Goal: Task Accomplishment & Management: Use online tool/utility

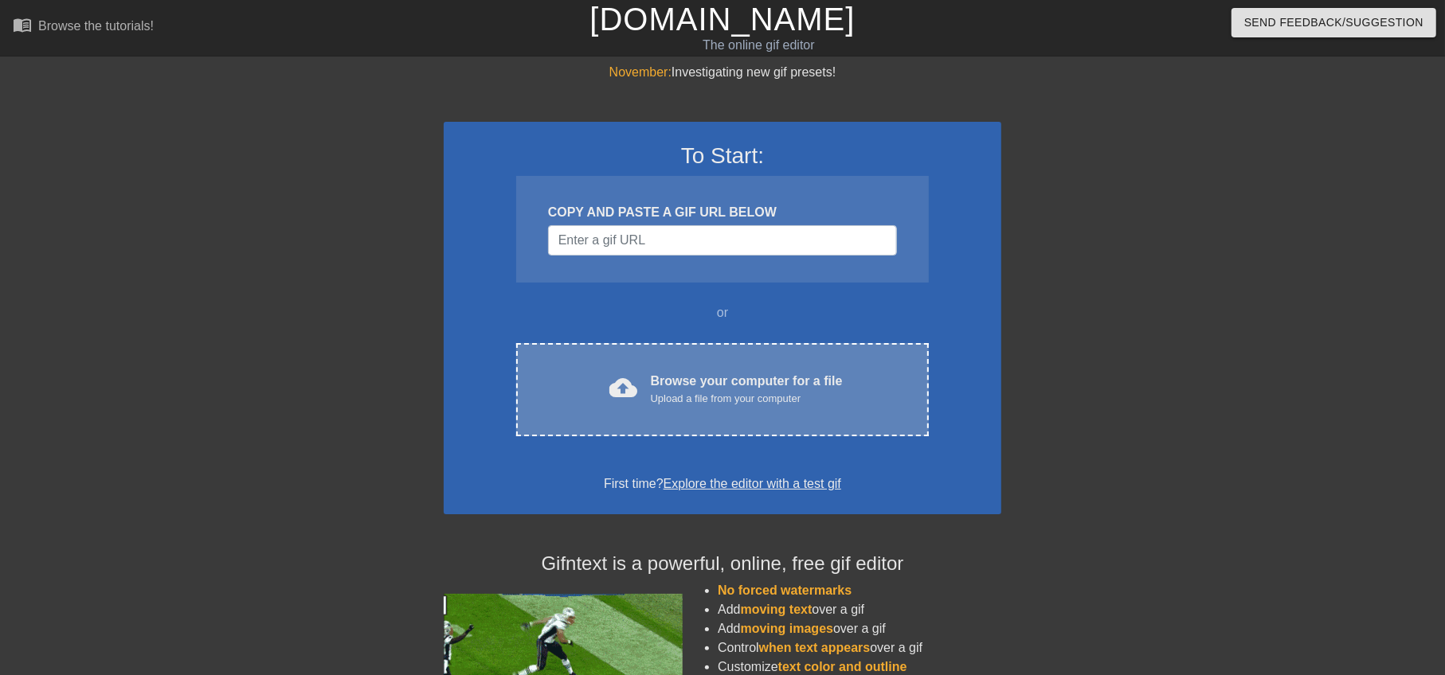
click at [671, 381] on div "Browse your computer for a file Upload a file from your computer" at bounding box center [747, 389] width 192 height 35
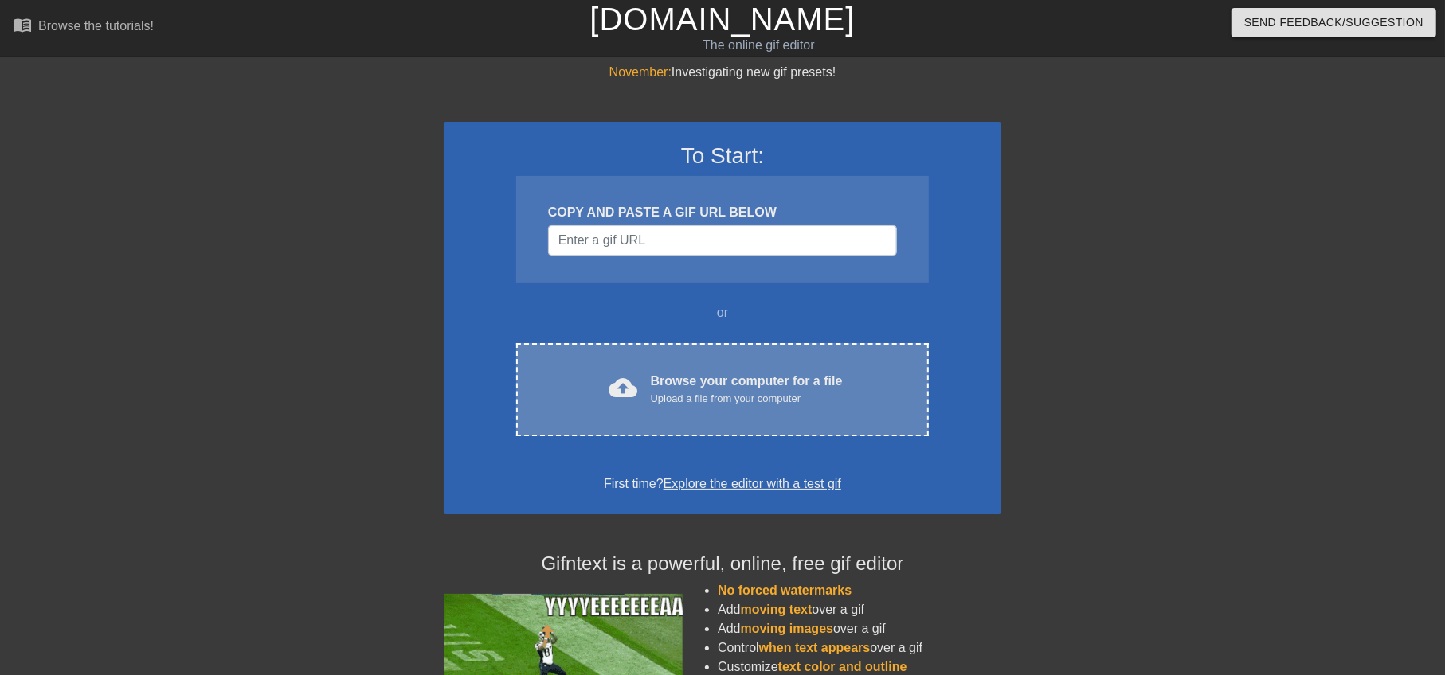
click at [658, 381] on div "Browse your computer for a file Upload a file from your computer" at bounding box center [747, 389] width 192 height 35
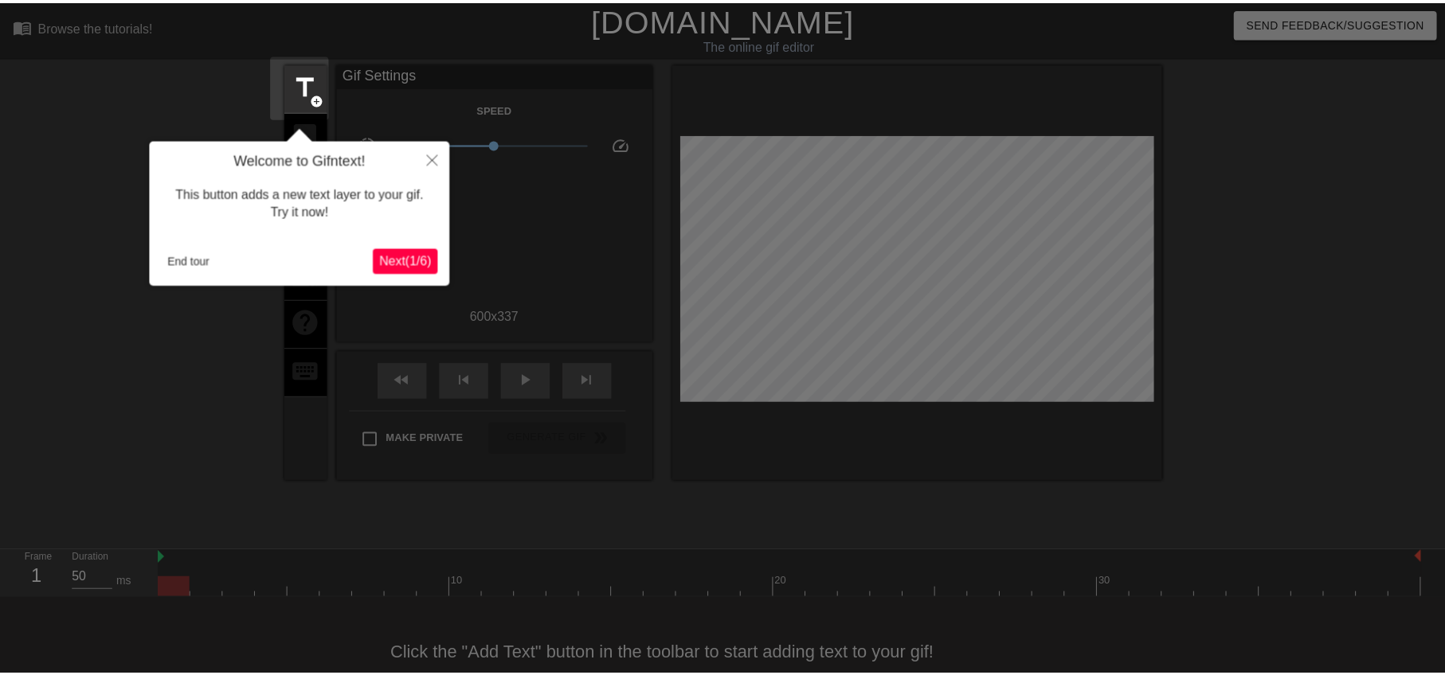
scroll to position [34, 0]
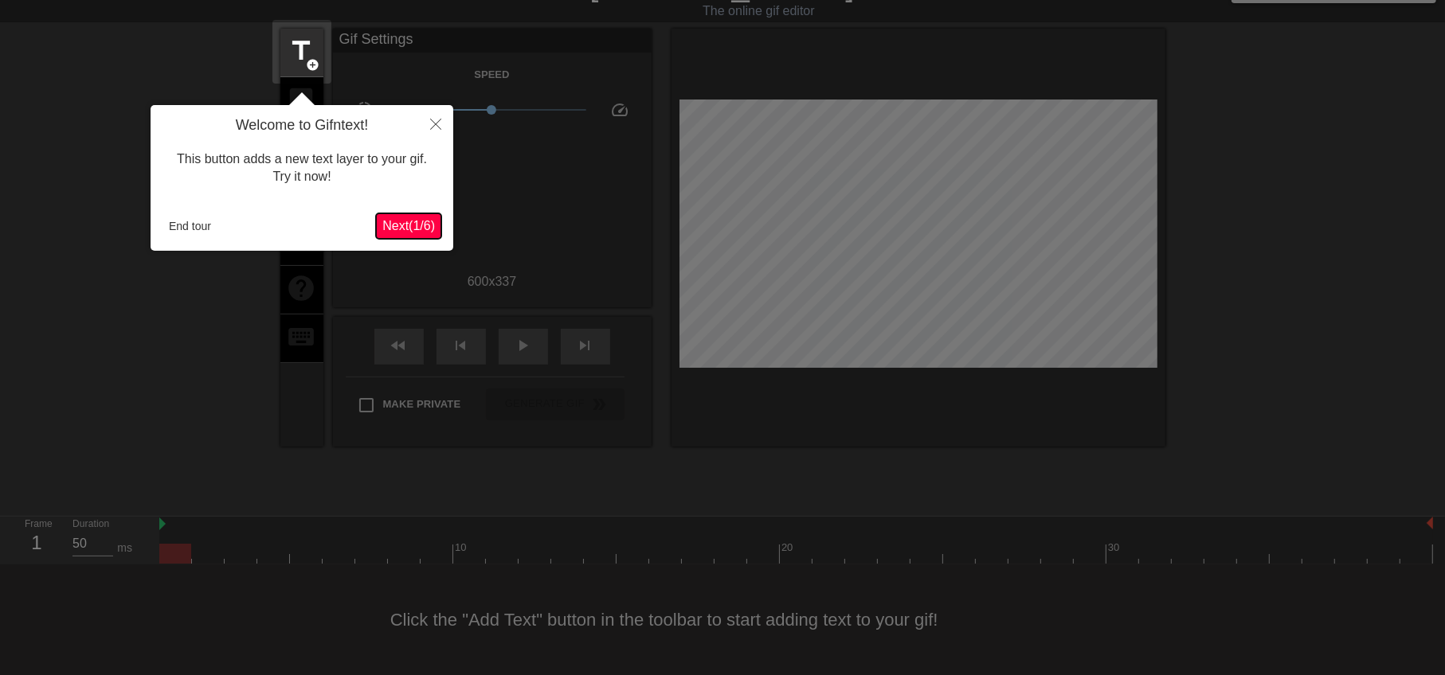
click at [410, 227] on span "Next ( 1 / 6 )" at bounding box center [408, 226] width 53 height 14
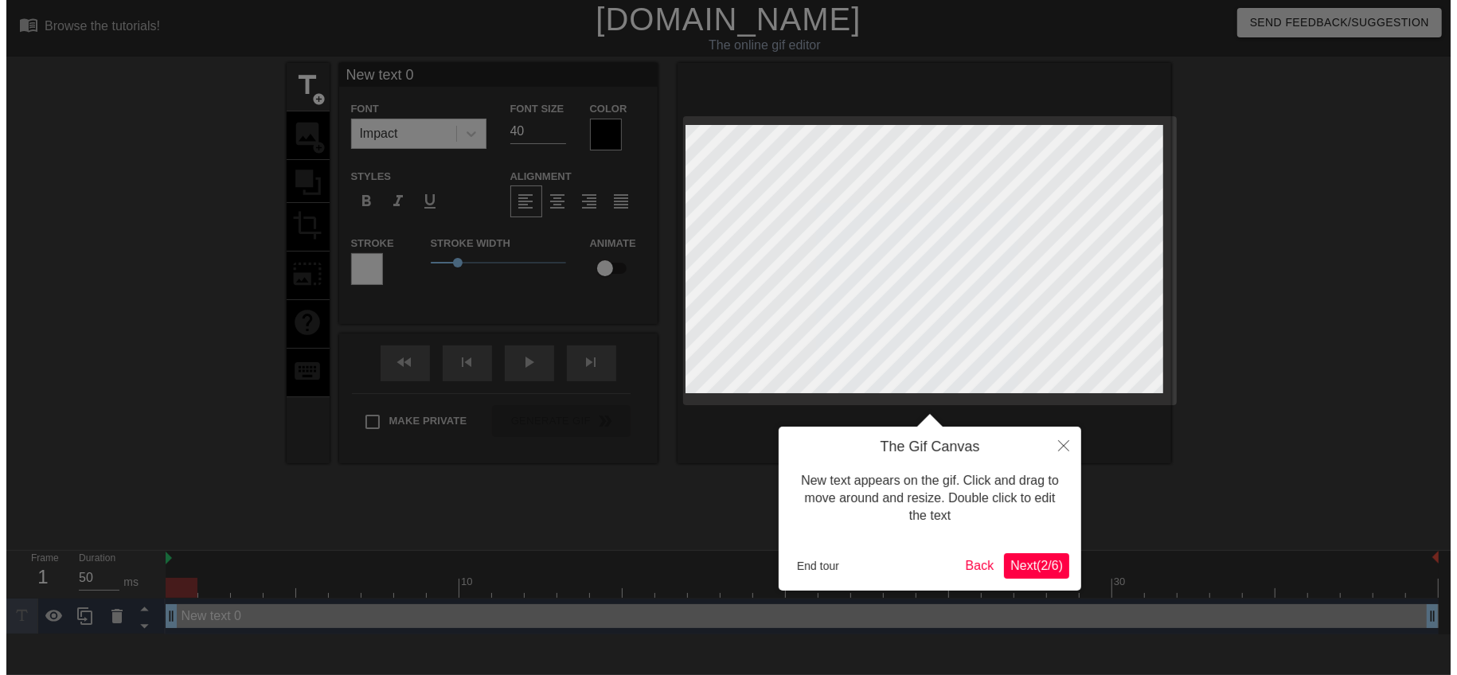
scroll to position [0, 0]
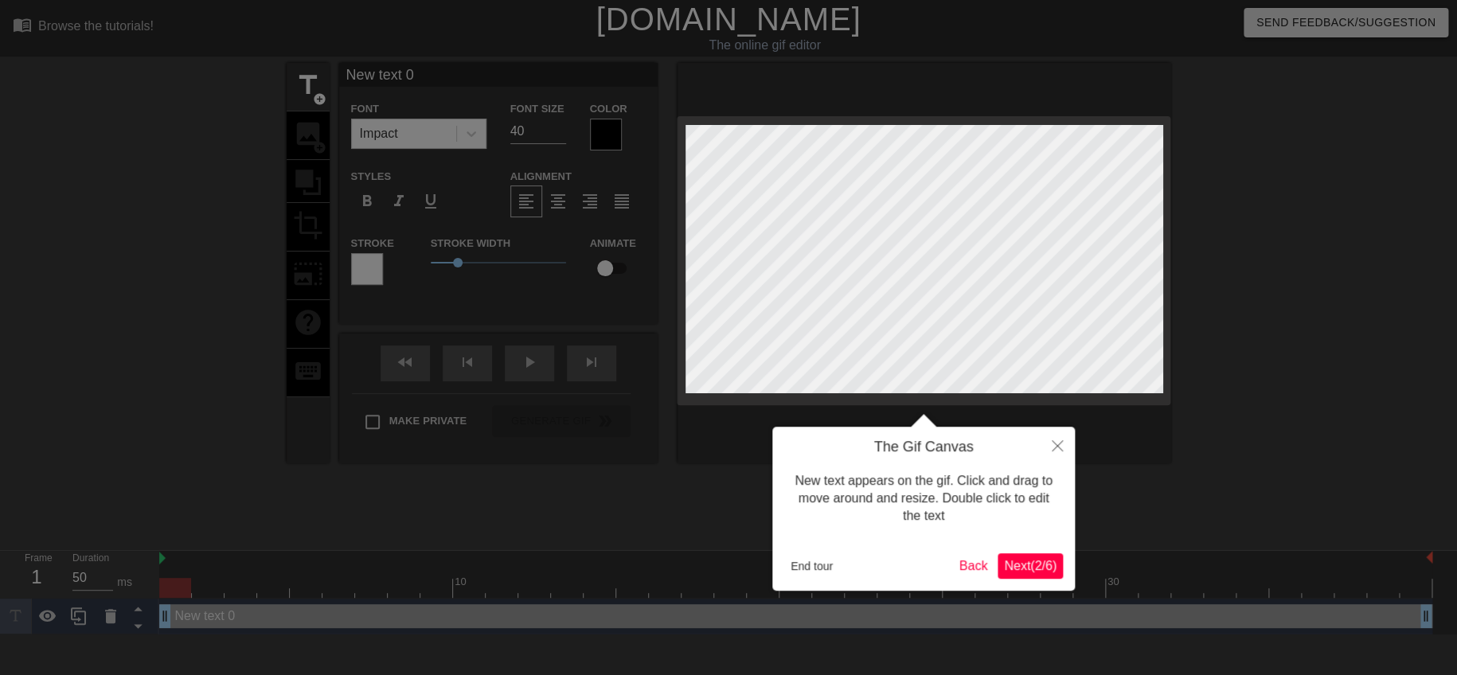
click at [1041, 566] on span "Next ( 2 / 6 )" at bounding box center [1030, 566] width 53 height 14
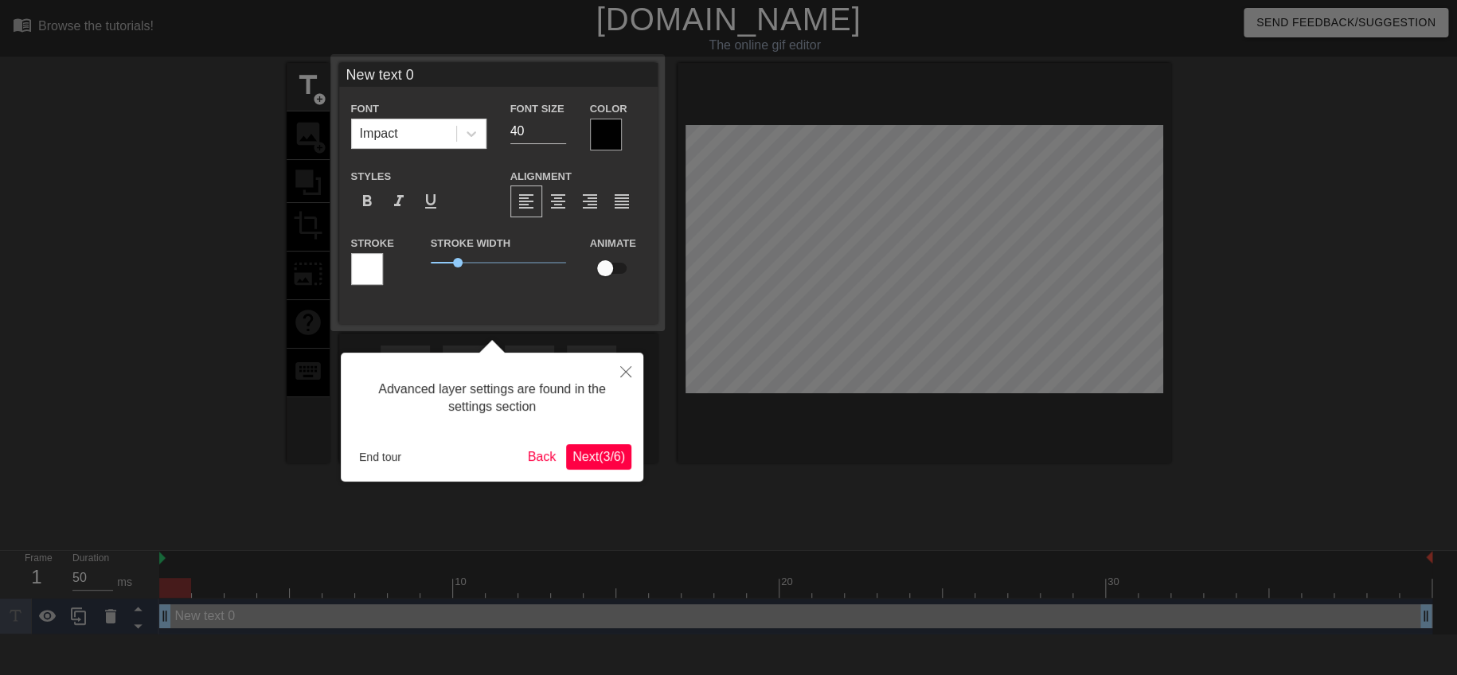
click at [605, 470] on div "Advanced layer settings are found in the settings section End tour Back Next ( …" at bounding box center [492, 417] width 303 height 129
click at [604, 456] on span "Next ( 3 / 6 )" at bounding box center [599, 457] width 53 height 14
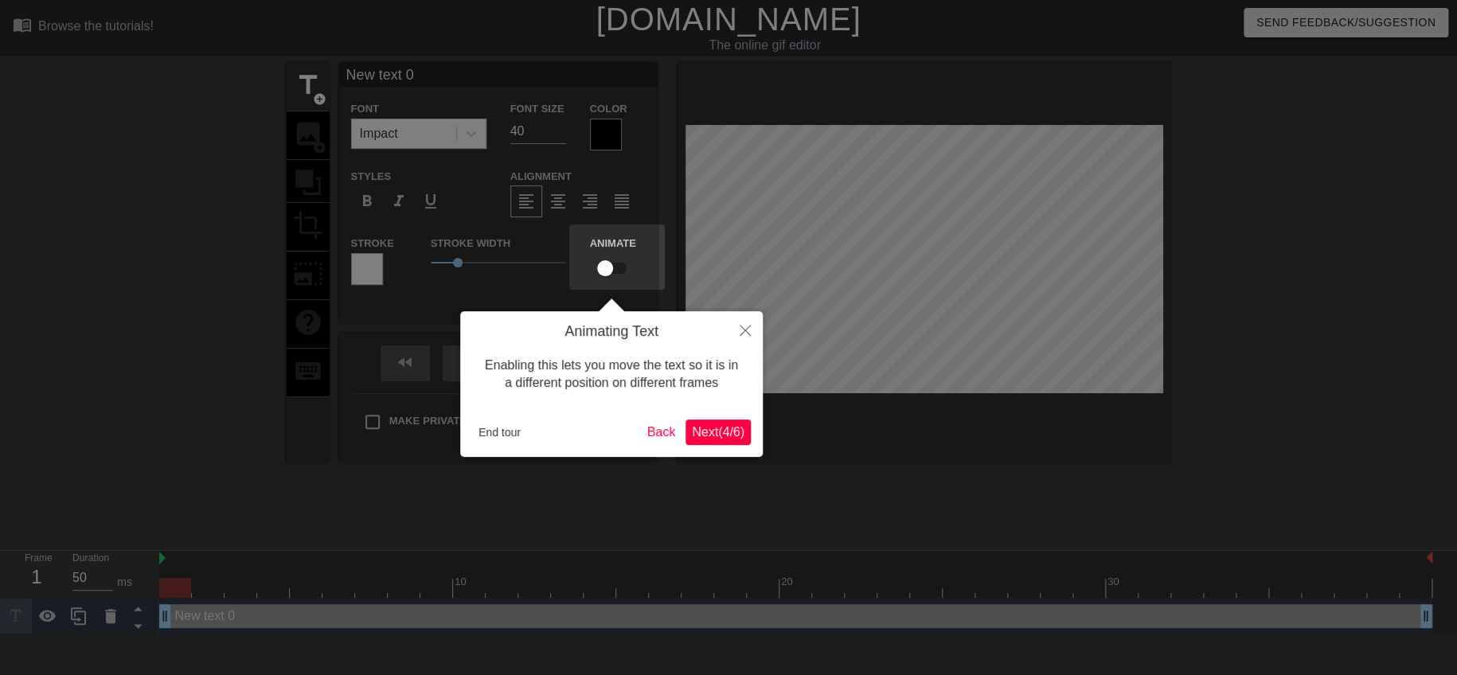
click at [604, 456] on body "menu_book Browse the tutorials! Gifntext.com The online gif editor Send Feedbac…" at bounding box center [728, 317] width 1457 height 635
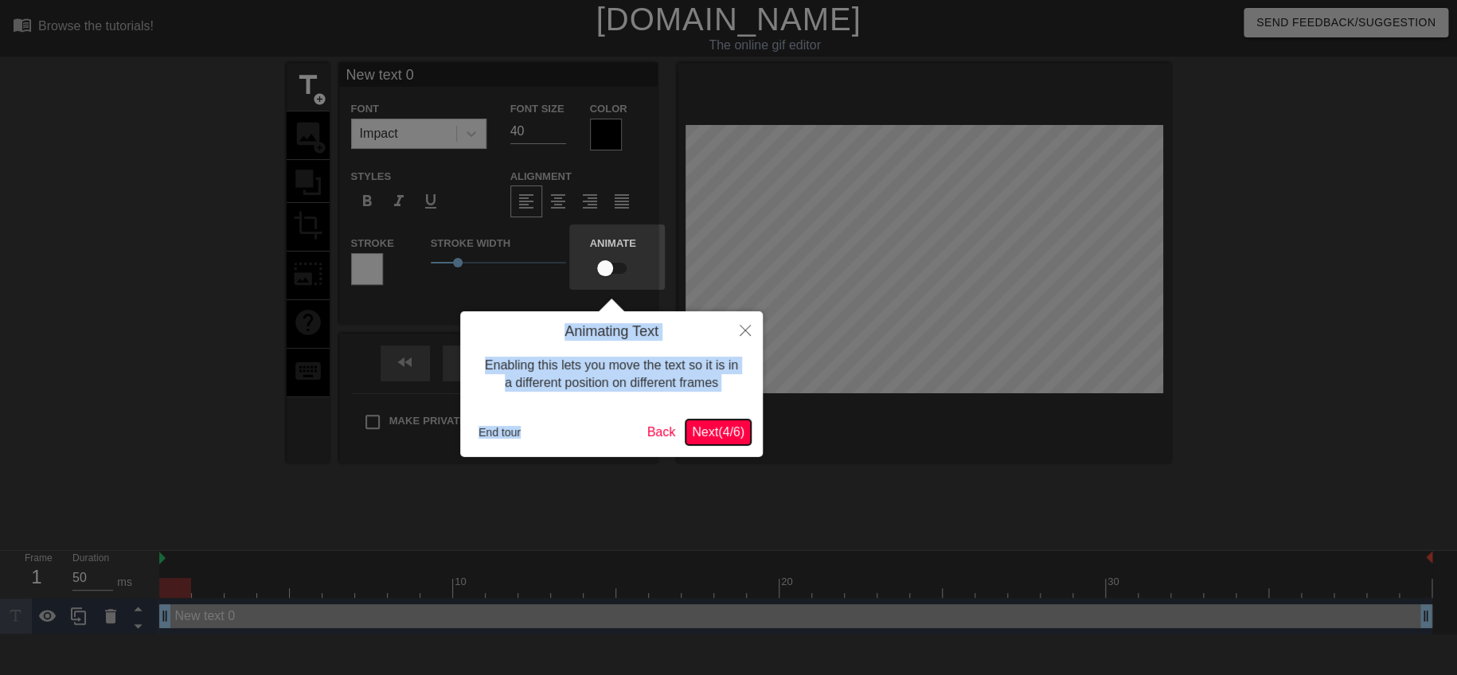
click at [714, 434] on span "Next ( 4 / 6 )" at bounding box center [718, 432] width 53 height 14
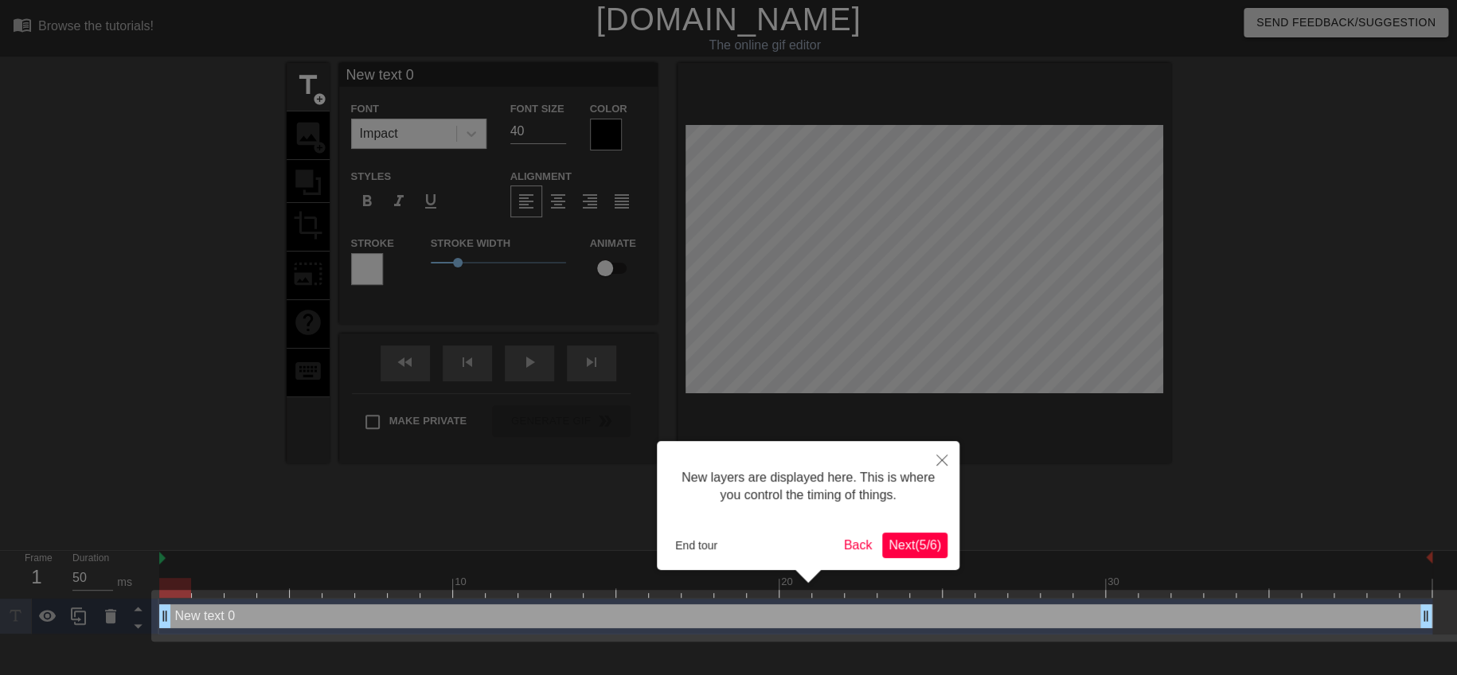
click at [714, 434] on div at bounding box center [728, 337] width 1457 height 675
click at [909, 545] on span "Next ( 5 / 6 )" at bounding box center [915, 545] width 53 height 14
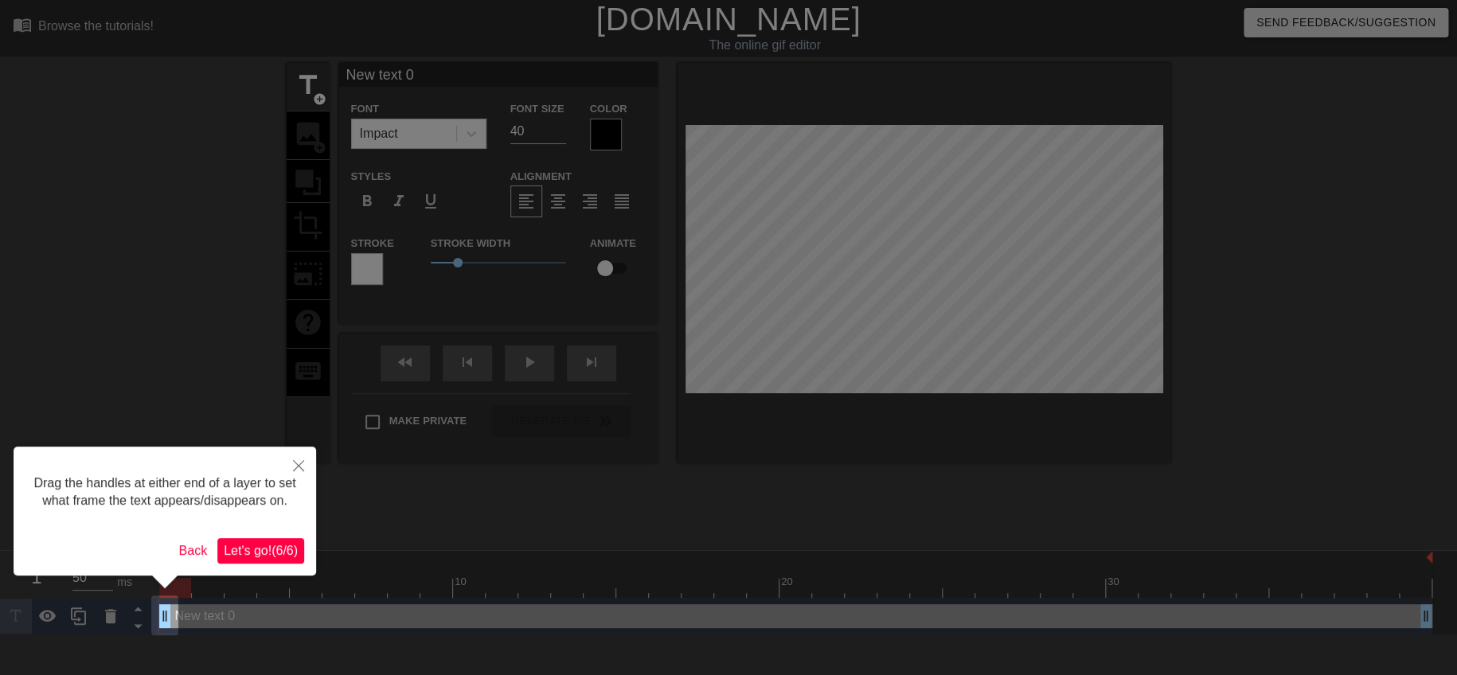
click at [909, 545] on div at bounding box center [728, 337] width 1457 height 675
click at [301, 467] on icon "Close" at bounding box center [298, 465] width 11 height 11
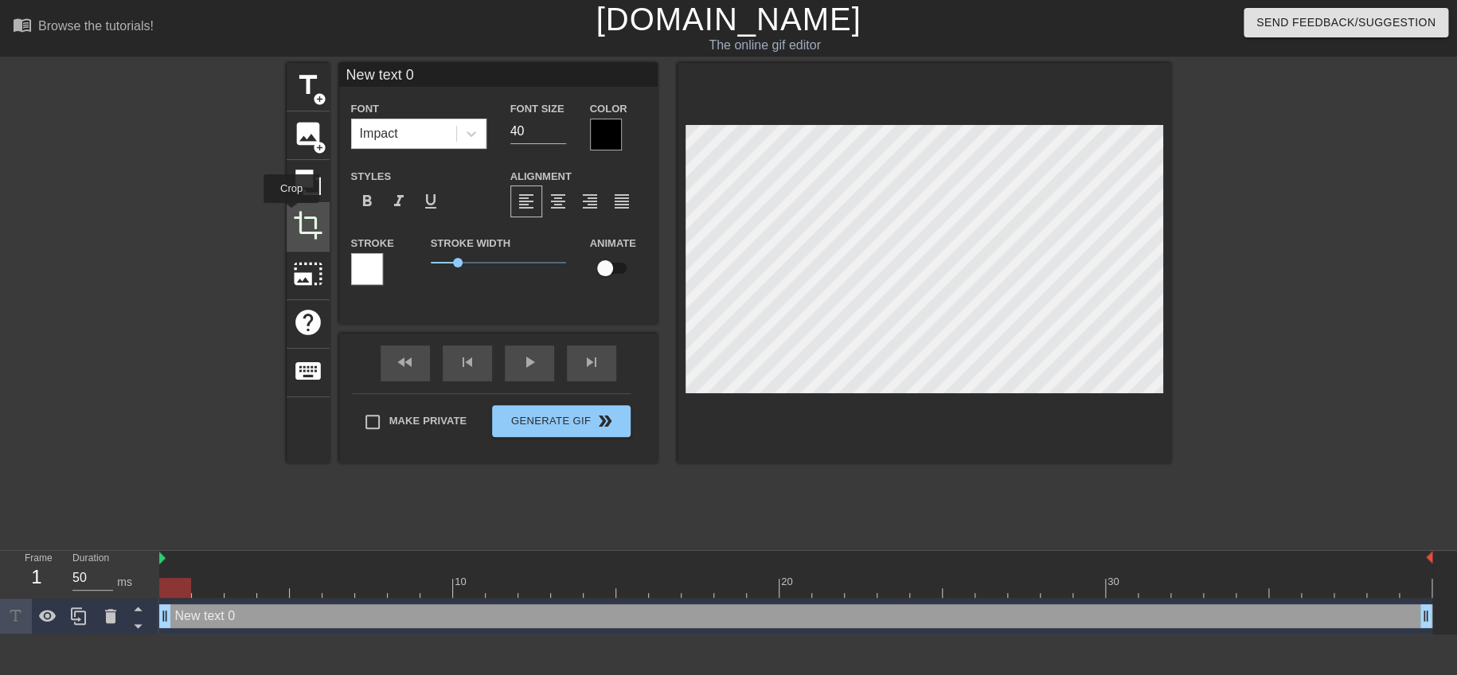
click at [293, 214] on span "crop" at bounding box center [308, 225] width 30 height 30
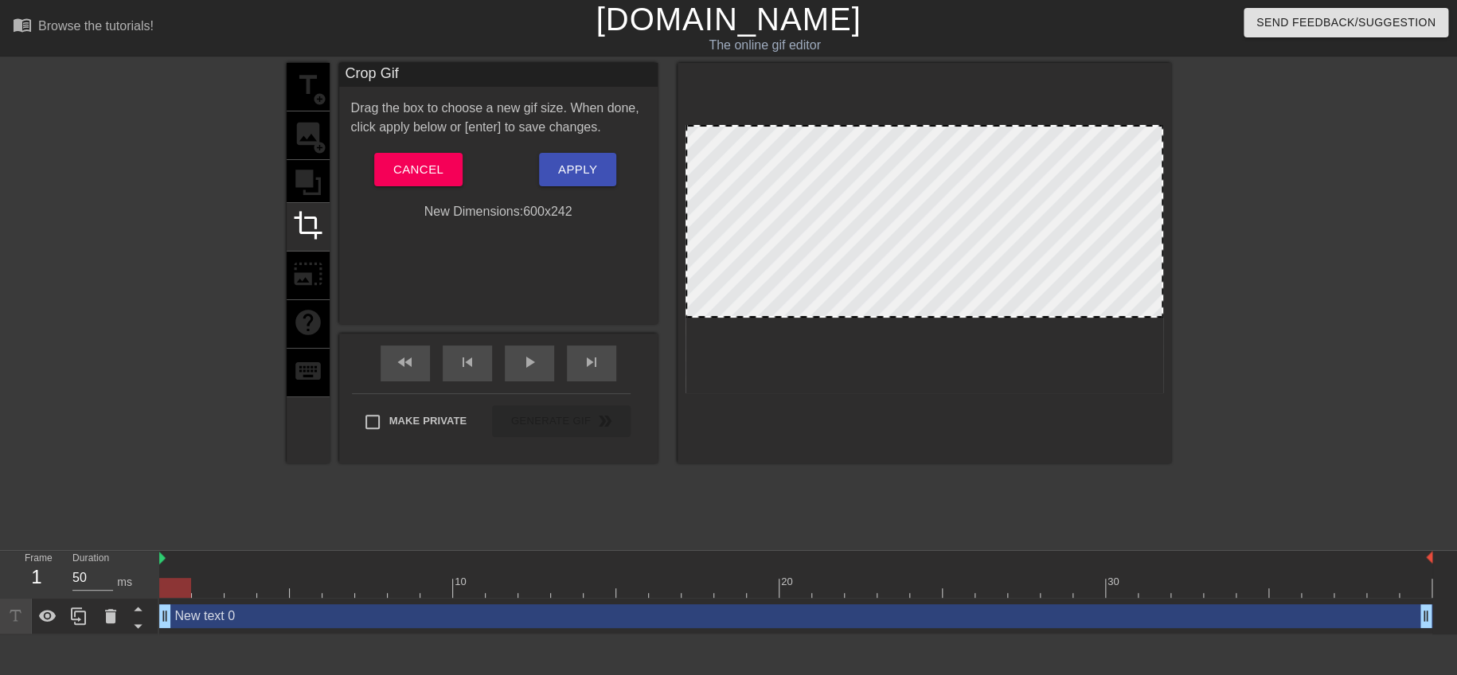
drag, startPoint x: 941, startPoint y: 389, endPoint x: 948, endPoint y: 314, distance: 75.9
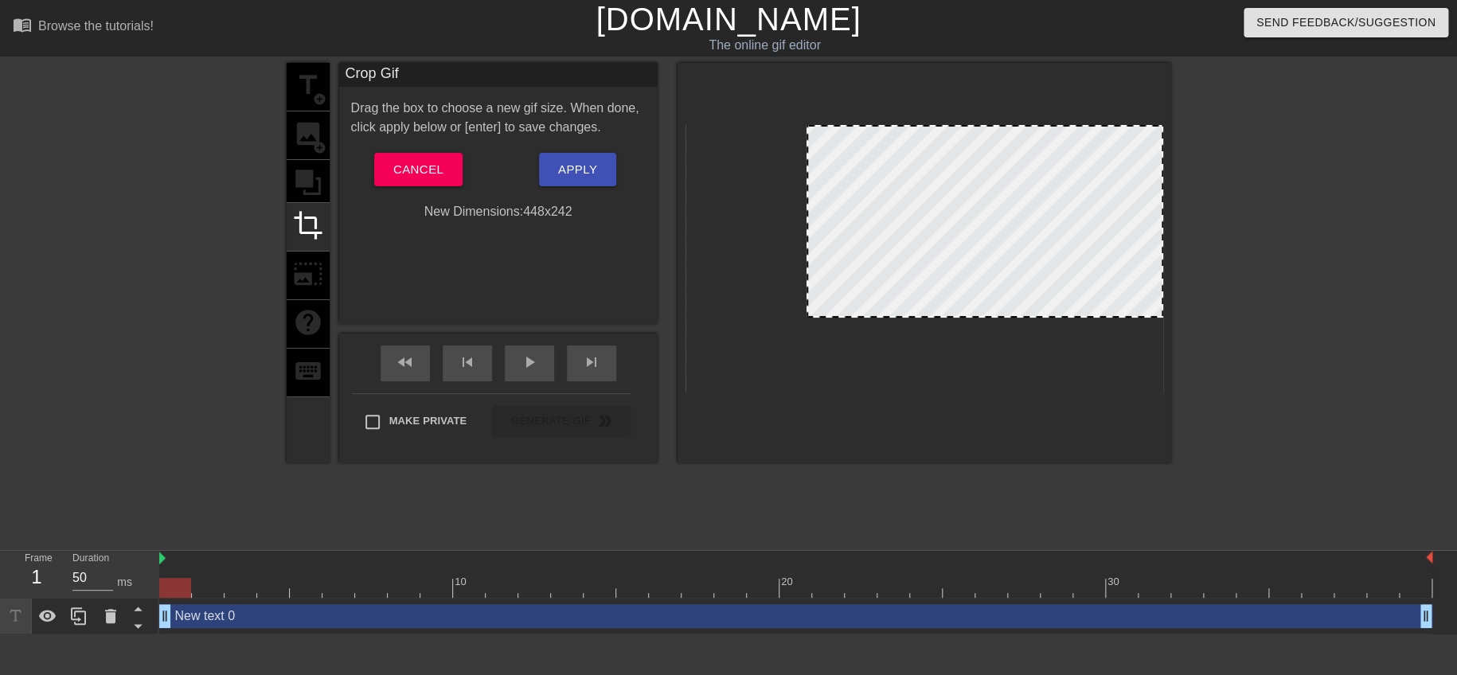
drag, startPoint x: 685, startPoint y: 236, endPoint x: 806, endPoint y: 243, distance: 121.3
click at [806, 243] on div at bounding box center [808, 222] width 8 height 190
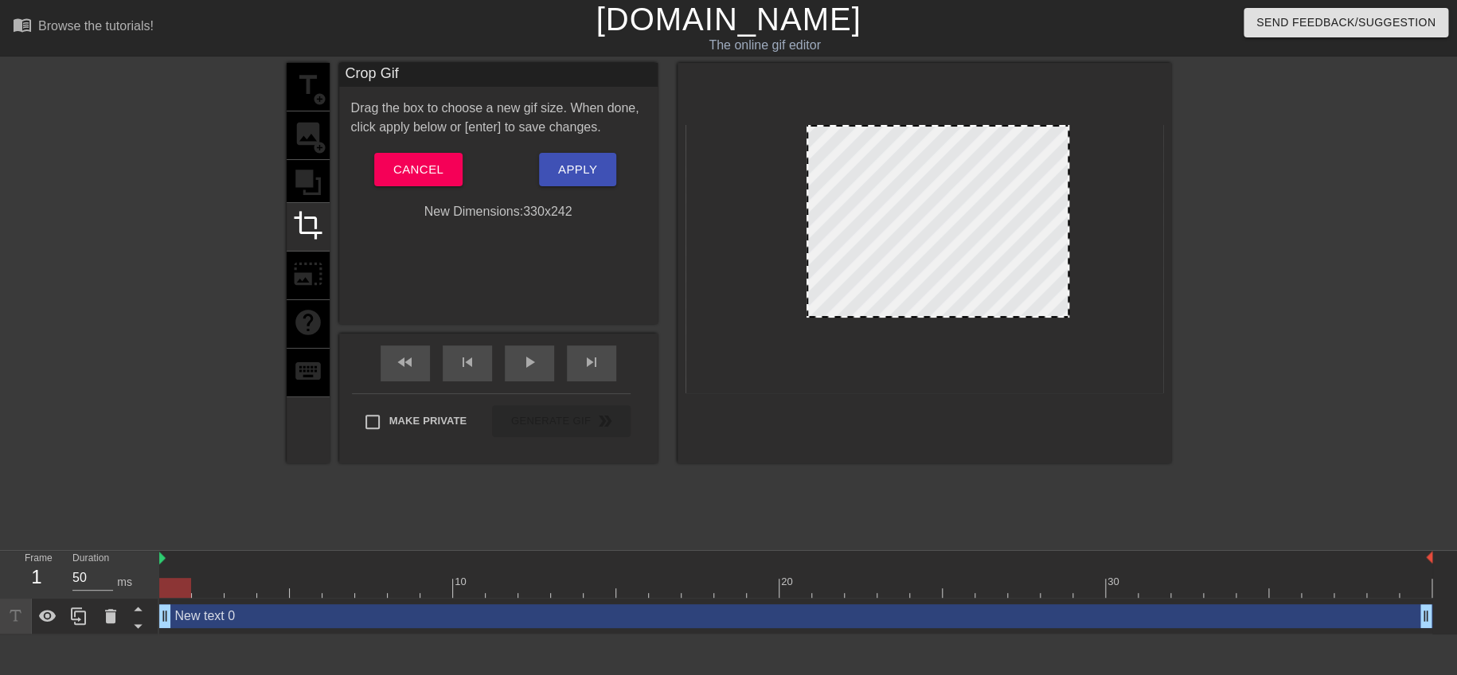
drag, startPoint x: 1161, startPoint y: 238, endPoint x: 1067, endPoint y: 251, distance: 94.8
click at [1067, 251] on div at bounding box center [1068, 222] width 8 height 190
click at [933, 256] on div at bounding box center [938, 221] width 263 height 193
click at [922, 252] on div at bounding box center [938, 221] width 263 height 193
click at [888, 259] on div at bounding box center [938, 221] width 263 height 193
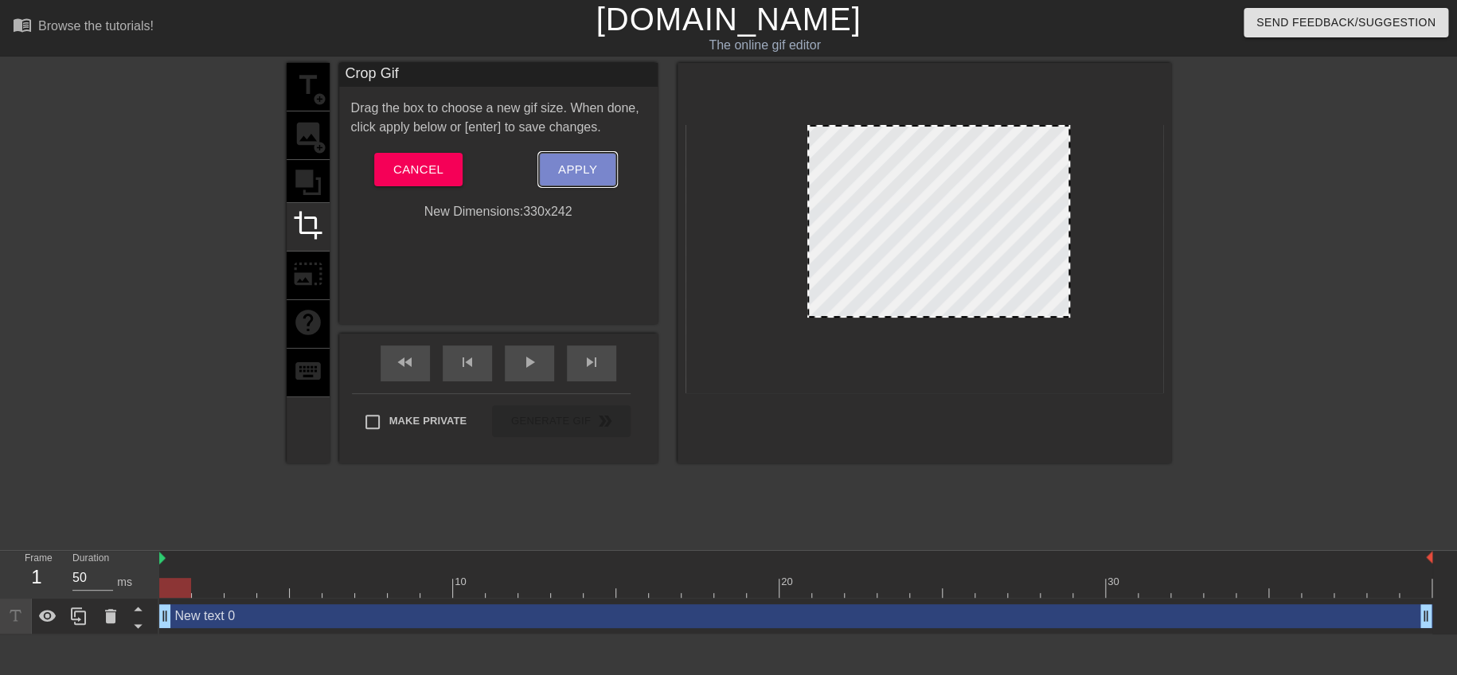
click at [573, 170] on span "Apply" at bounding box center [577, 169] width 39 height 21
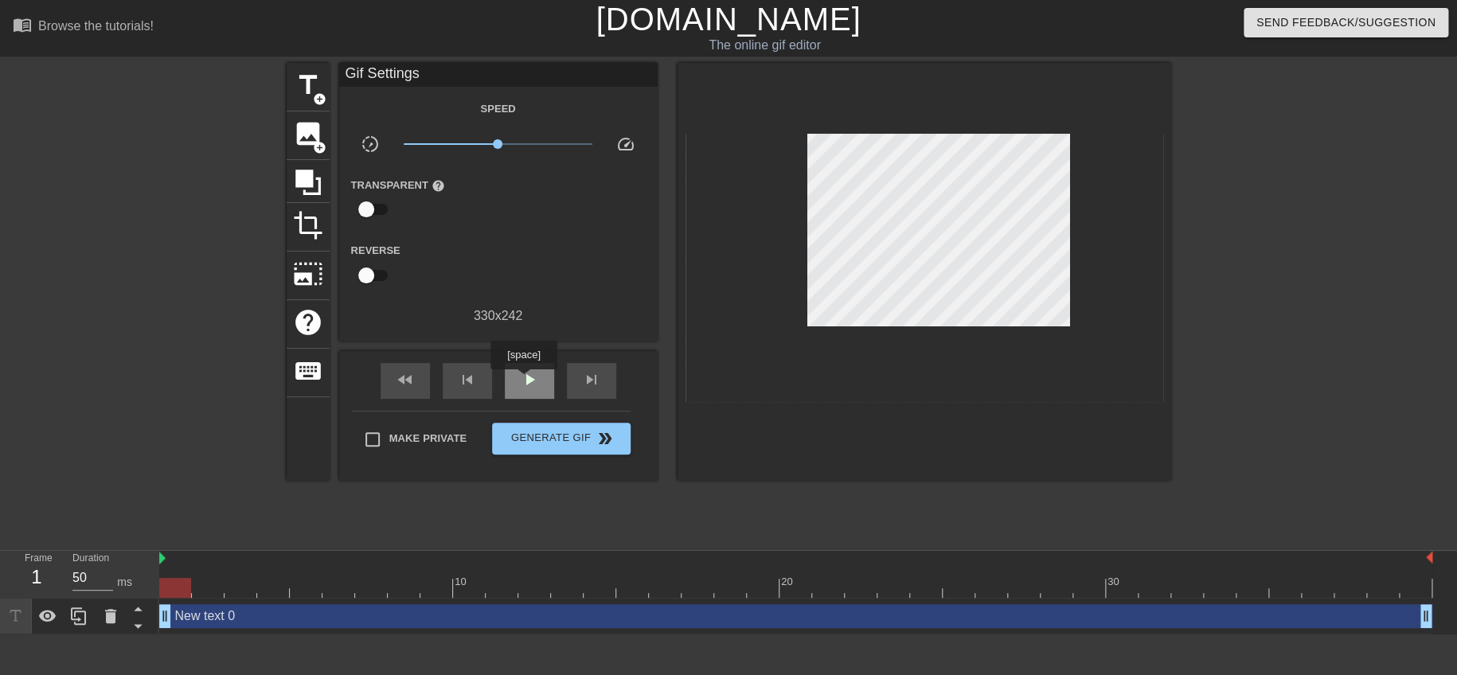
click at [523, 381] on span "play_arrow" at bounding box center [529, 379] width 19 height 19
click at [530, 378] on span "pause" at bounding box center [529, 379] width 19 height 19
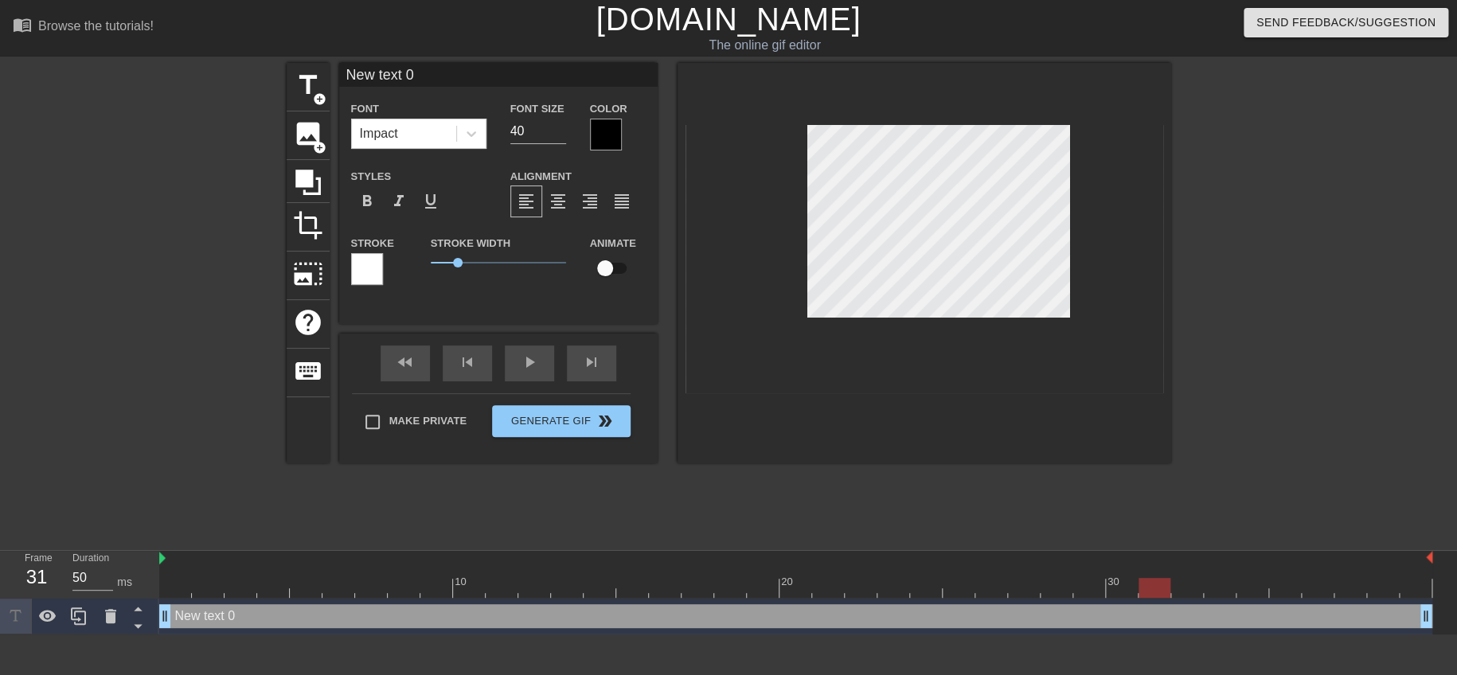
scroll to position [2, 2]
type input "text 0"
type textarea "text 0"
type input "text 0"
type textarea "text 0"
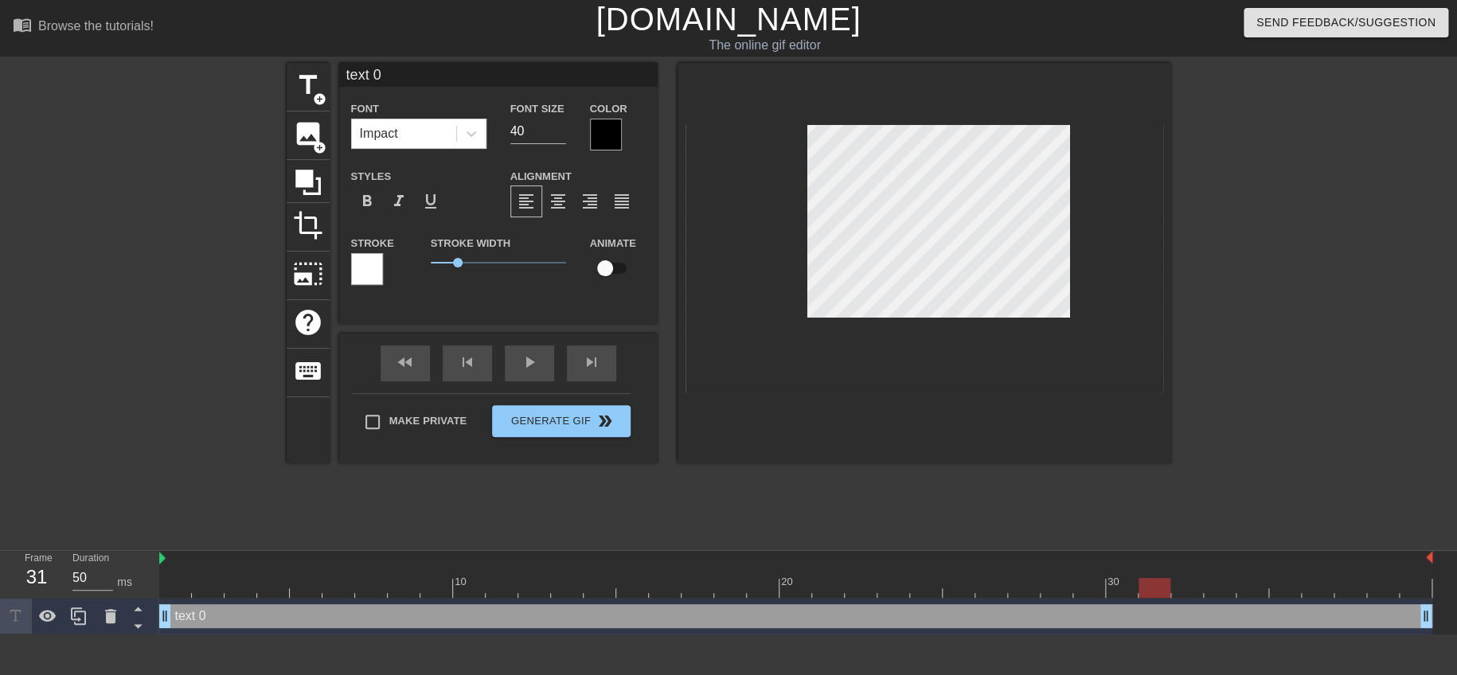
type input "ext 0"
type textarea "ext 0"
type input "xt 0"
type textarea "xt 0"
type input "t 0"
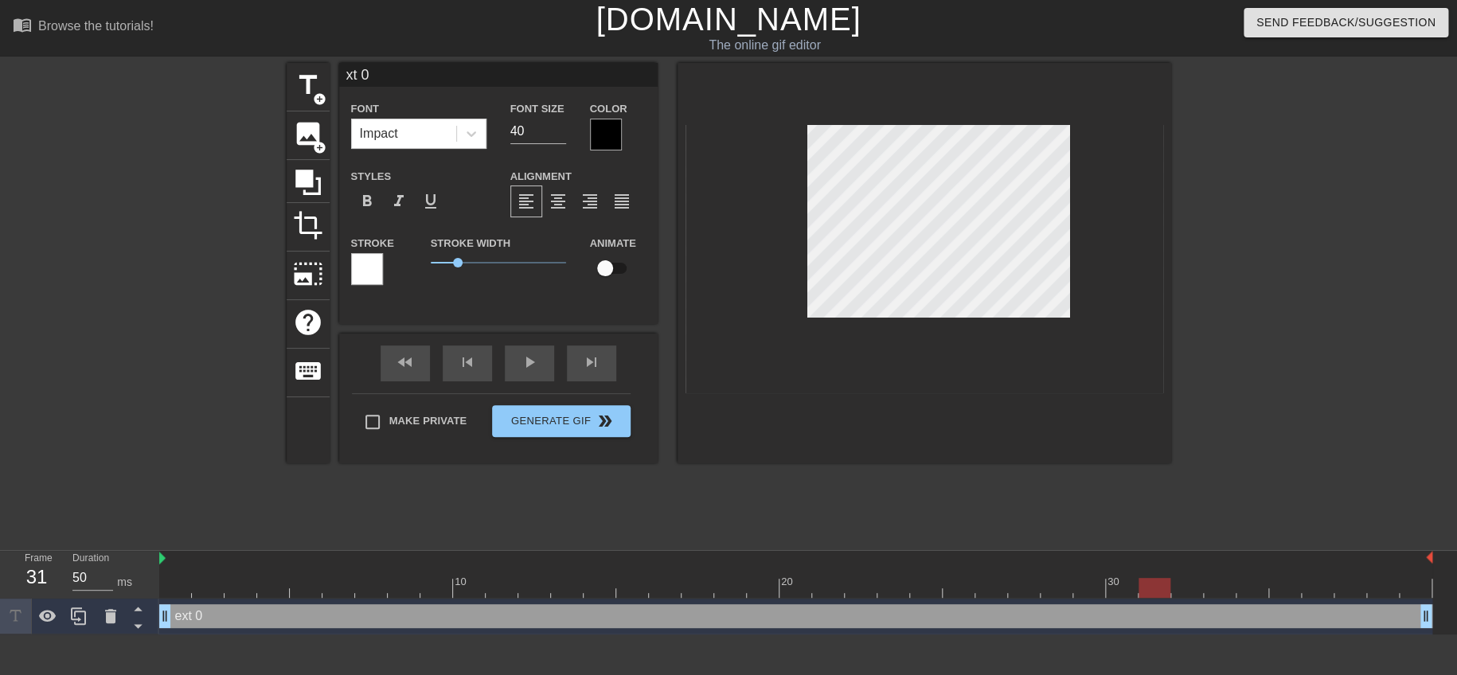
type textarea "t 0"
type input "0"
type textarea "0"
type input "0"
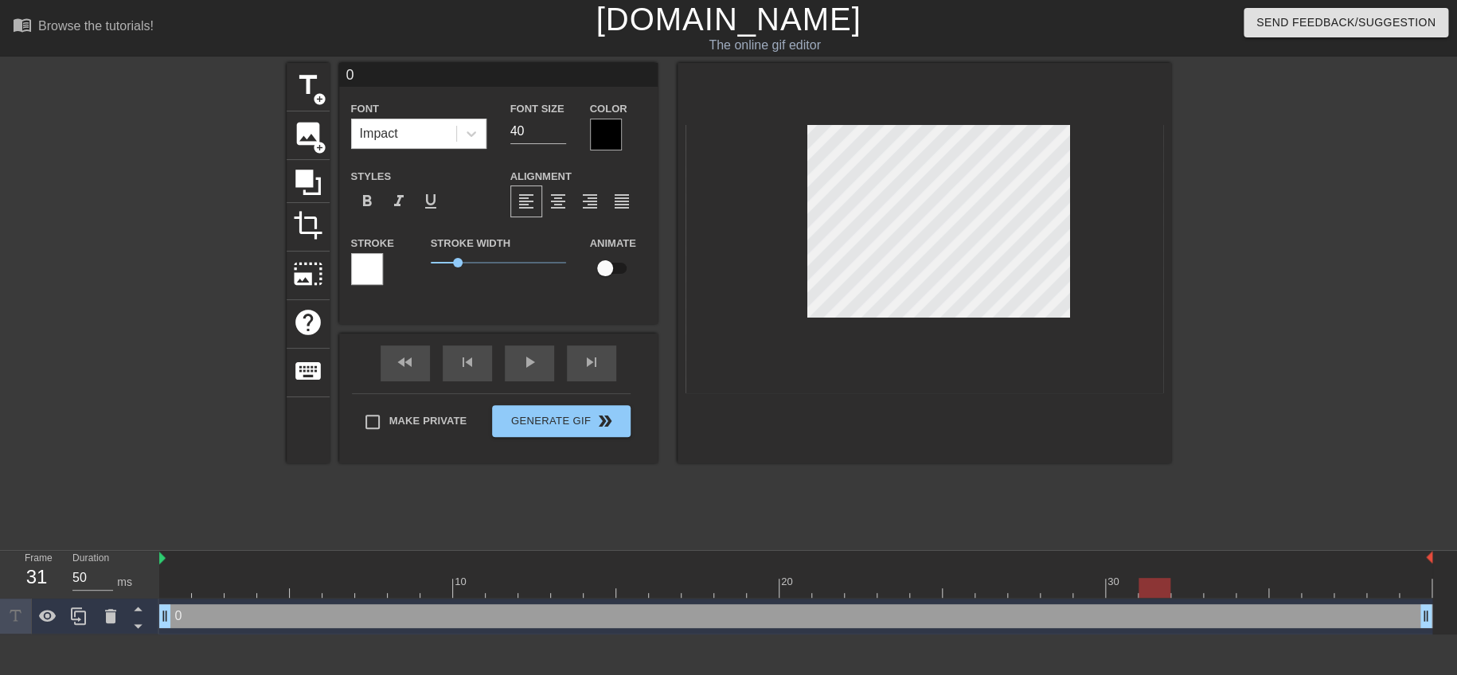
type textarea "0"
type input "ㄓ"
type textarea "ㄓ"
type input "至"
type textarea "至"
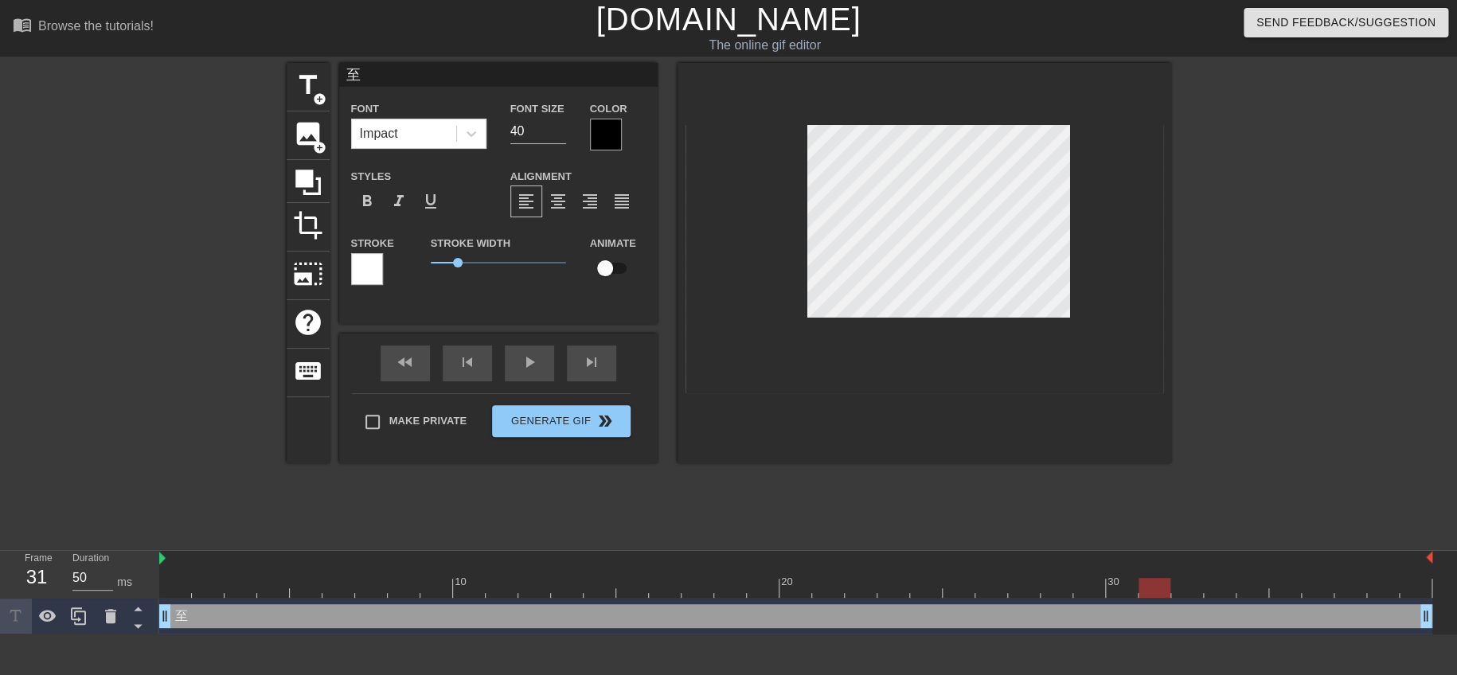
type input "智"
type textarea "智"
type input "ㄓ"
type textarea "ㄓ"
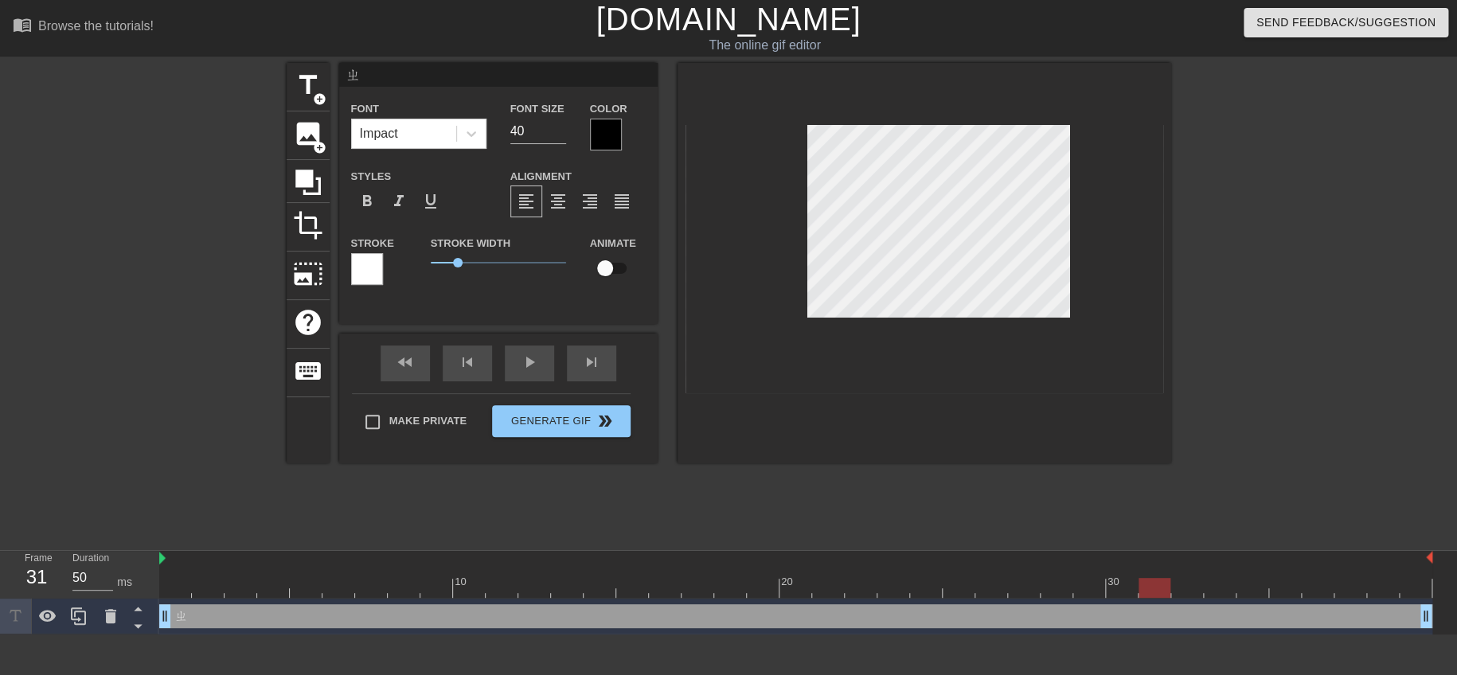
type input "至"
type textarea "至"
type input "治"
type textarea "治"
type input "治療"
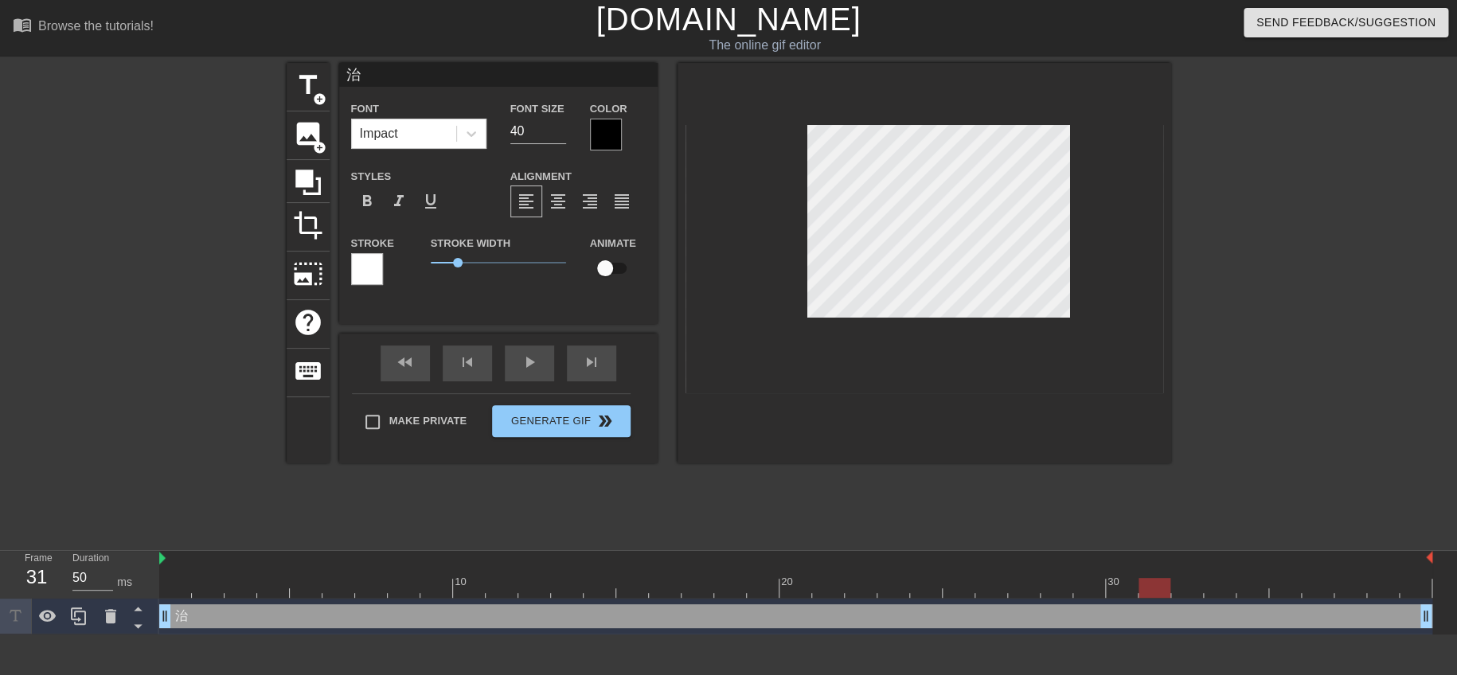
type textarea "治療"
type input "治療ㄊ"
type textarea "治療ㄊ"
type input "治療ㄊㄞ"
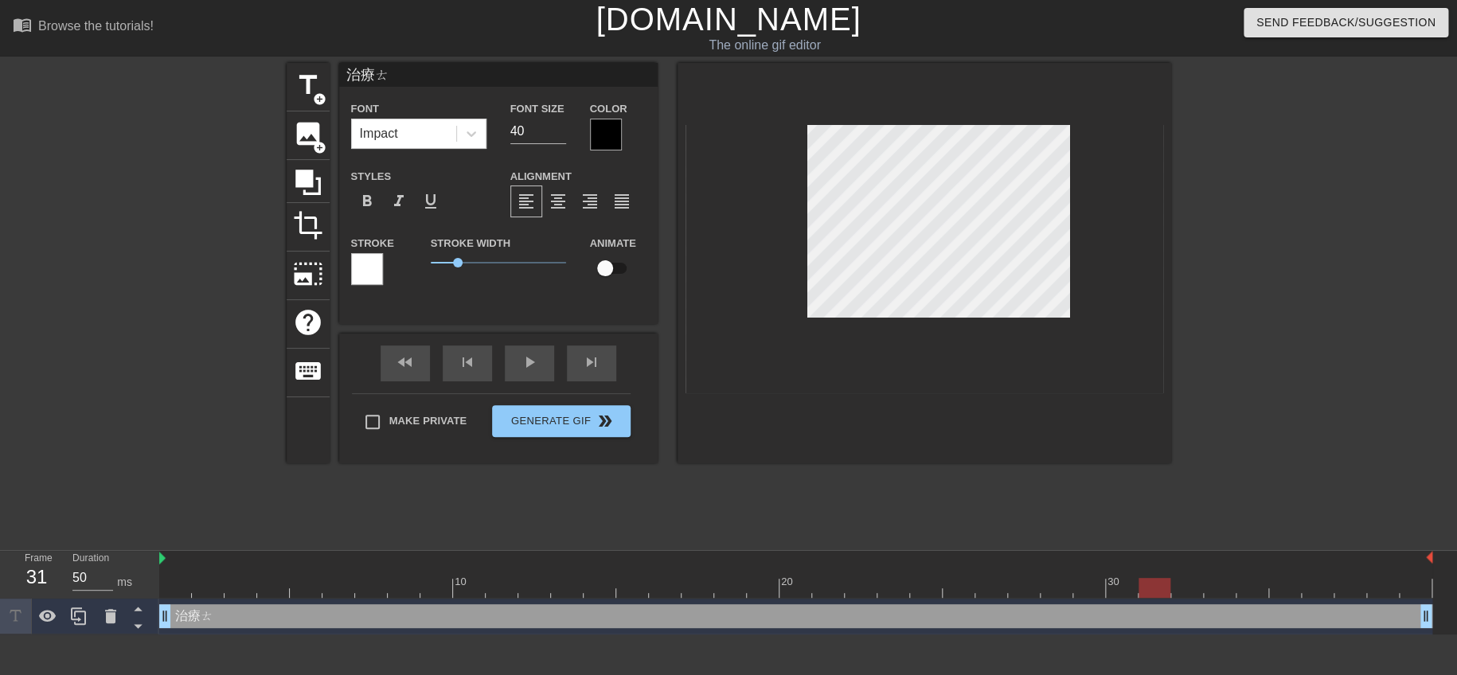
type textarea "治療ㄊㄞ"
type input "治療台"
type textarea "治療台"
type input "治療台ㄍ"
type textarea "治療台ㄍ"
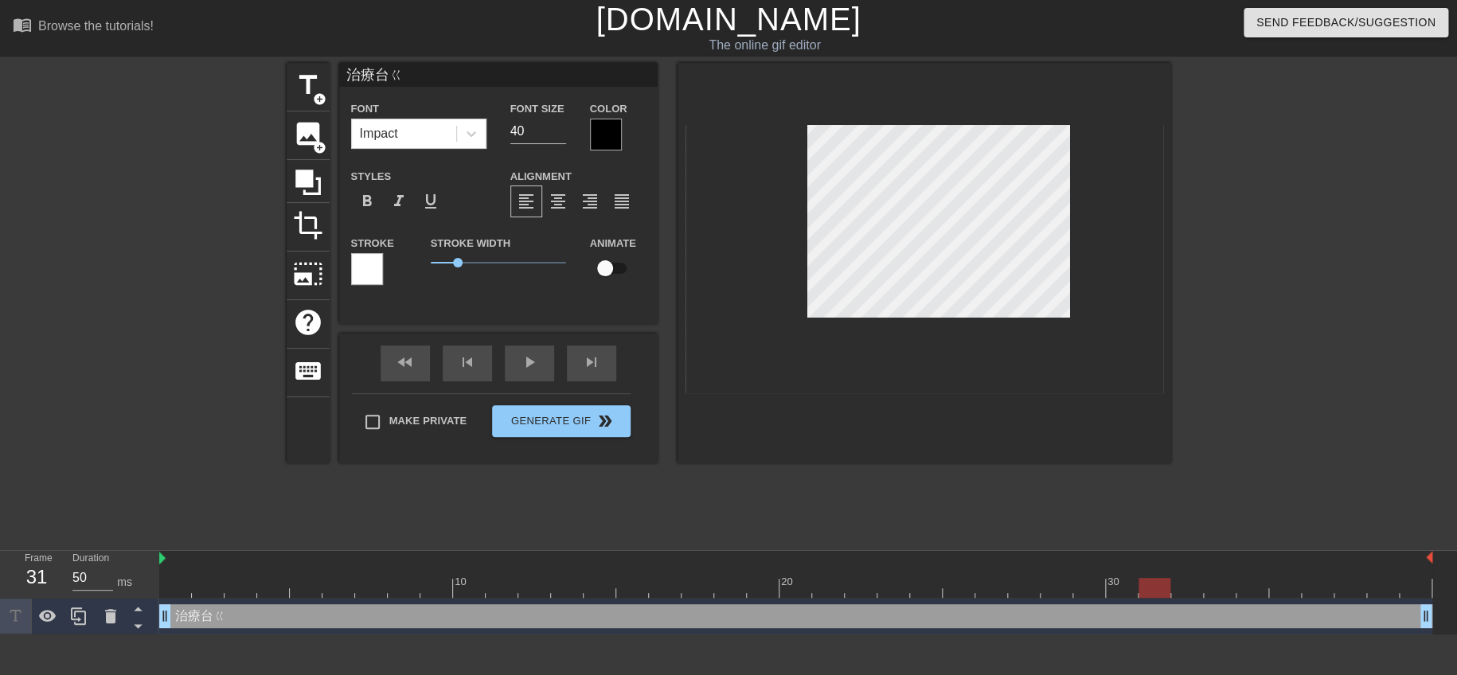
type input "治療台ㄍㄨ"
type textarea "治療台ㄍㄨ"
type input "治療台股"
type textarea "治療台股"
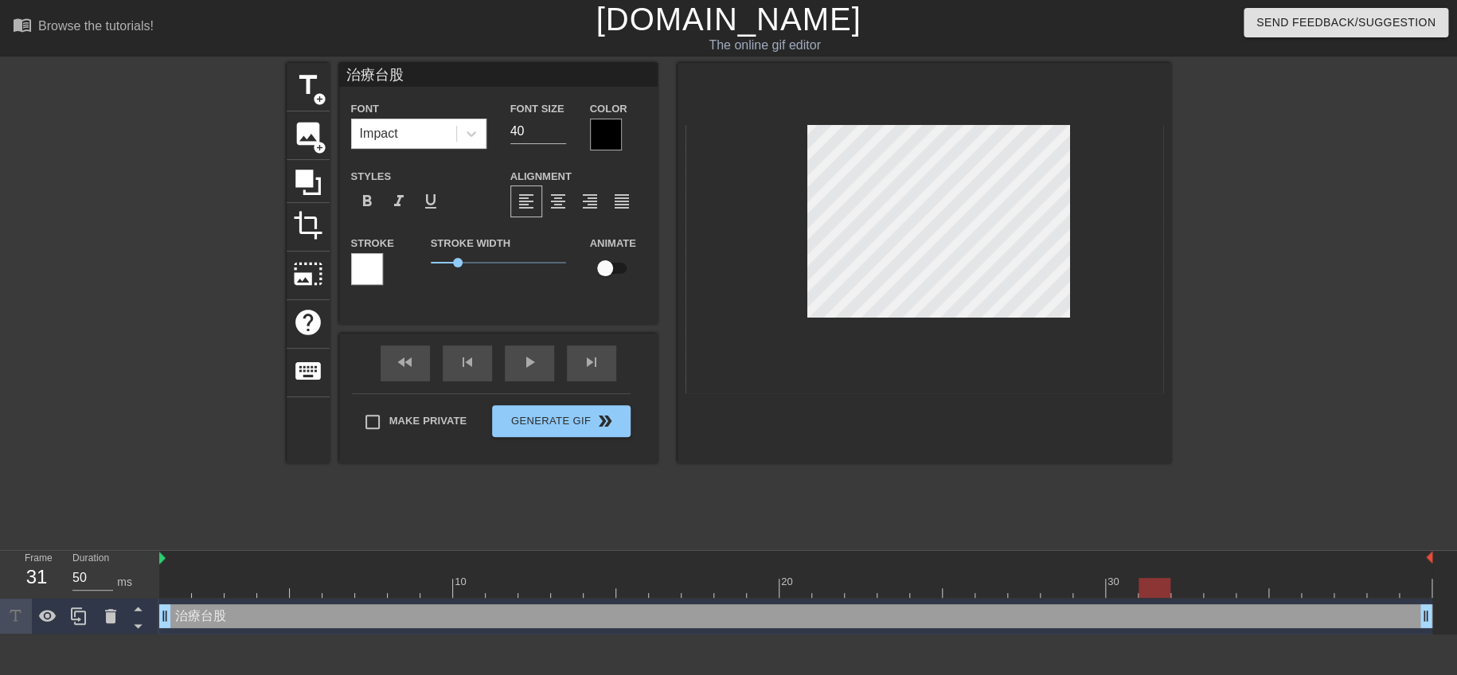
click at [596, 131] on div at bounding box center [606, 135] width 32 height 32
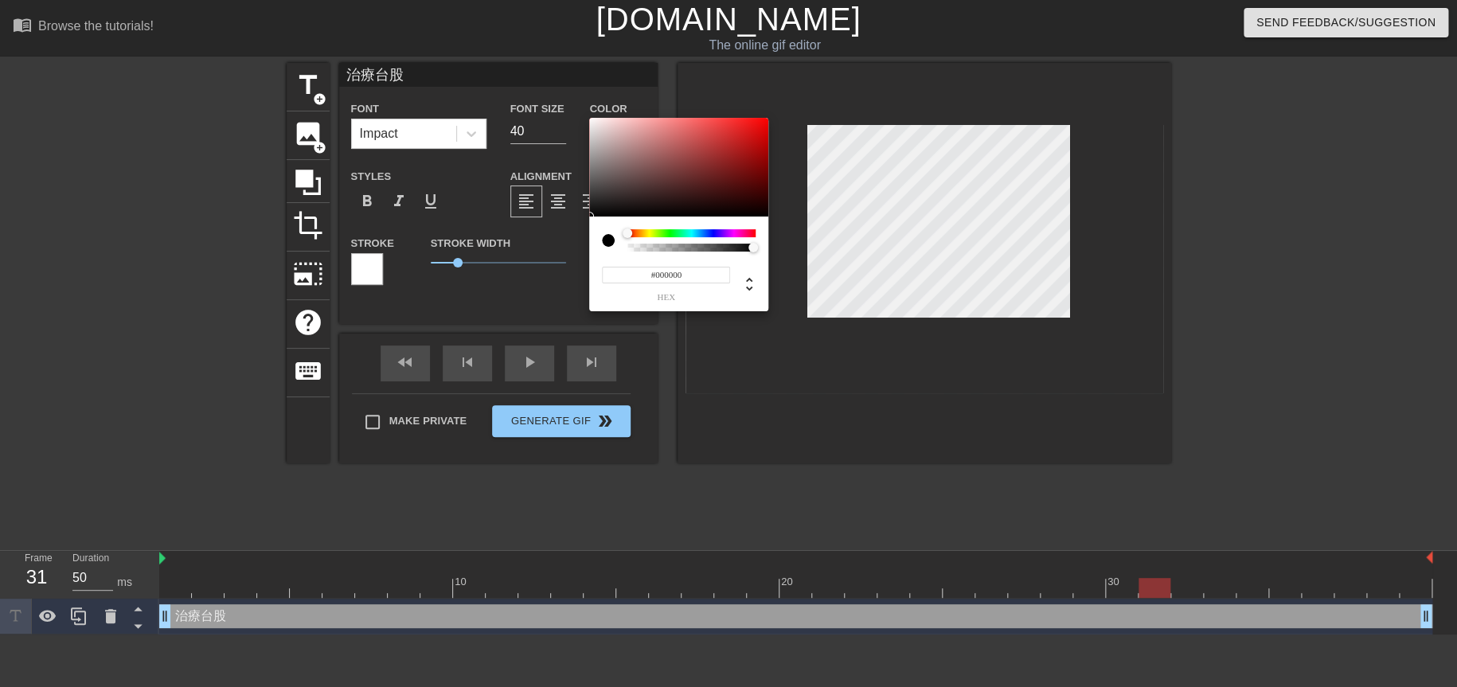
type input "#EF0C0C"
click at [760, 124] on div at bounding box center [678, 167] width 179 height 99
click at [760, 124] on div at bounding box center [760, 124] width 10 height 10
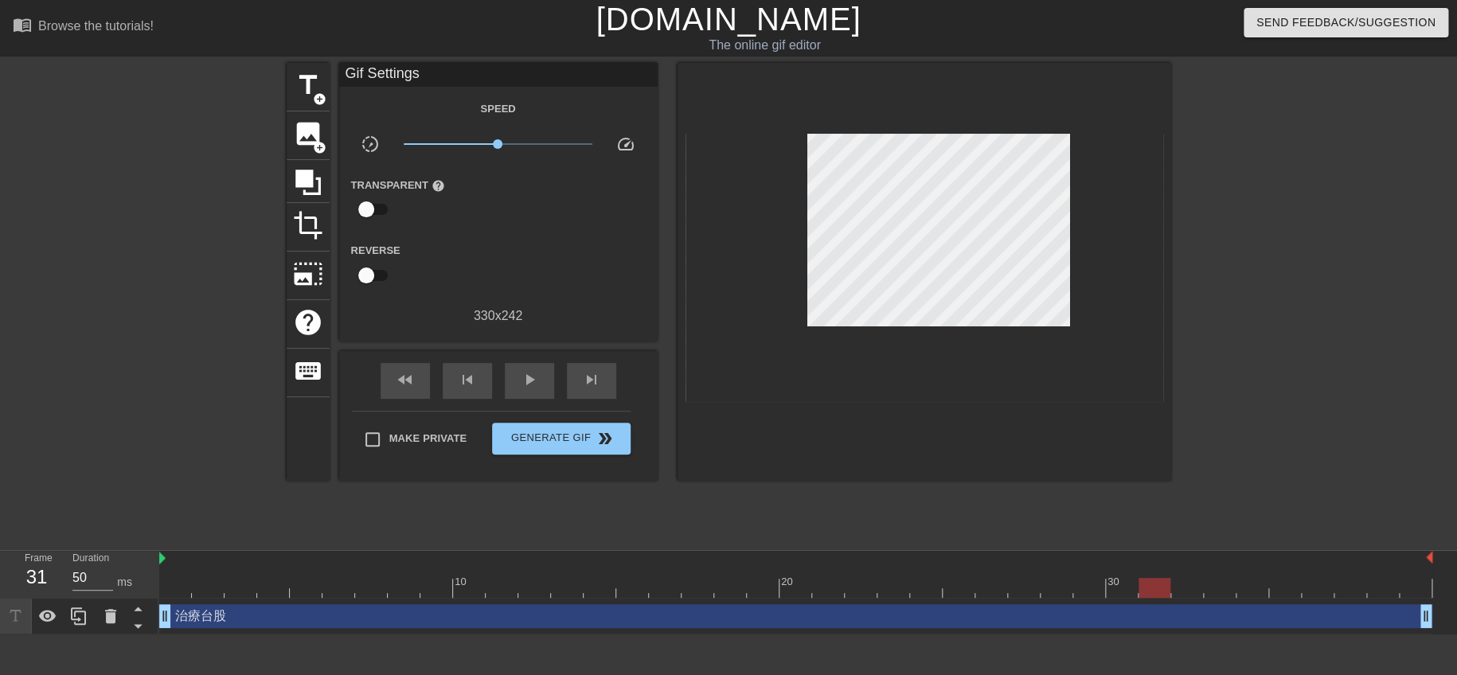
click at [360, 205] on input "checkbox" at bounding box center [366, 209] width 91 height 30
click at [362, 207] on input "checkbox" at bounding box center [381, 209] width 91 height 30
checkbox input "false"
click at [306, 88] on span "title" at bounding box center [308, 85] width 30 height 30
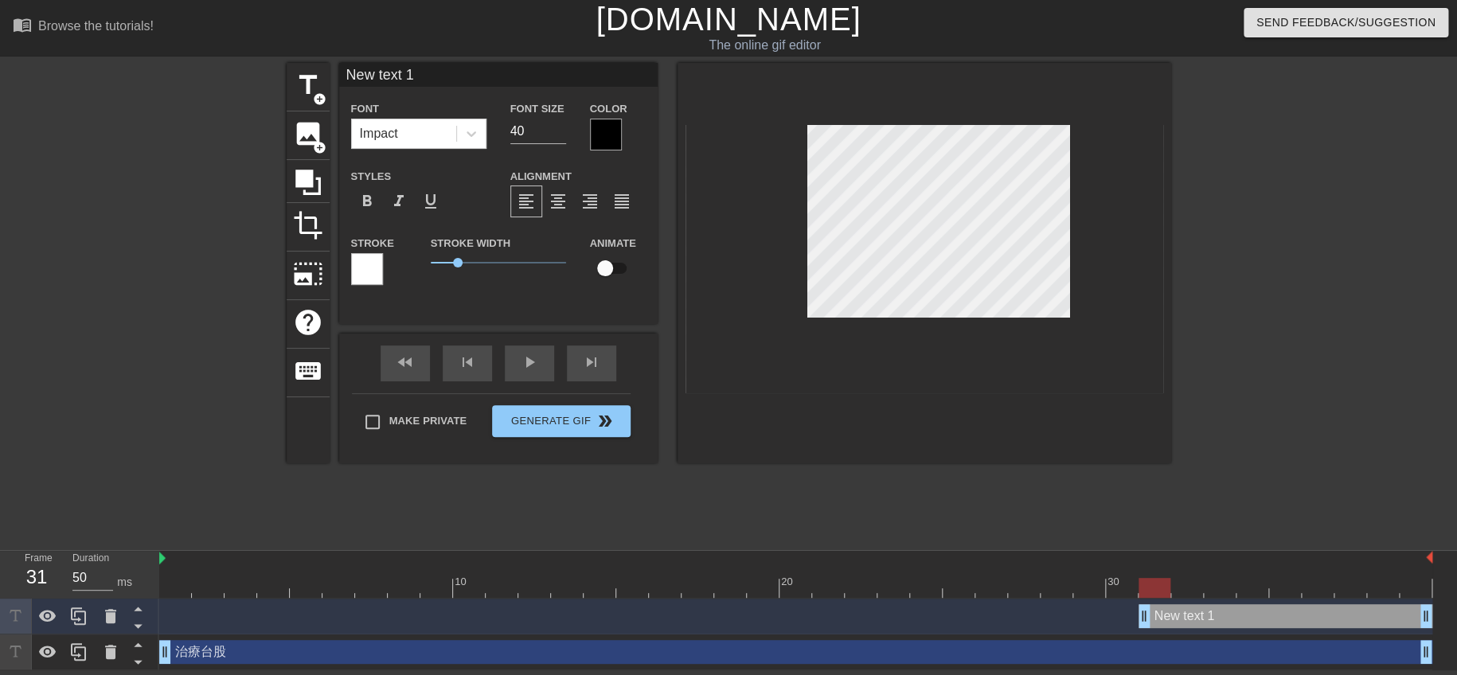
scroll to position [2, 3]
type input "0 text 1"
type textarea "0 text 1"
type input "text 1"
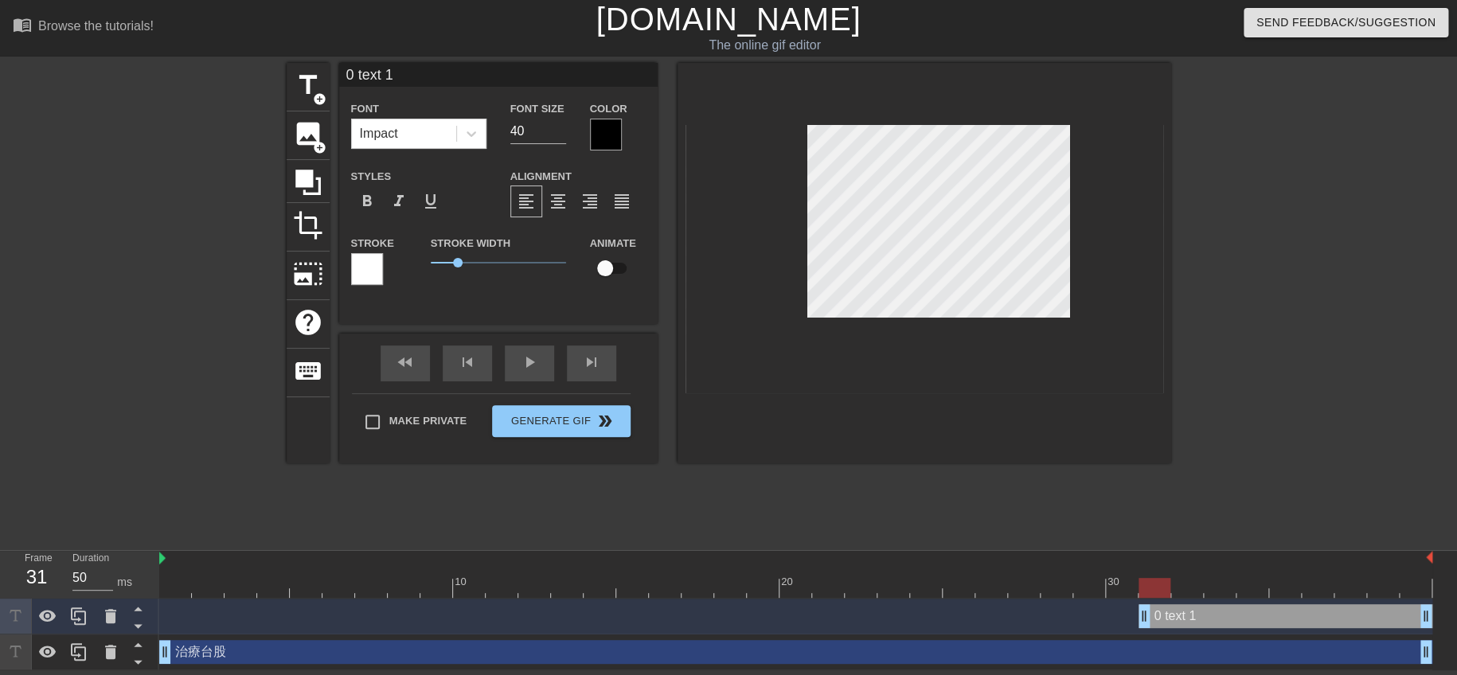
type textarea "text 1"
type input "ㄢ text 1"
type textarea "text 1"
type input "0 text 1"
type textarea "0 text 1"
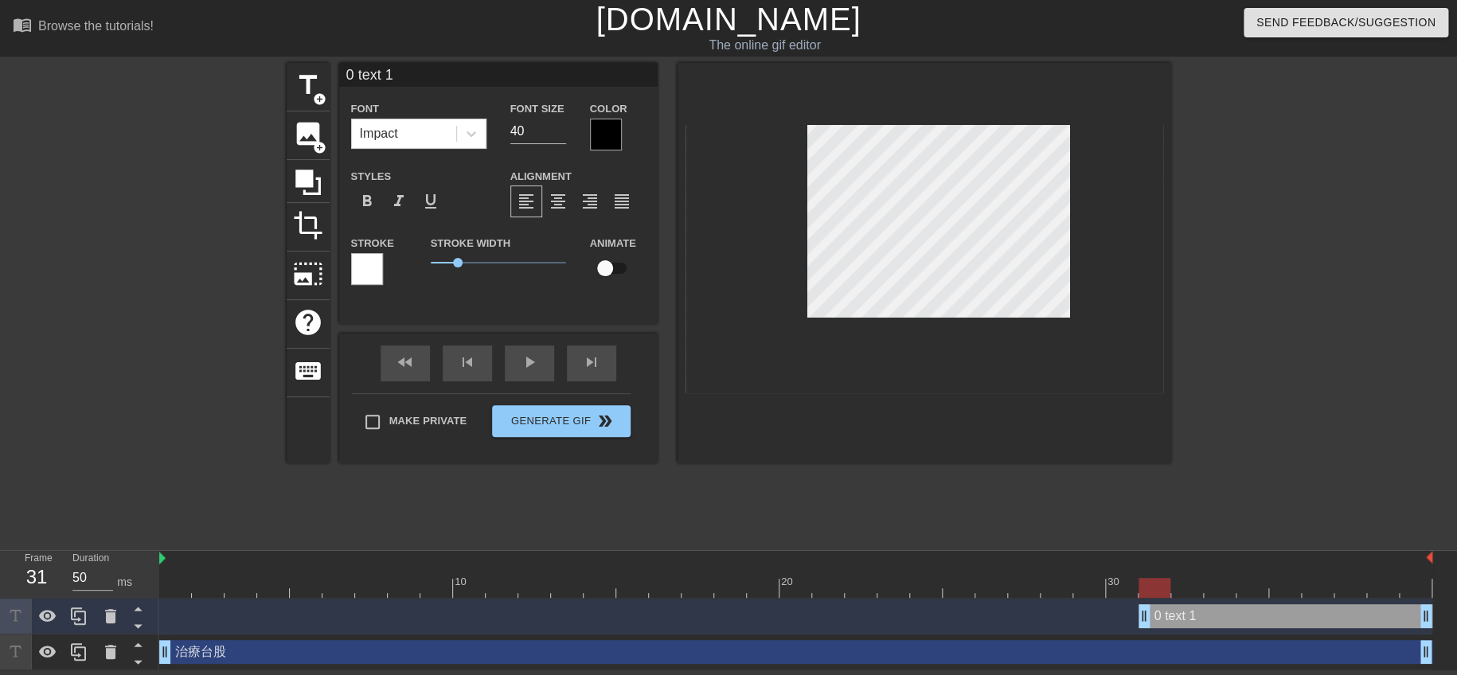
type input "0K text 1"
type textarea "0K text 1"
type input "0Ktext 1"
type textarea "0Ktext 1"
type input "0Kext 1"
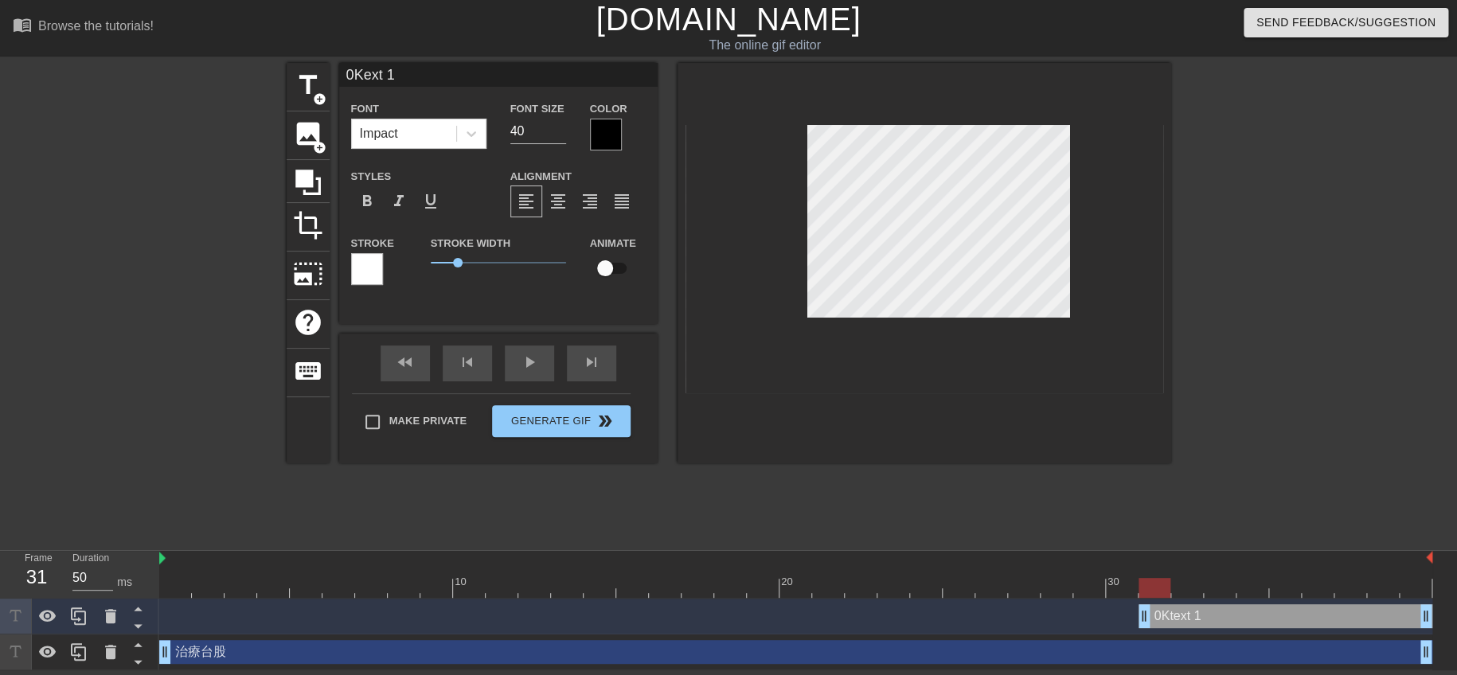
type textarea "0Kext 1"
type input "0Kxt 1"
type textarea "0Kxt 1"
type input "0Kt 1"
type textarea "0Kt 1"
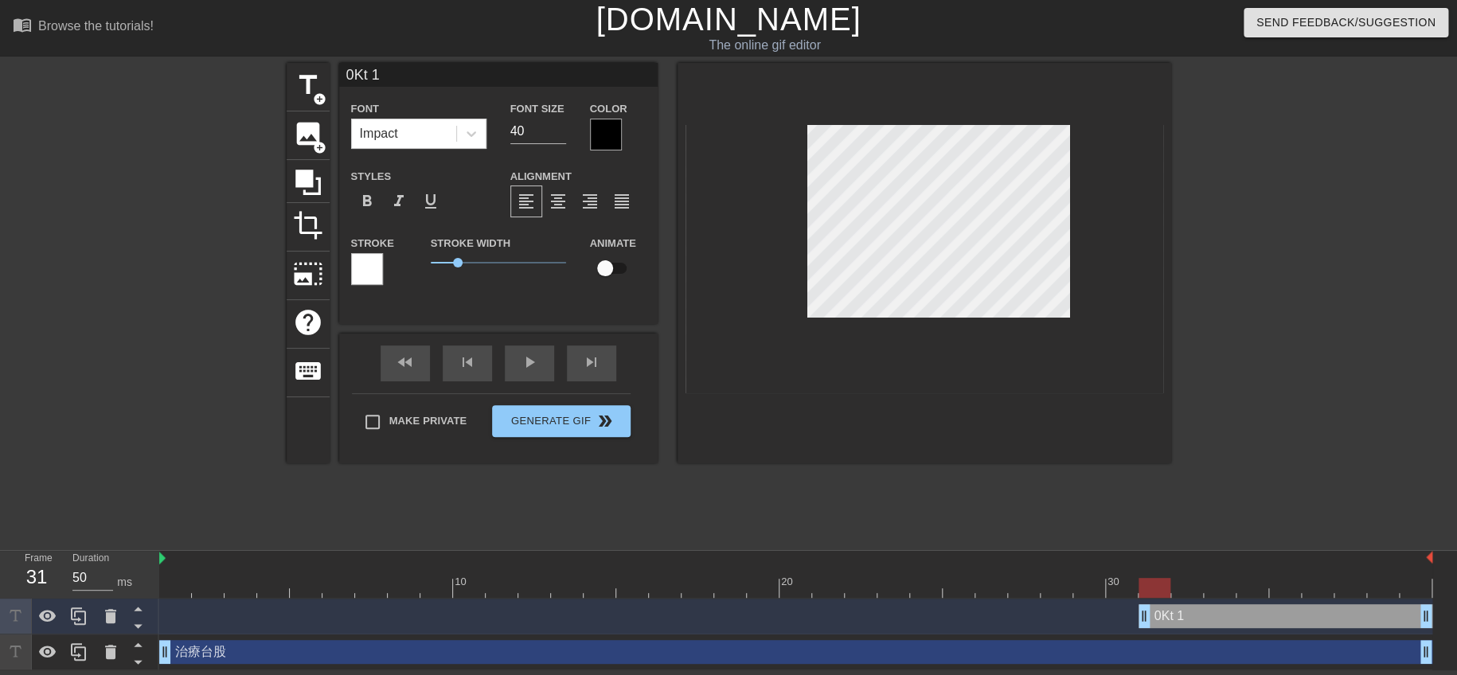
type input "0K 1"
type textarea "0K 1"
type input "0K1"
type textarea "0K1"
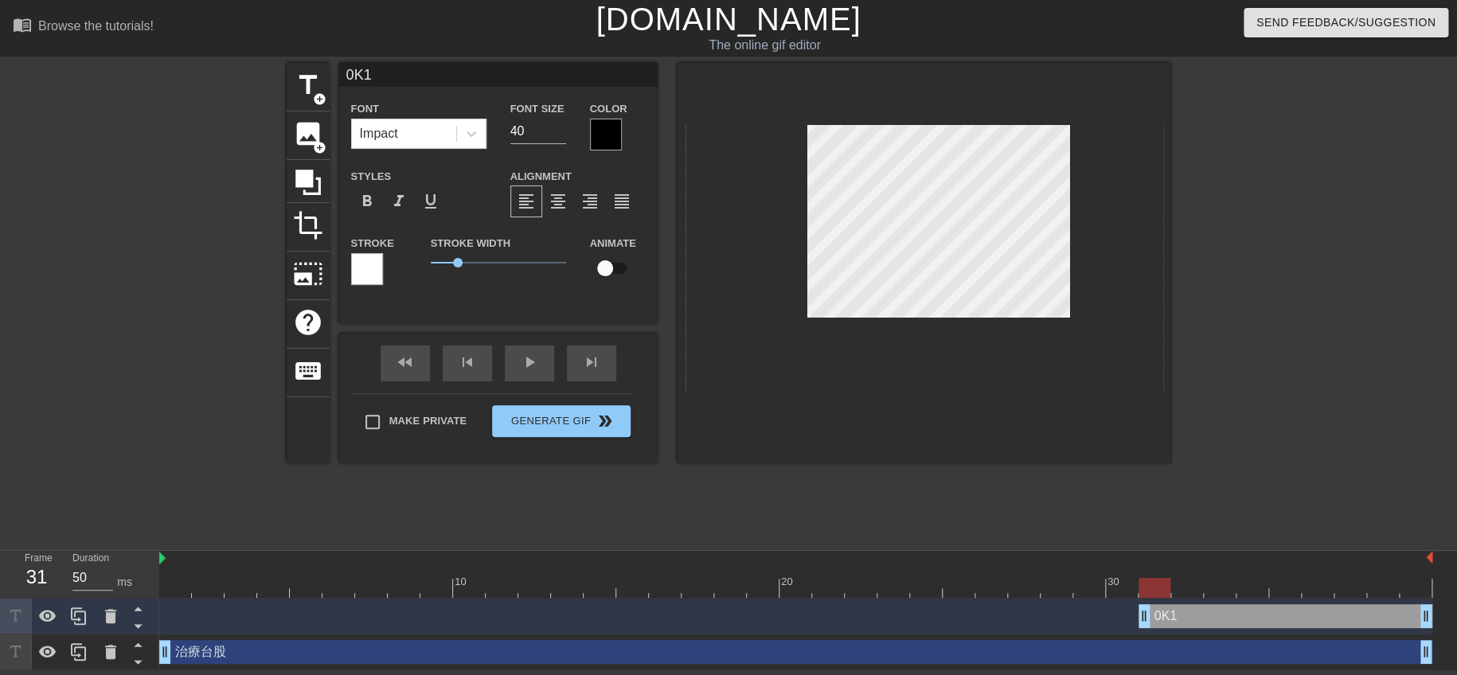
type input "0K"
type textarea "0K"
type input "0"
type textarea "0"
type input "0"
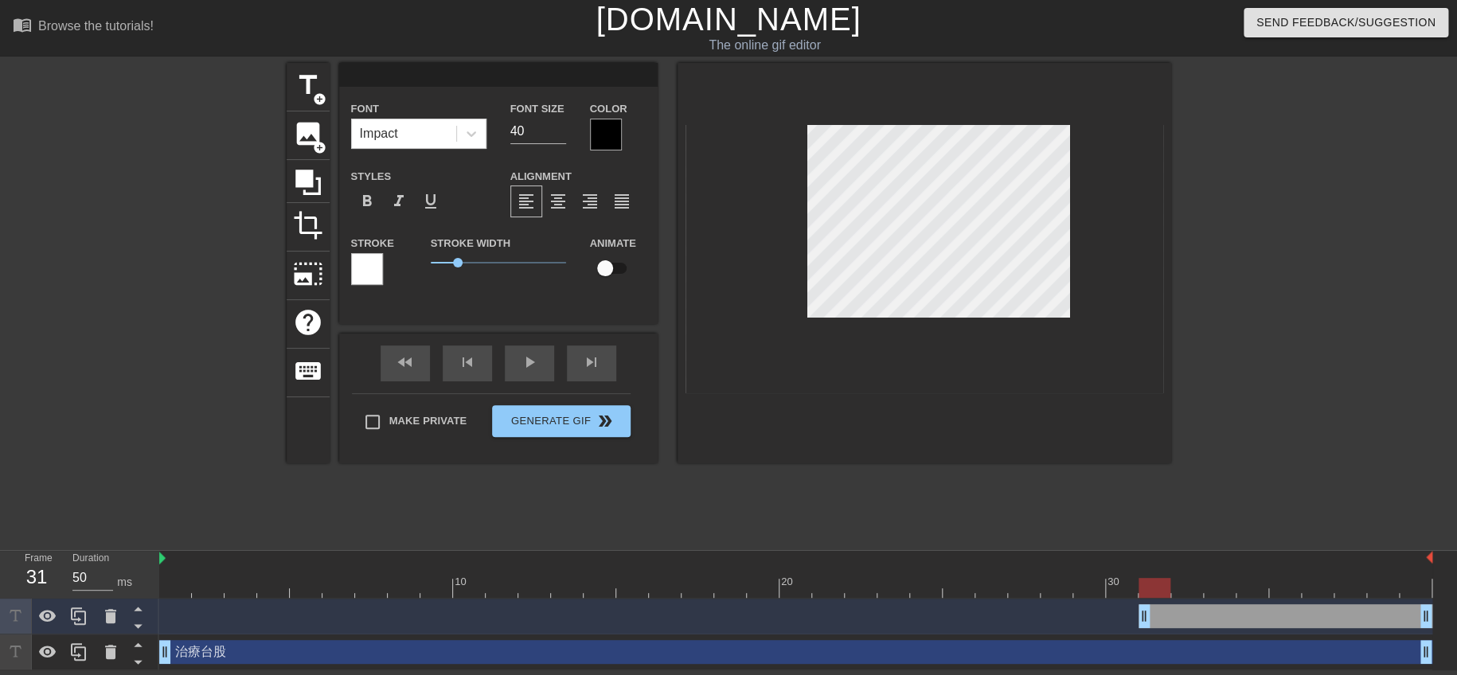
type textarea "0"
type input "0"
type textarea "0"
type input "0K"
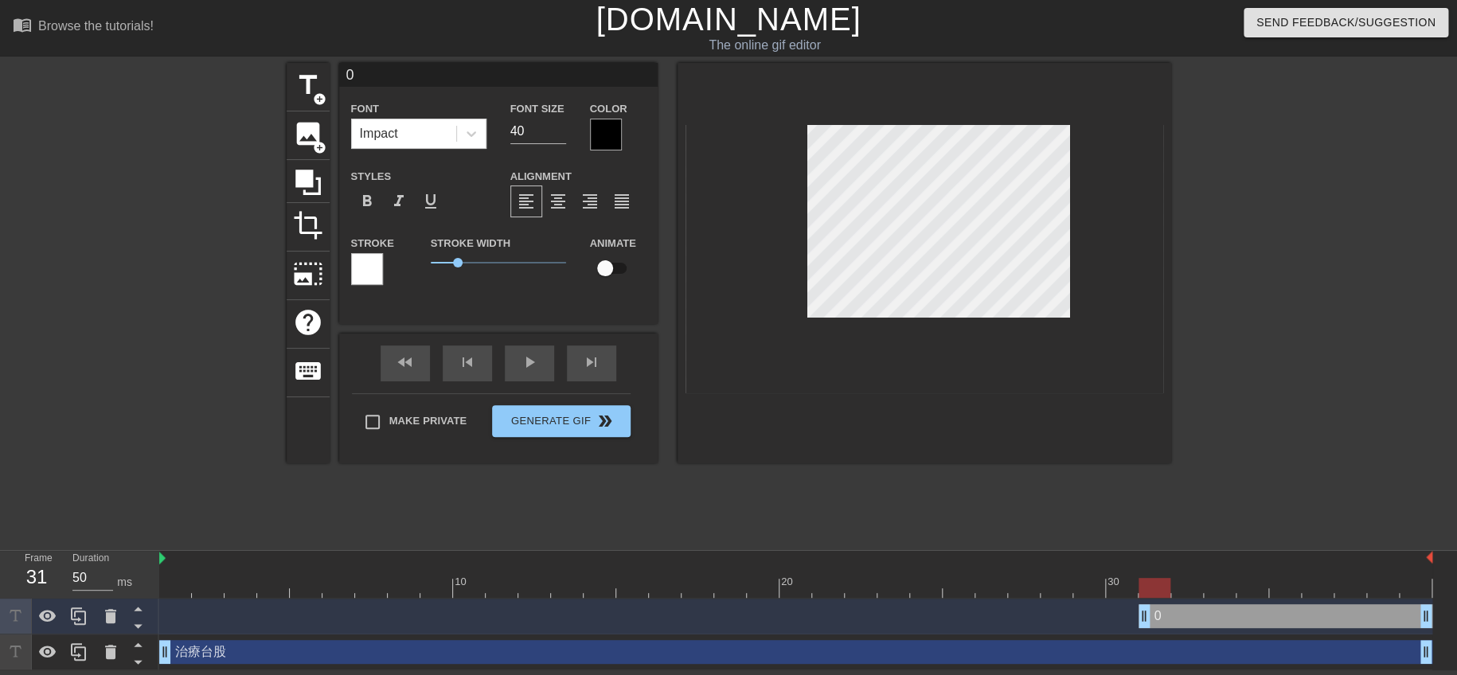
type textarea "0K"
type input "0Kㄆ"
type textarea "0Kㄆ"
type input "0Kㄆㄣ"
type textarea "0Kㄆㄣ"
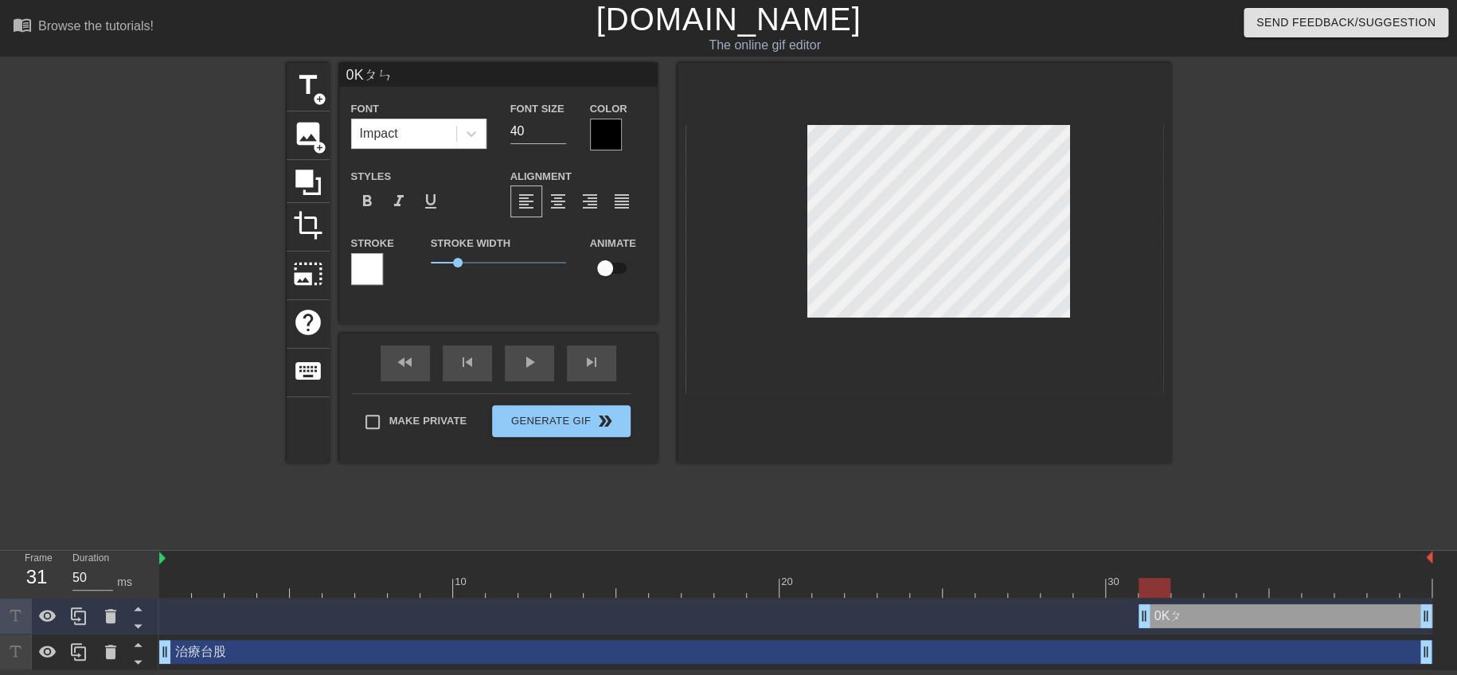
scroll to position [1, 2]
type input "0K"
type textarea "0K"
type input "0Kㄆ"
type textarea "0Kㄆ"
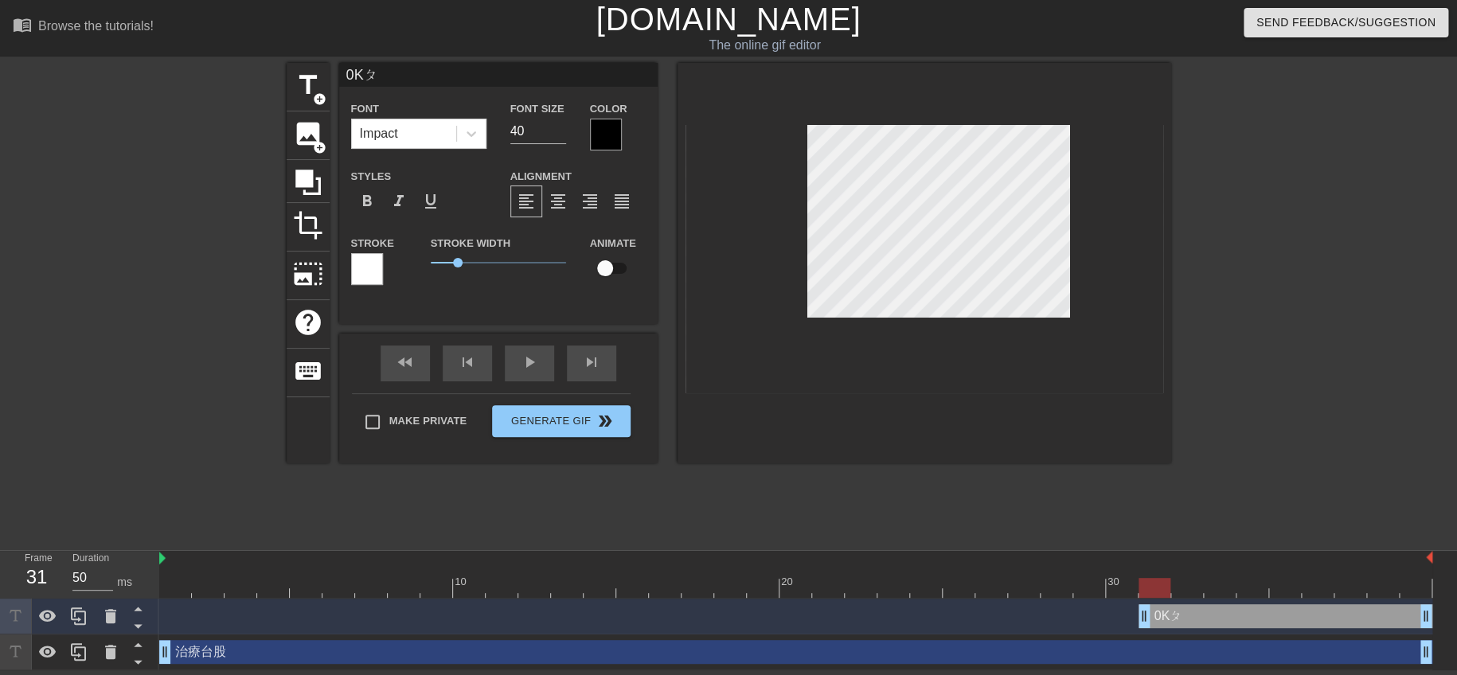
type input "0Kㄆㄣ"
type textarea "0Kㄆㄣ"
type input "0K"
type textarea "0K"
paste textarea "60K 噴噴"
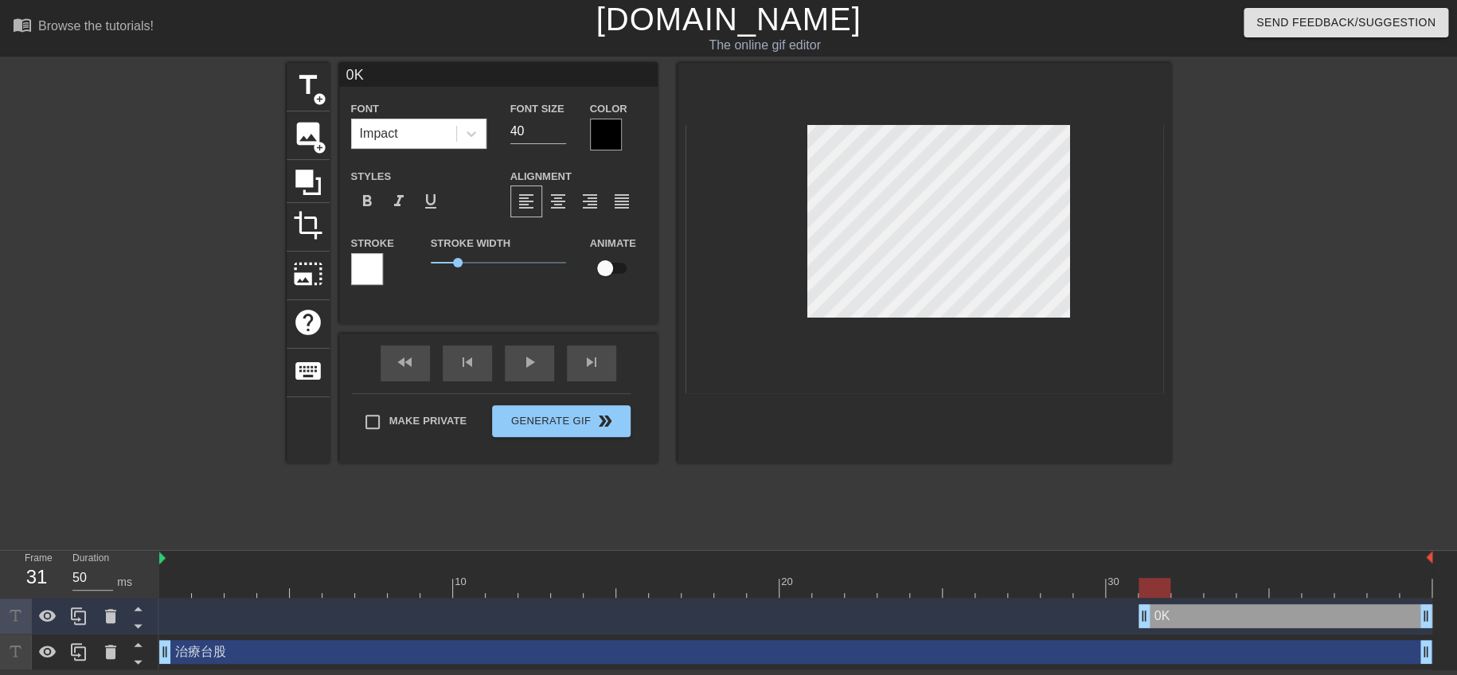
type input "60K 噴噴"
type textarea "60K 噴噴"
click at [597, 124] on div at bounding box center [606, 135] width 32 height 32
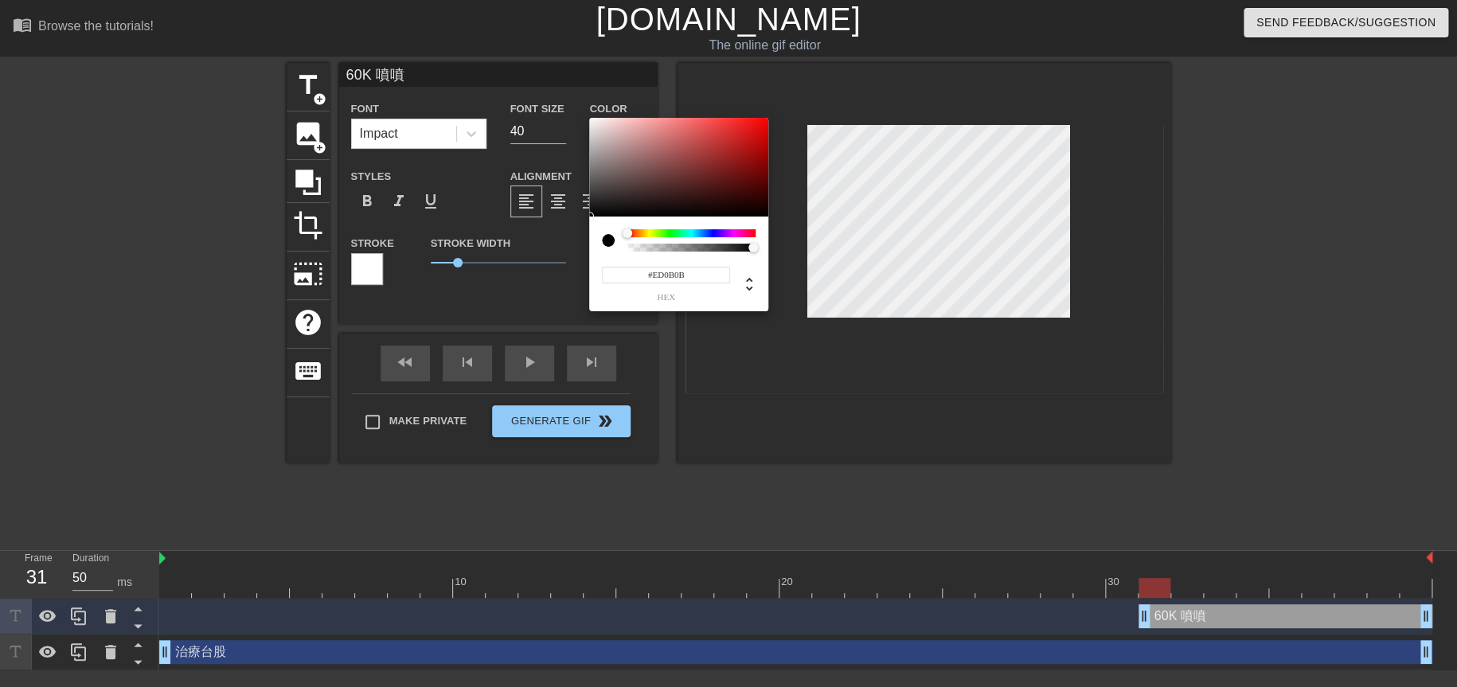
type input "#ED0A0A"
click at [761, 125] on div at bounding box center [678, 167] width 179 height 99
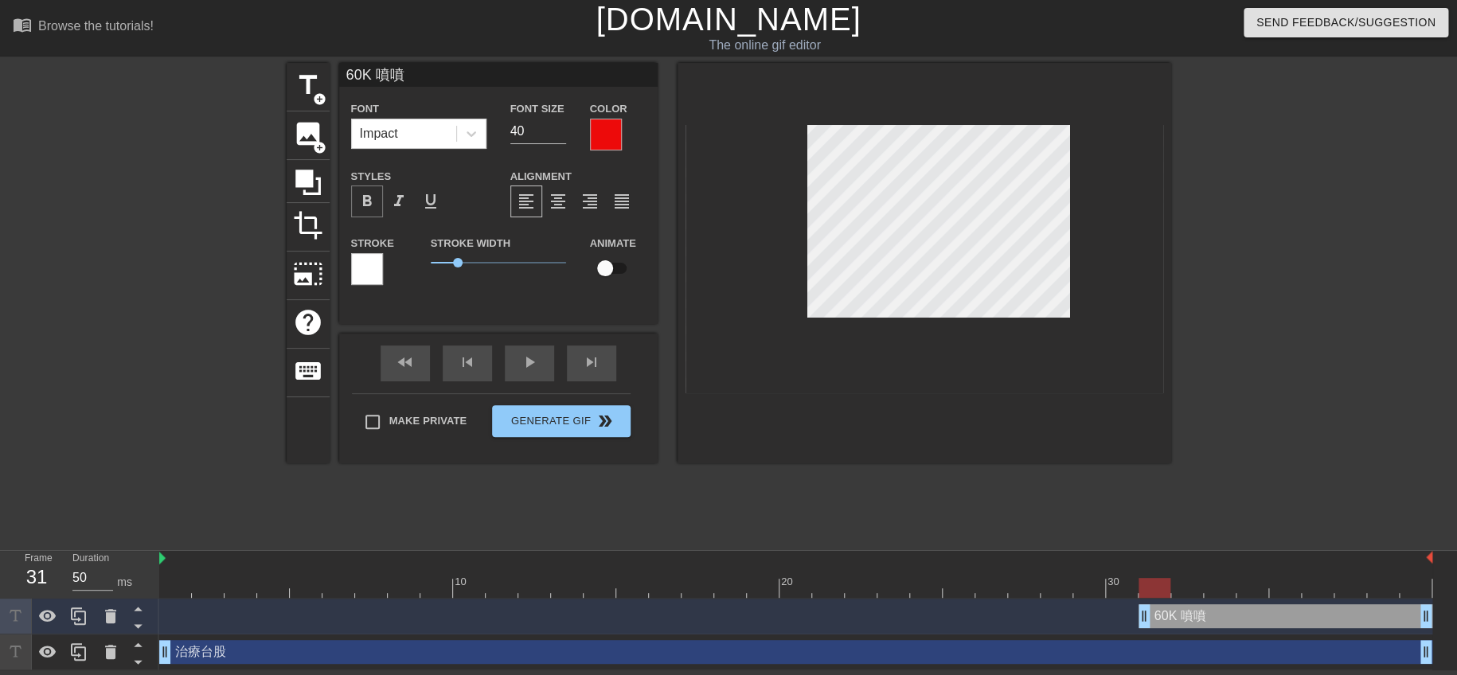
click at [366, 199] on span "format_bold" at bounding box center [367, 201] width 19 height 19
type input "治療台股"
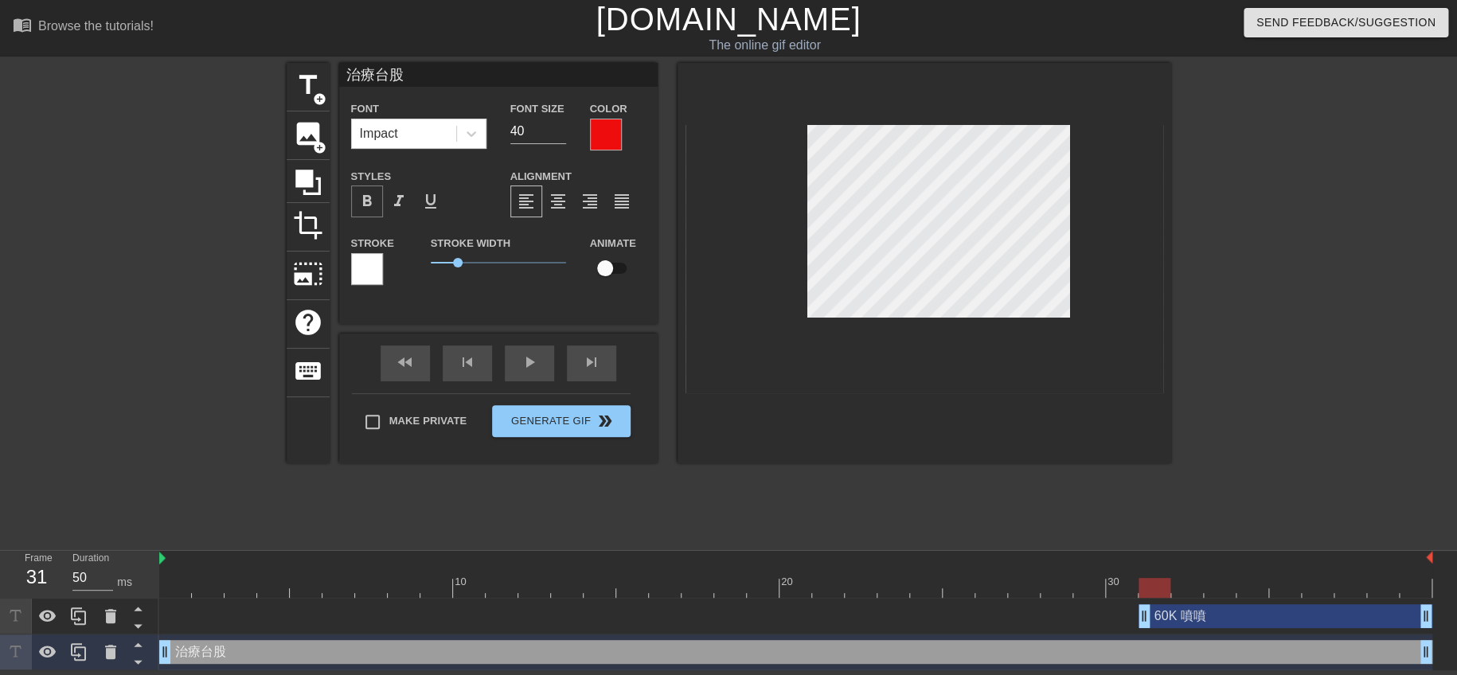
click at [371, 197] on span "format_bold" at bounding box center [367, 201] width 19 height 19
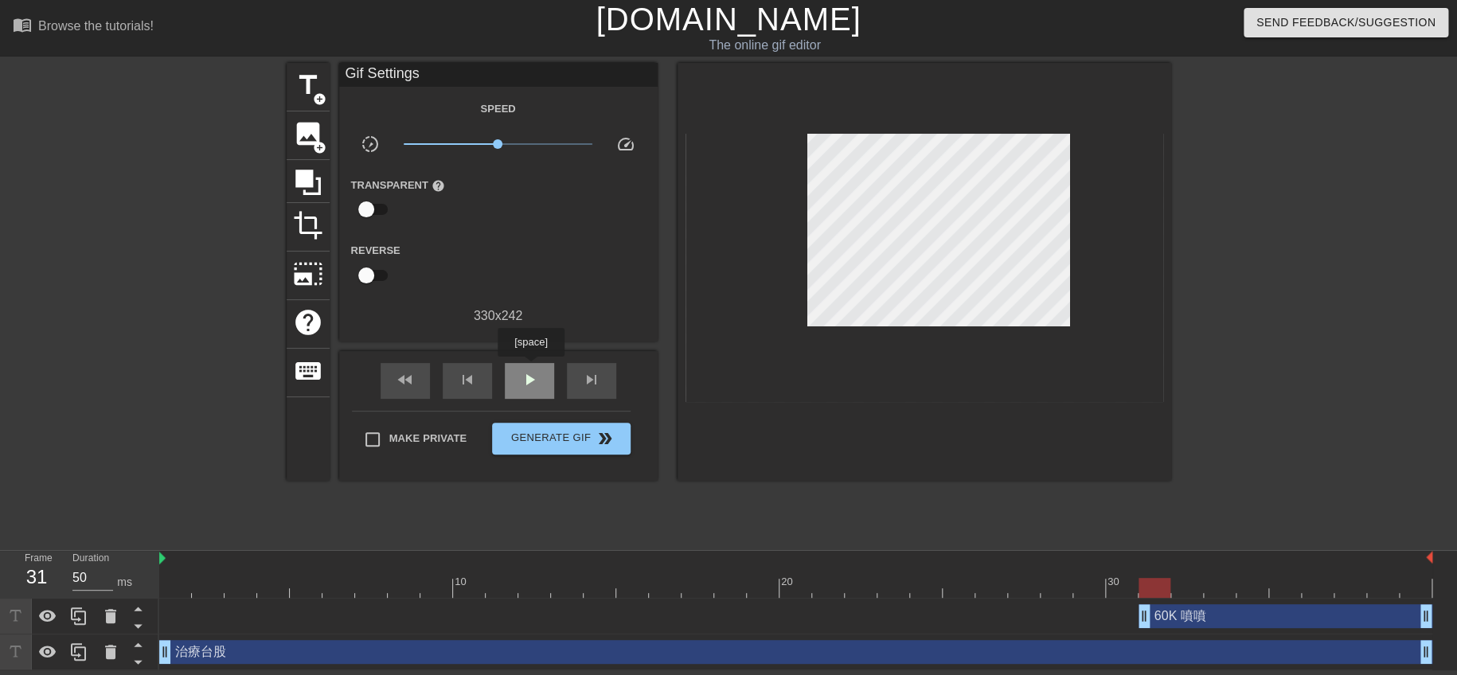
click at [530, 370] on span "play_arrow" at bounding box center [529, 379] width 19 height 19
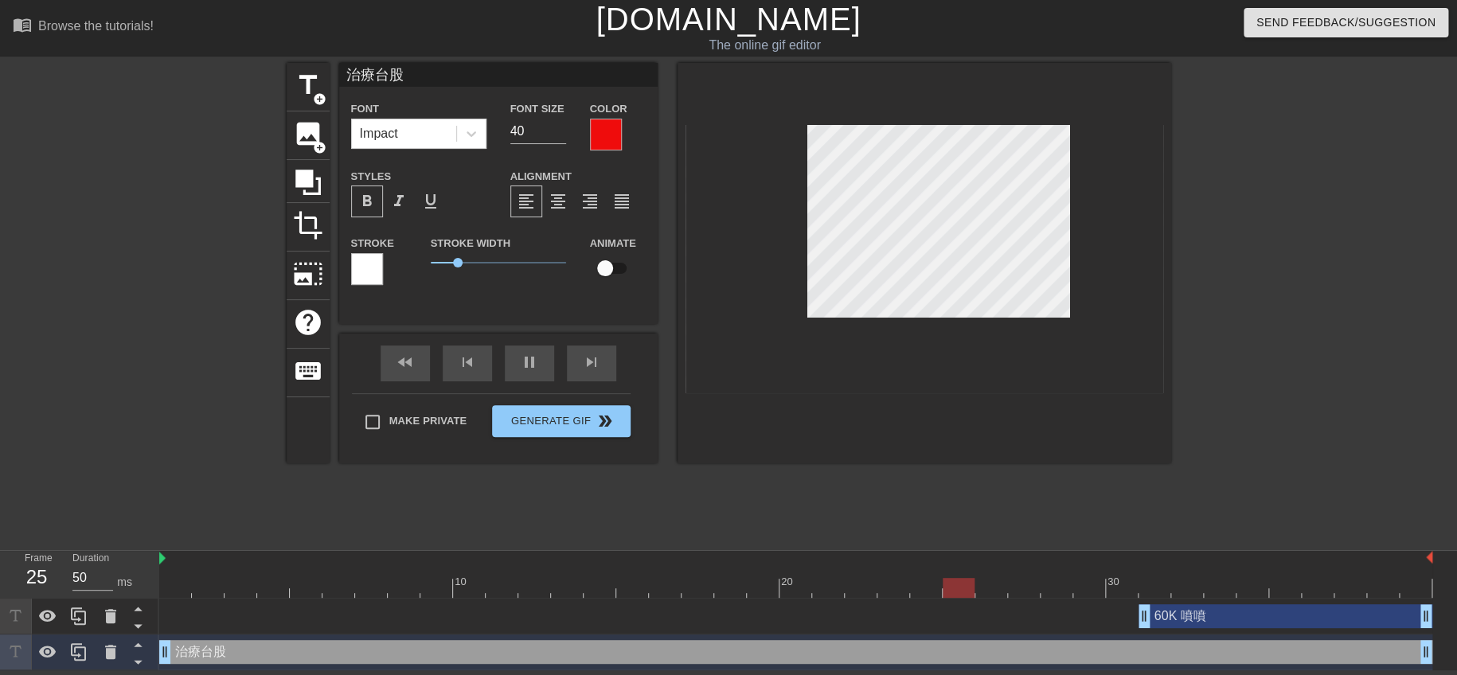
click at [1095, 404] on div at bounding box center [925, 263] width 494 height 401
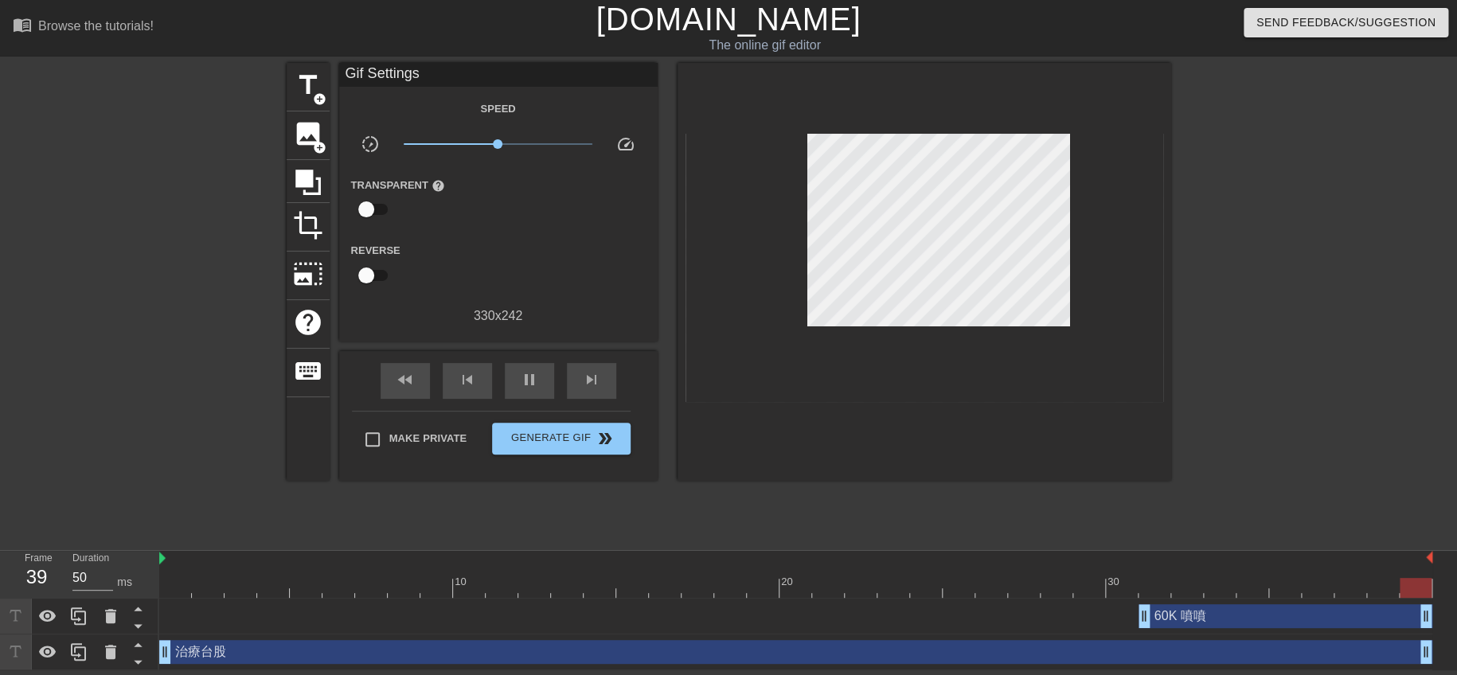
click at [1215, 641] on div "治療台股 drag_handle drag_handle" at bounding box center [795, 652] width 1273 height 24
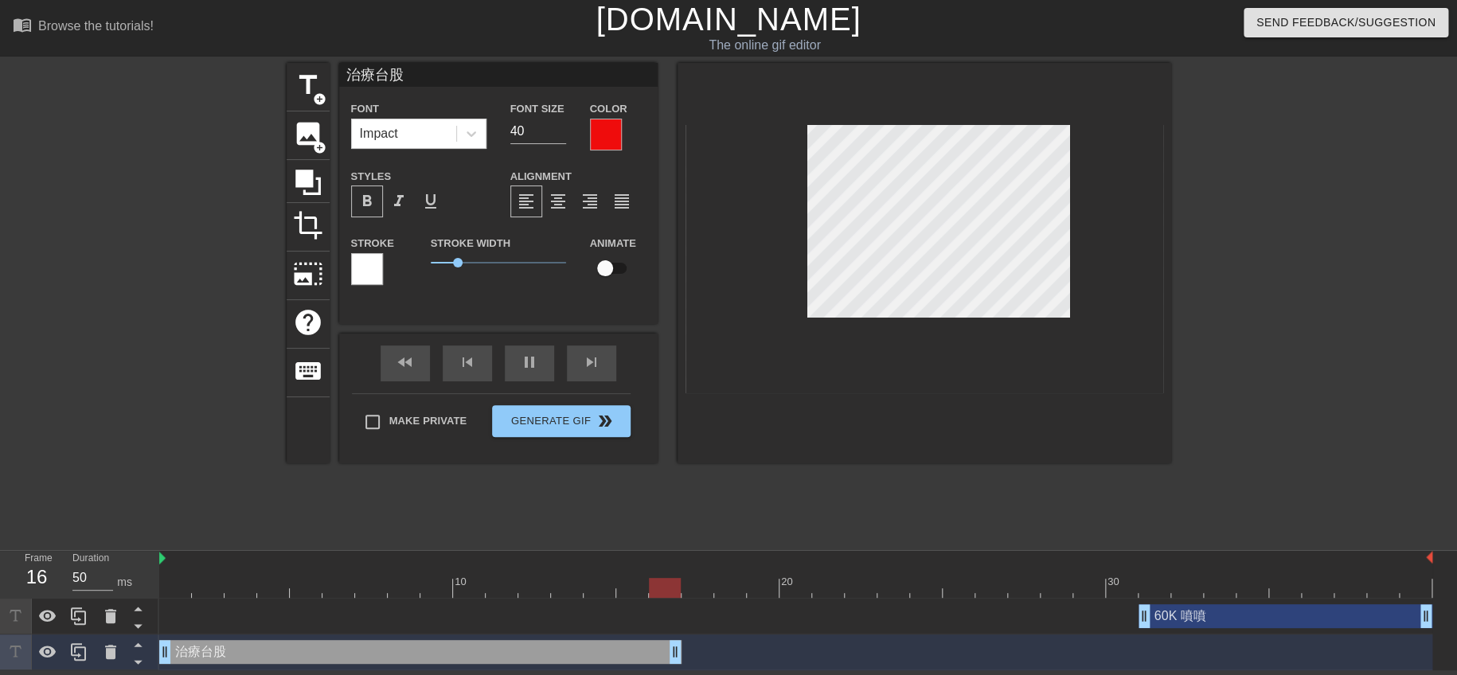
drag, startPoint x: 1421, startPoint y: 651, endPoint x: 704, endPoint y: 655, distance: 717.5
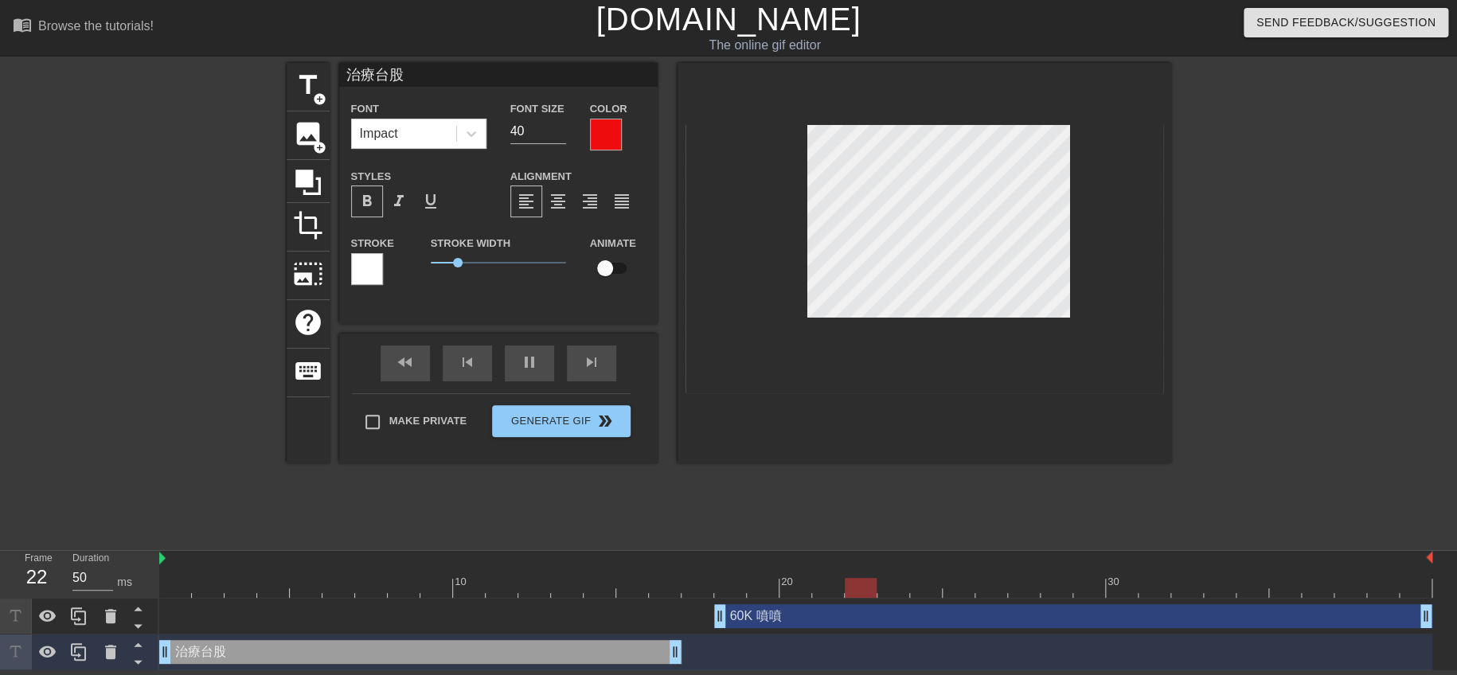
drag, startPoint x: 1143, startPoint y: 612, endPoint x: 725, endPoint y: 624, distance: 417.5
click at [953, 525] on div "title add_circle image add_circle crop photo_size_select_large help keyboard 治療…" at bounding box center [729, 302] width 885 height 478
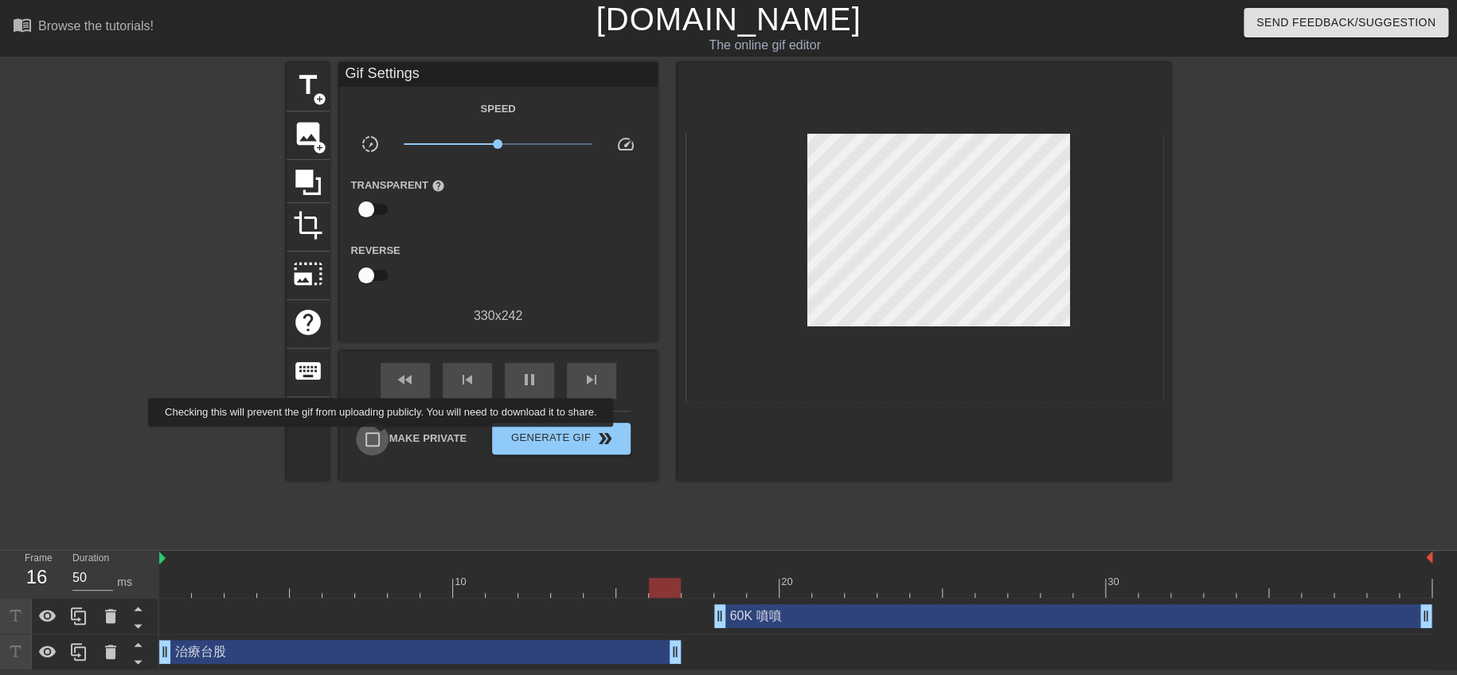
click at [384, 438] on input "Make Private" at bounding box center [372, 439] width 33 height 33
checkbox input "true"
click at [522, 432] on span "Generate Gif double_arrow" at bounding box center [561, 438] width 125 height 19
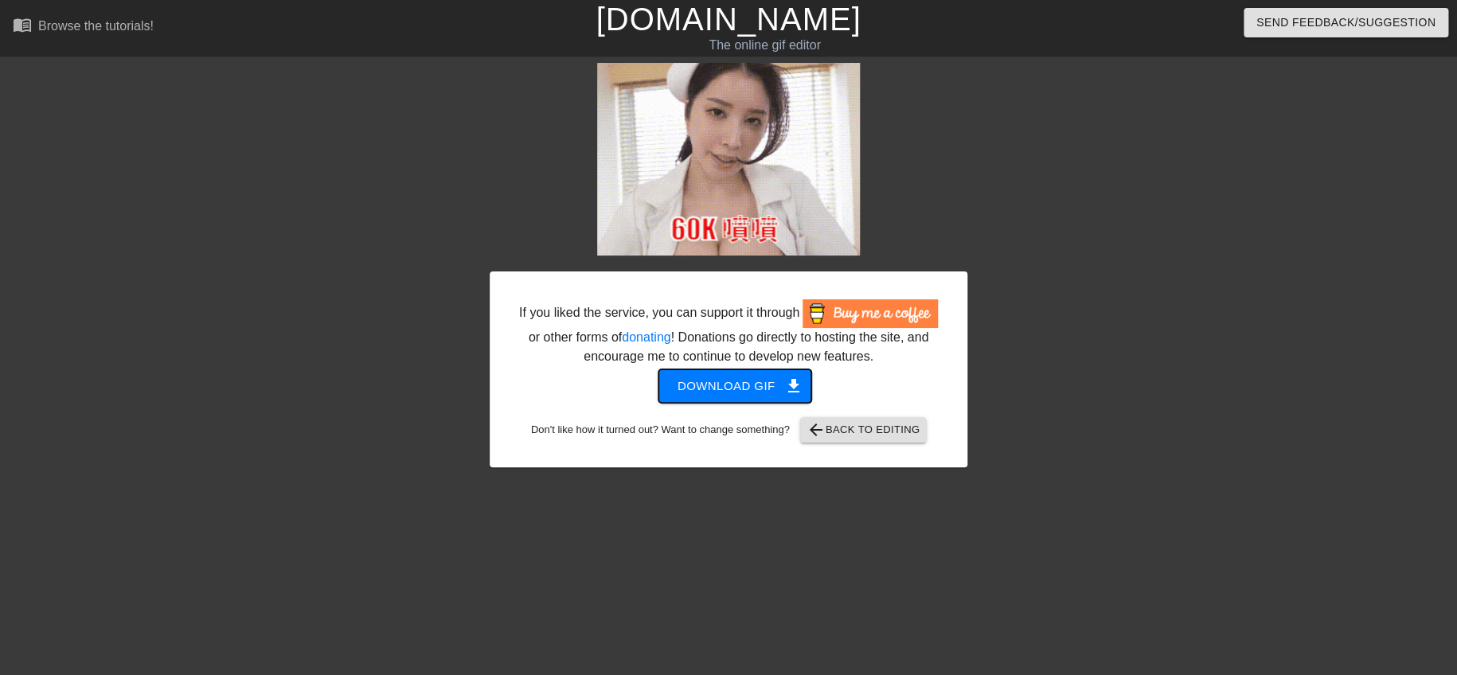
click at [714, 384] on span "Download gif get_app" at bounding box center [735, 386] width 115 height 21
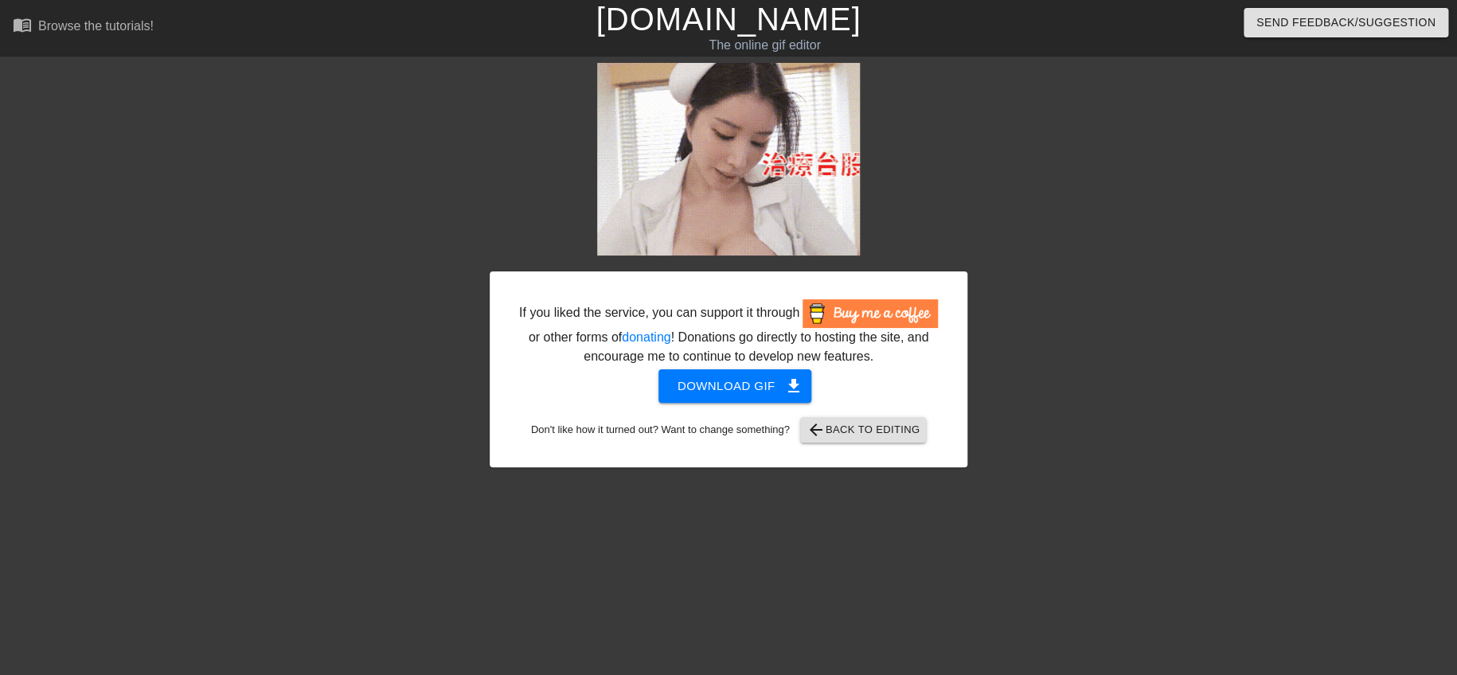
click at [228, 118] on div "If you liked the service, you can support it through or other forms of donating…" at bounding box center [728, 302] width 1457 height 478
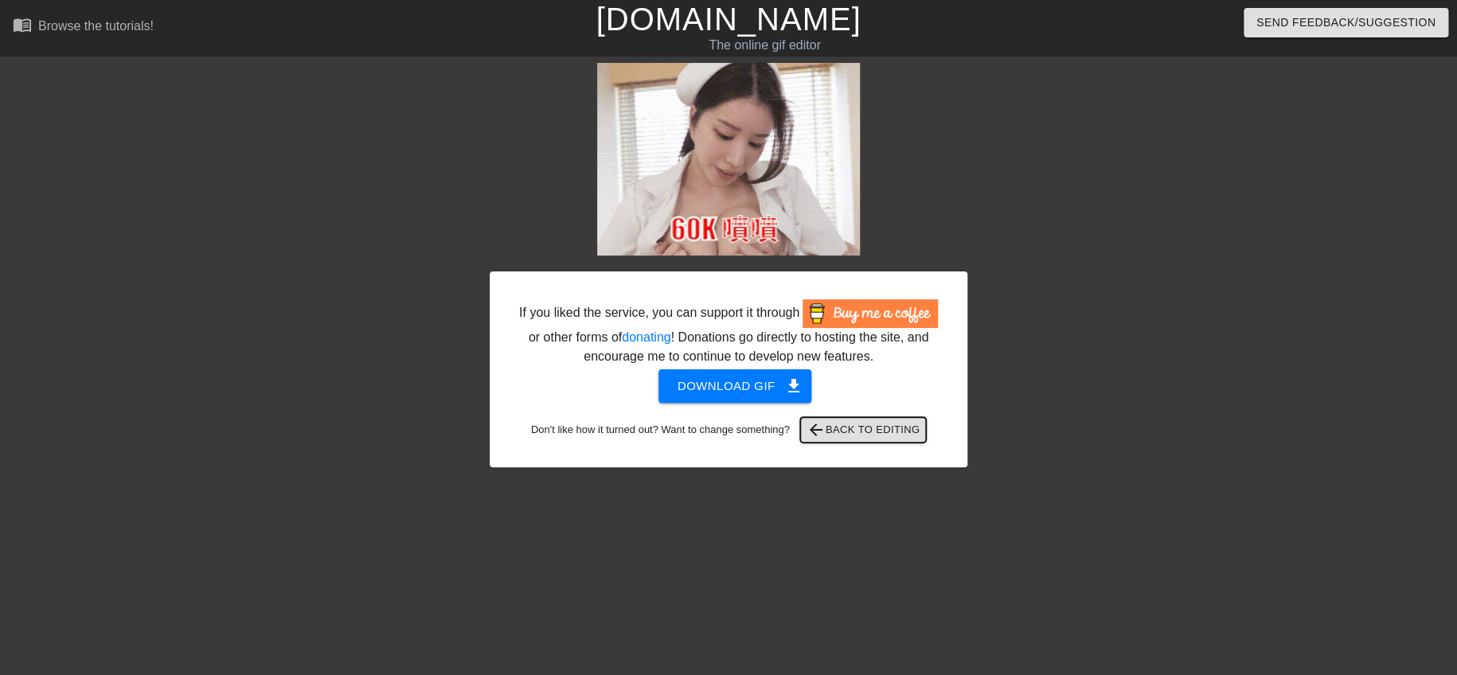
click at [853, 424] on span "arrow_back Back to Editing" at bounding box center [864, 429] width 114 height 19
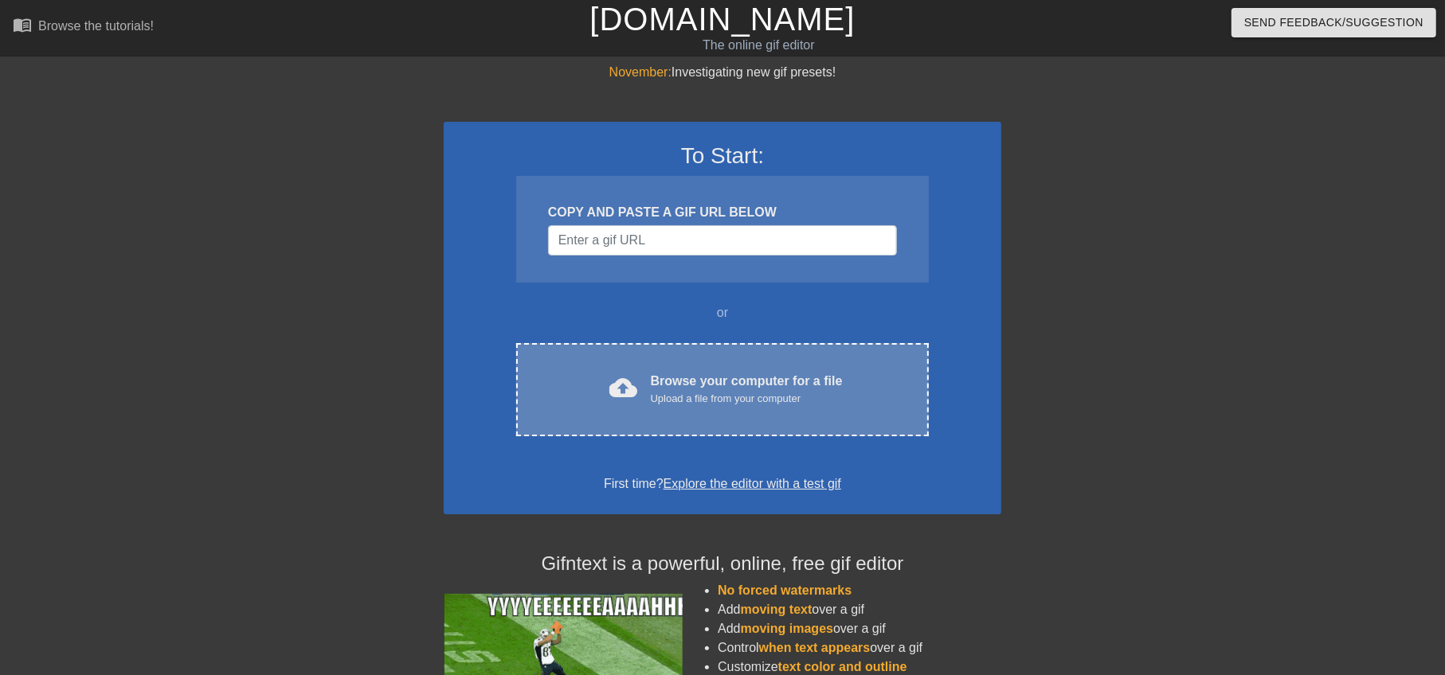
click at [669, 401] on div "Upload a file from your computer" at bounding box center [747, 399] width 192 height 16
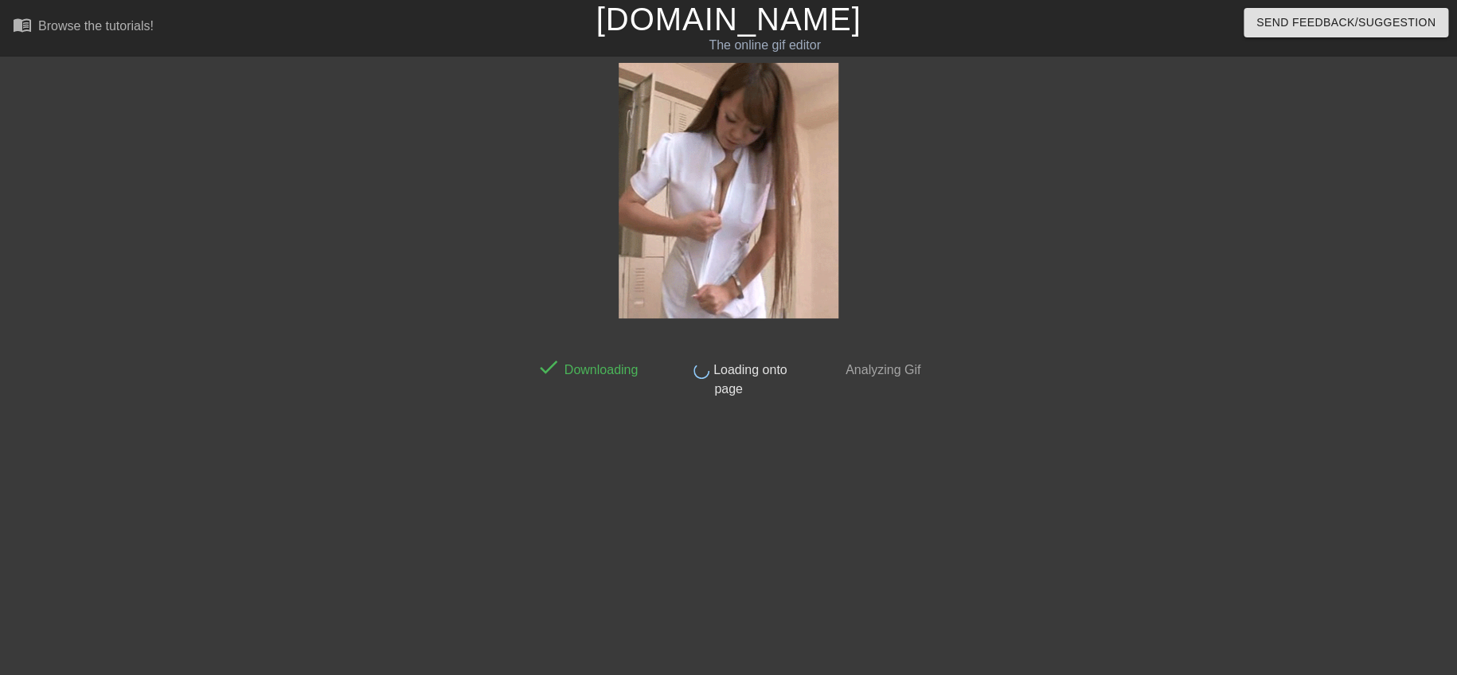
click at [311, 229] on div at bounding box center [390, 302] width 239 height 478
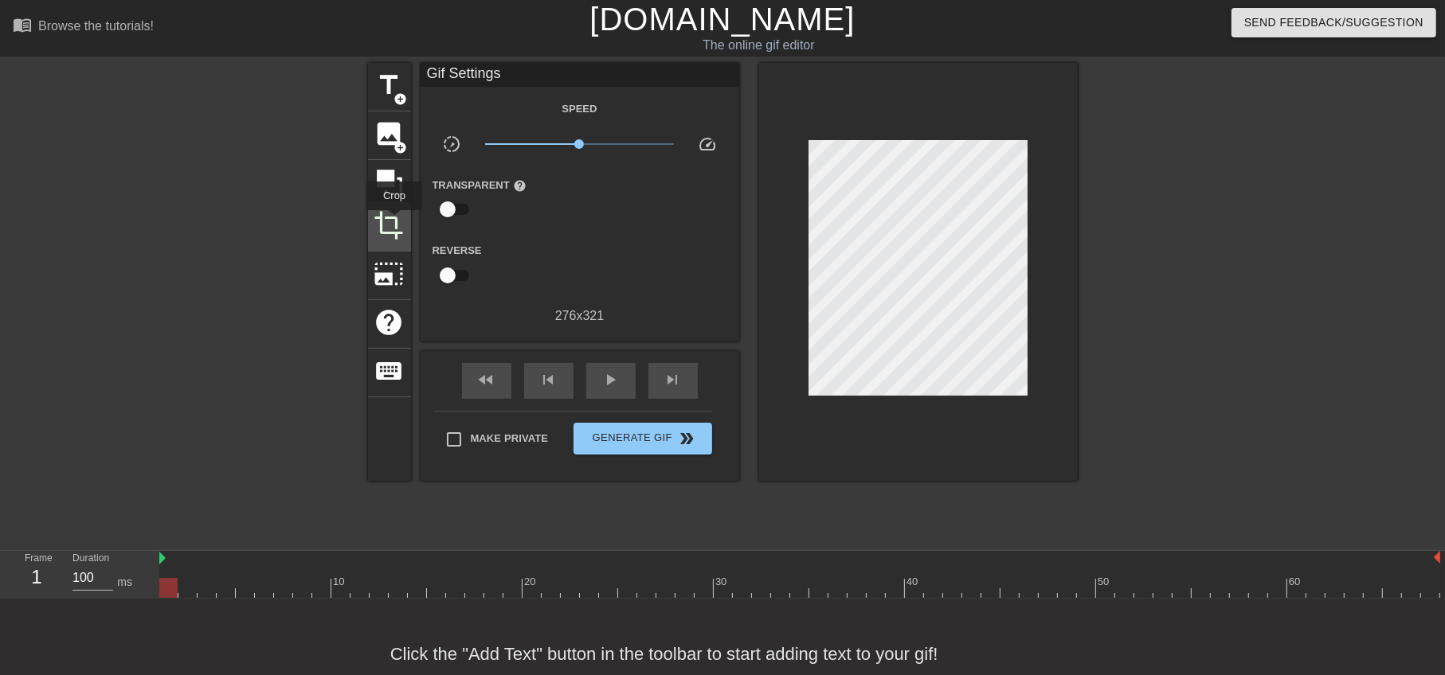
click at [394, 221] on span "crop" at bounding box center [389, 225] width 30 height 30
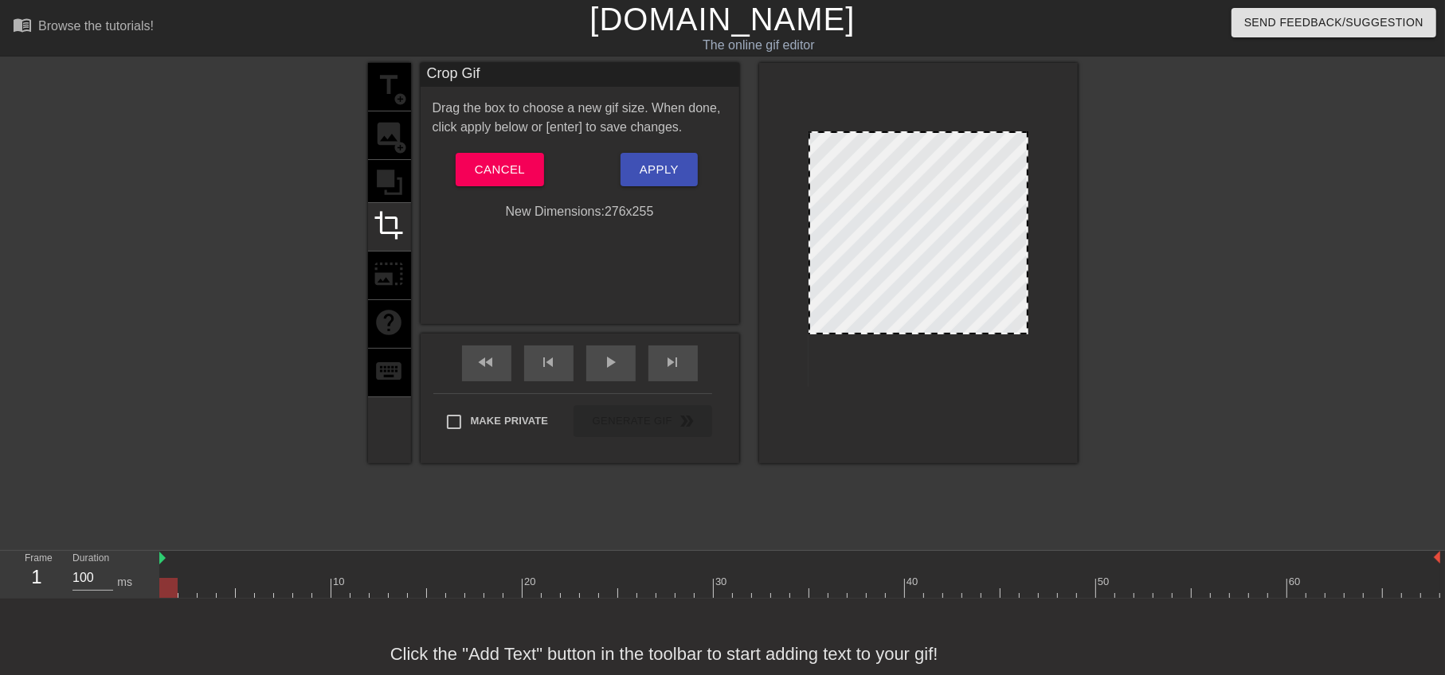
drag, startPoint x: 924, startPoint y: 385, endPoint x: 940, endPoint y: 332, distance: 55.2
drag, startPoint x: 809, startPoint y: 267, endPoint x: 832, endPoint y: 275, distance: 24.4
click at [601, 369] on span "play_arrow" at bounding box center [610, 362] width 19 height 19
click at [604, 369] on span "pause" at bounding box center [610, 362] width 19 height 19
click at [159, 570] on div at bounding box center [168, 577] width 19 height 20
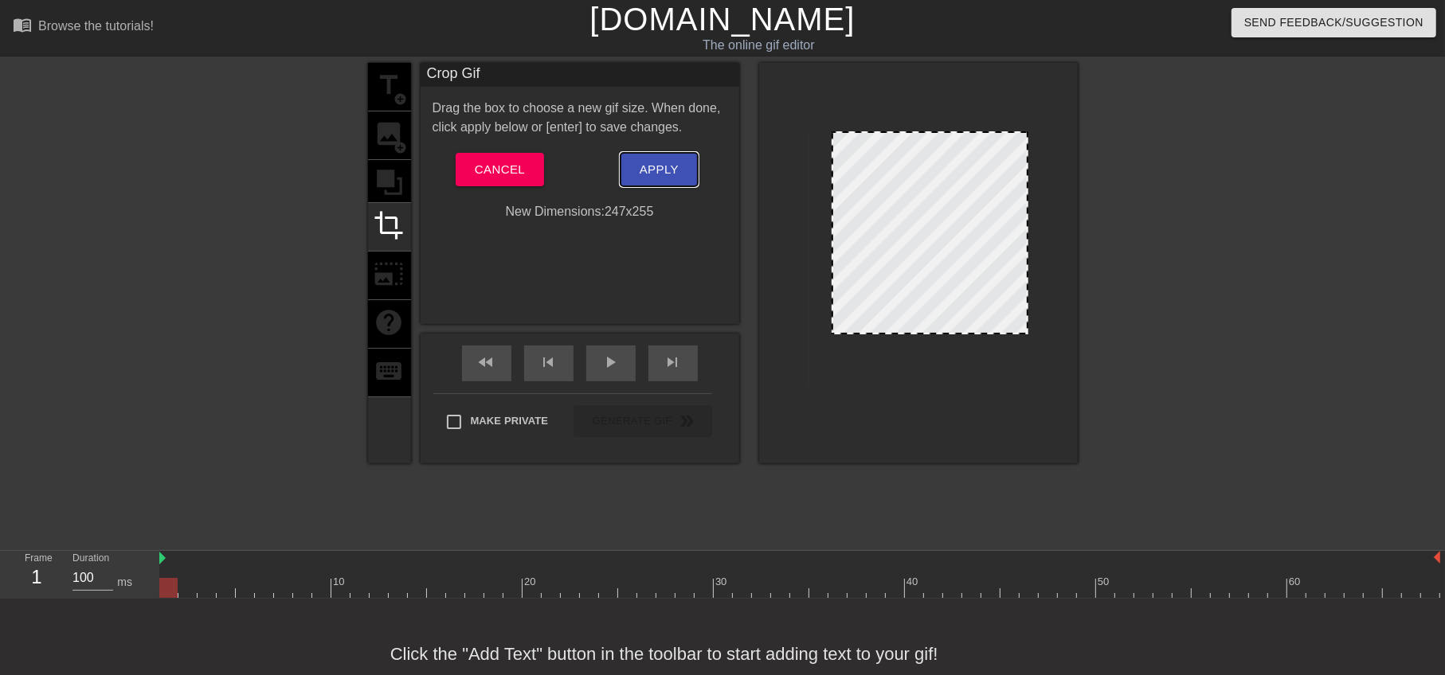
click at [666, 170] on span "Apply" at bounding box center [658, 169] width 39 height 21
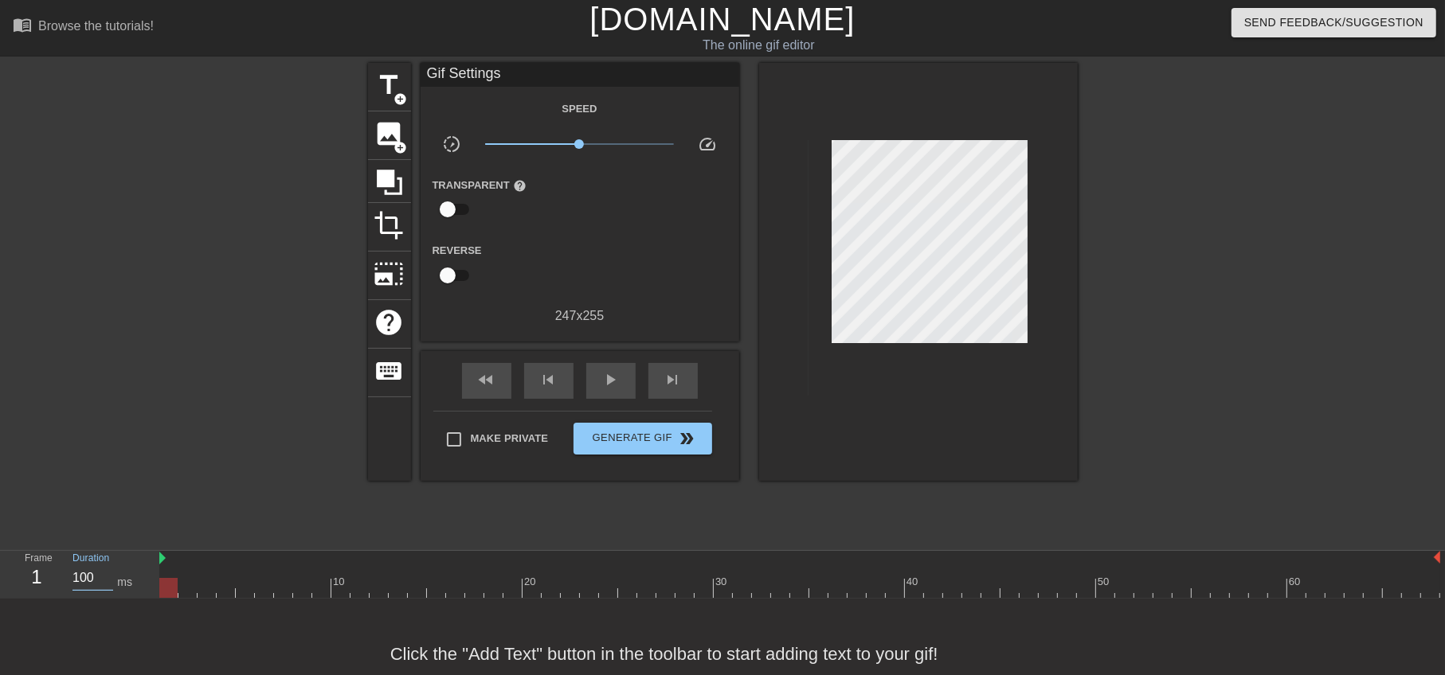
drag, startPoint x: 94, startPoint y: 577, endPoint x: 44, endPoint y: 572, distance: 50.5
click at [44, 572] on div "Frame 1 Duration 100 ms" at bounding box center [84, 574] width 143 height 46
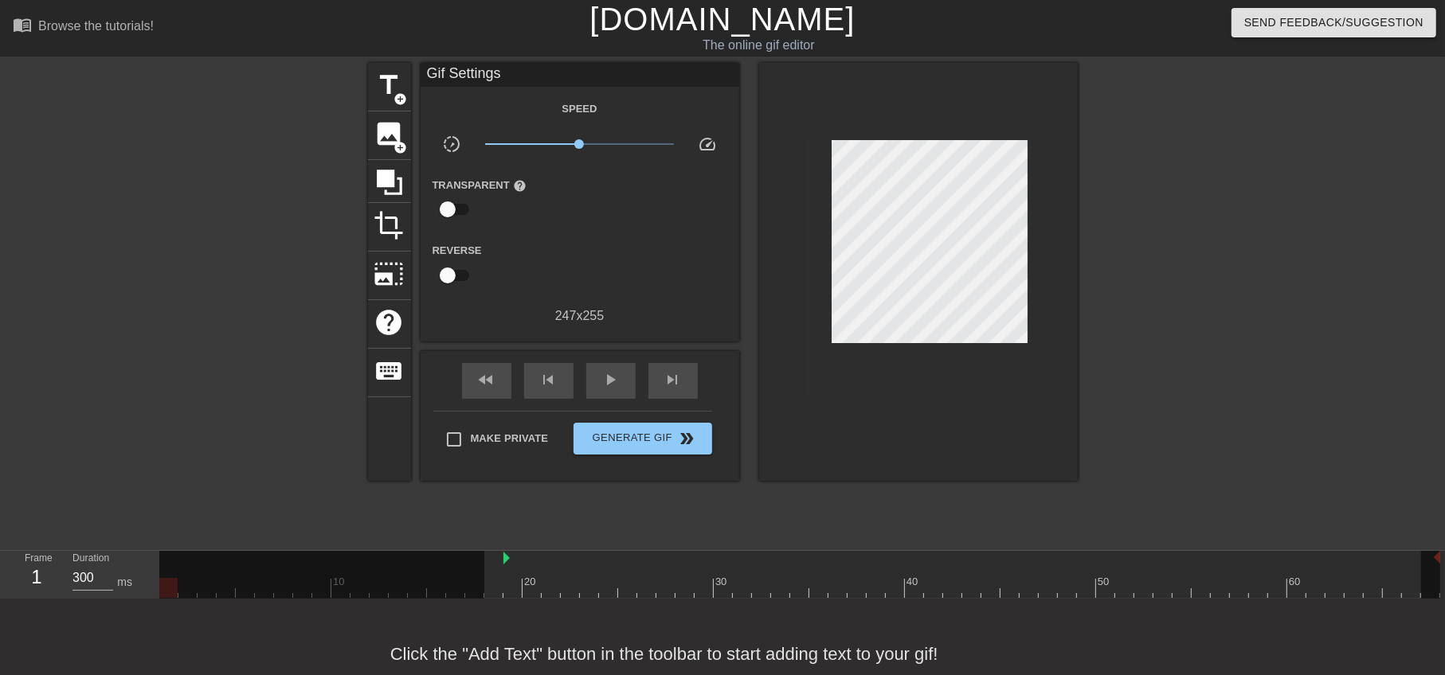
drag, startPoint x: 159, startPoint y: 556, endPoint x: 500, endPoint y: 559, distance: 340.9
click at [500, 559] on div at bounding box center [503, 559] width 8 height 16
click at [606, 389] on div "play_arrow" at bounding box center [610, 381] width 49 height 36
type input "100"
click at [606, 389] on div "pause" at bounding box center [610, 381] width 49 height 36
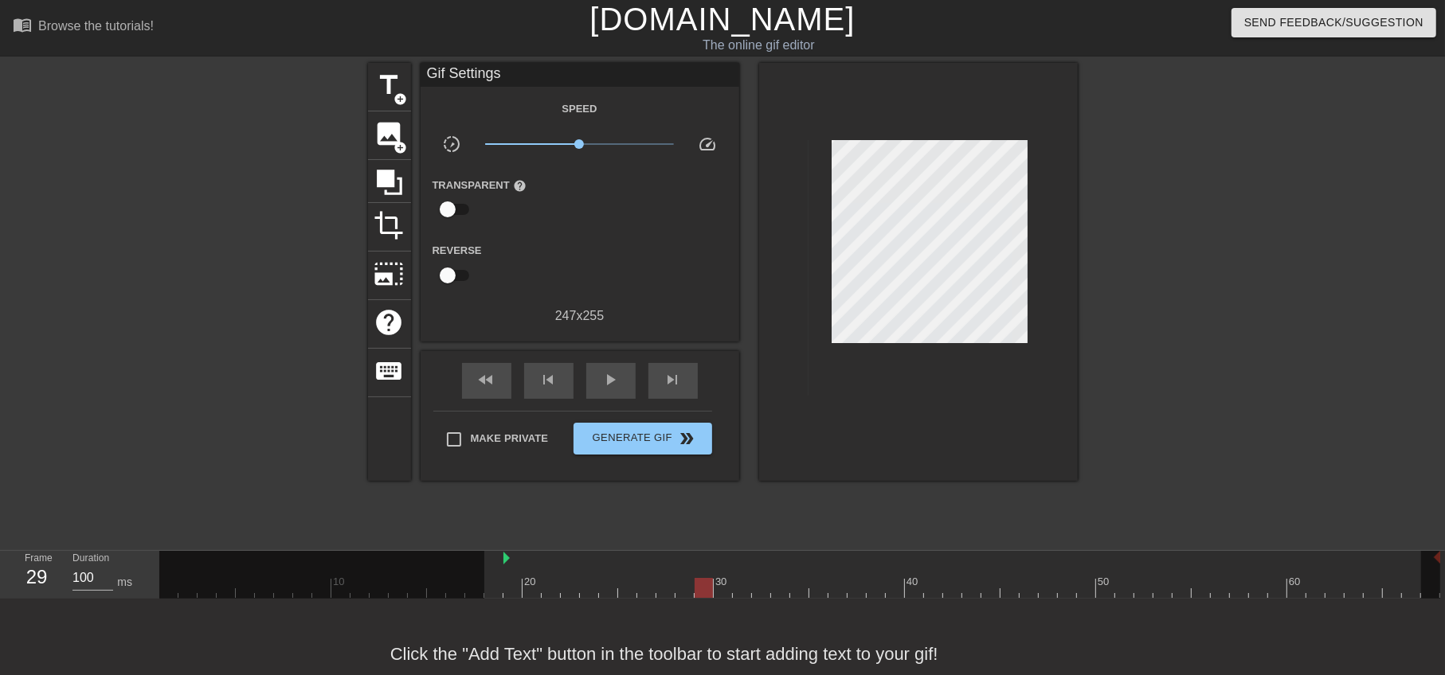
click at [471, 570] on div at bounding box center [321, 575] width 325 height 48
click at [425, 561] on div at bounding box center [321, 575] width 325 height 48
click at [316, 586] on div at bounding box center [321, 575] width 325 height 48
drag, startPoint x: 506, startPoint y: 557, endPoint x: 593, endPoint y: 560, distance: 87.6
click at [593, 560] on div "10 20 30 40 50 60" at bounding box center [799, 574] width 1281 height 47
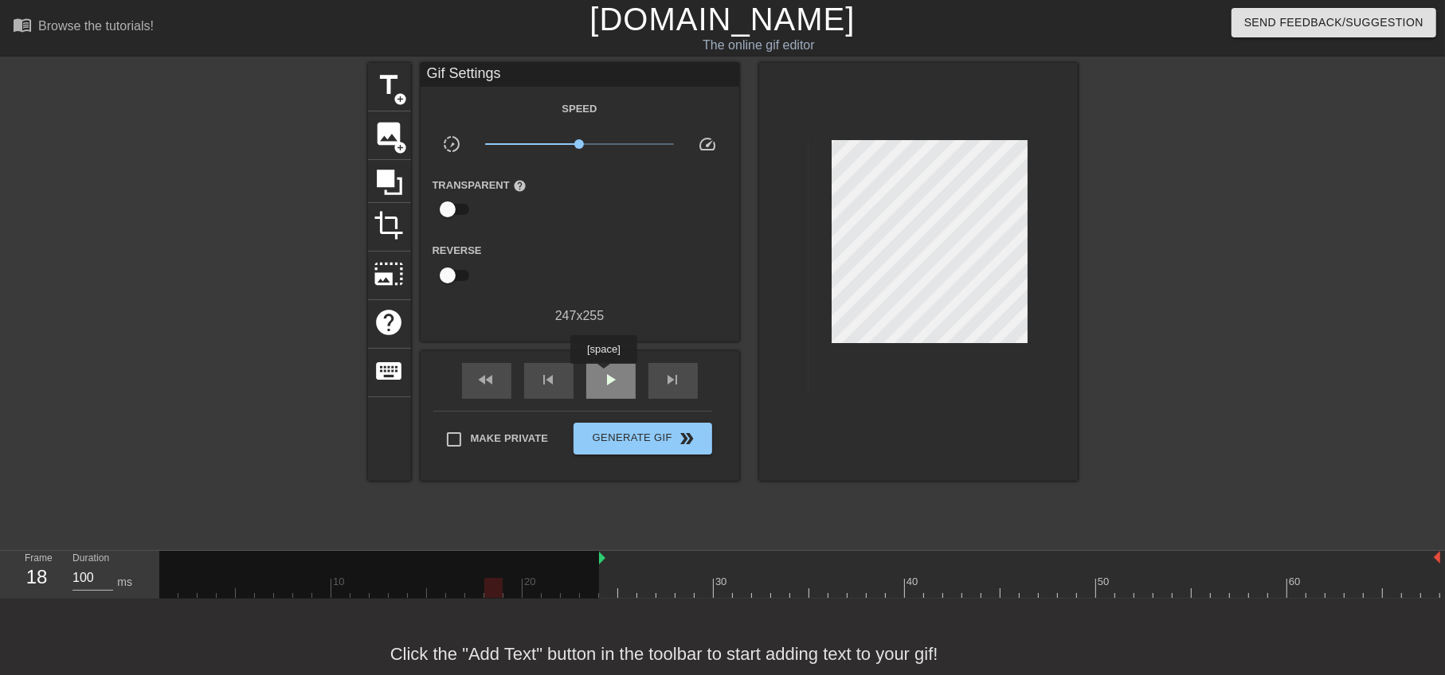
click at [603, 375] on span "play_arrow" at bounding box center [610, 379] width 19 height 19
click at [604, 375] on span "pause" at bounding box center [610, 379] width 19 height 19
drag, startPoint x: 599, startPoint y: 554, endPoint x: 631, endPoint y: 556, distance: 31.9
click at [631, 556] on div "10 20 30 40 50 60" at bounding box center [799, 574] width 1281 height 47
click at [603, 374] on span "play_arrow" at bounding box center [610, 379] width 19 height 19
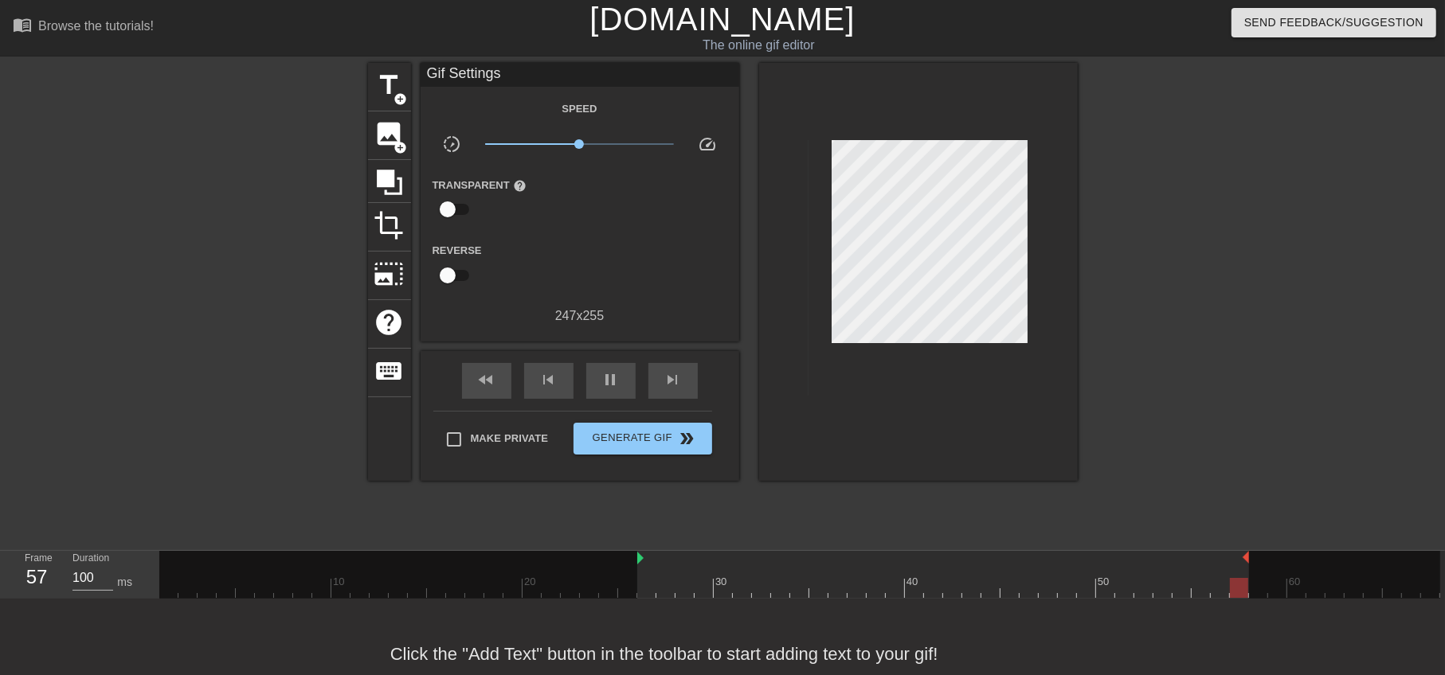
drag, startPoint x: 1436, startPoint y: 557, endPoint x: 1253, endPoint y: 574, distance: 184.0
click at [1253, 574] on div "10 20 30 40 50 60" at bounding box center [799, 574] width 1281 height 47
click at [392, 95] on span "title" at bounding box center [389, 85] width 30 height 30
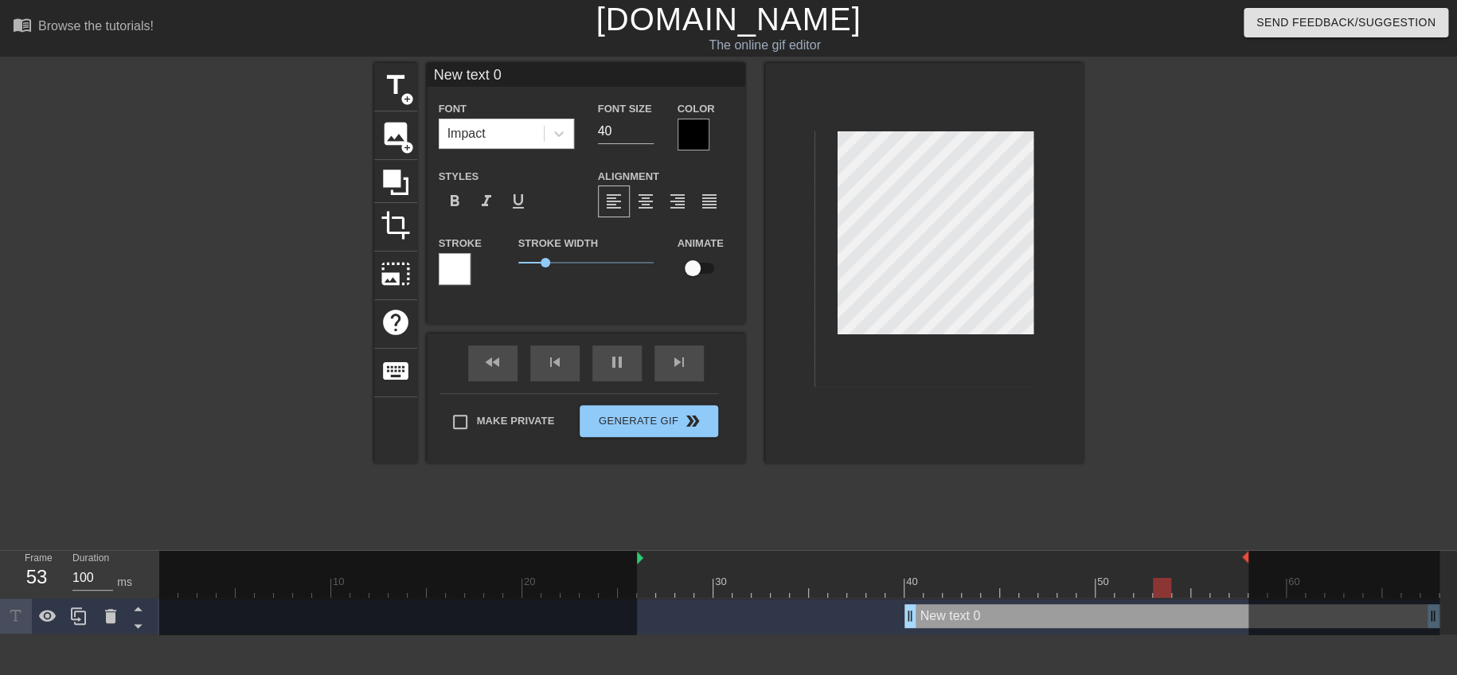
scroll to position [2, 2]
paste textarea "崩"
type input "崩 text 0"
type textarea "崩 text 0"
paste textarea "崩"
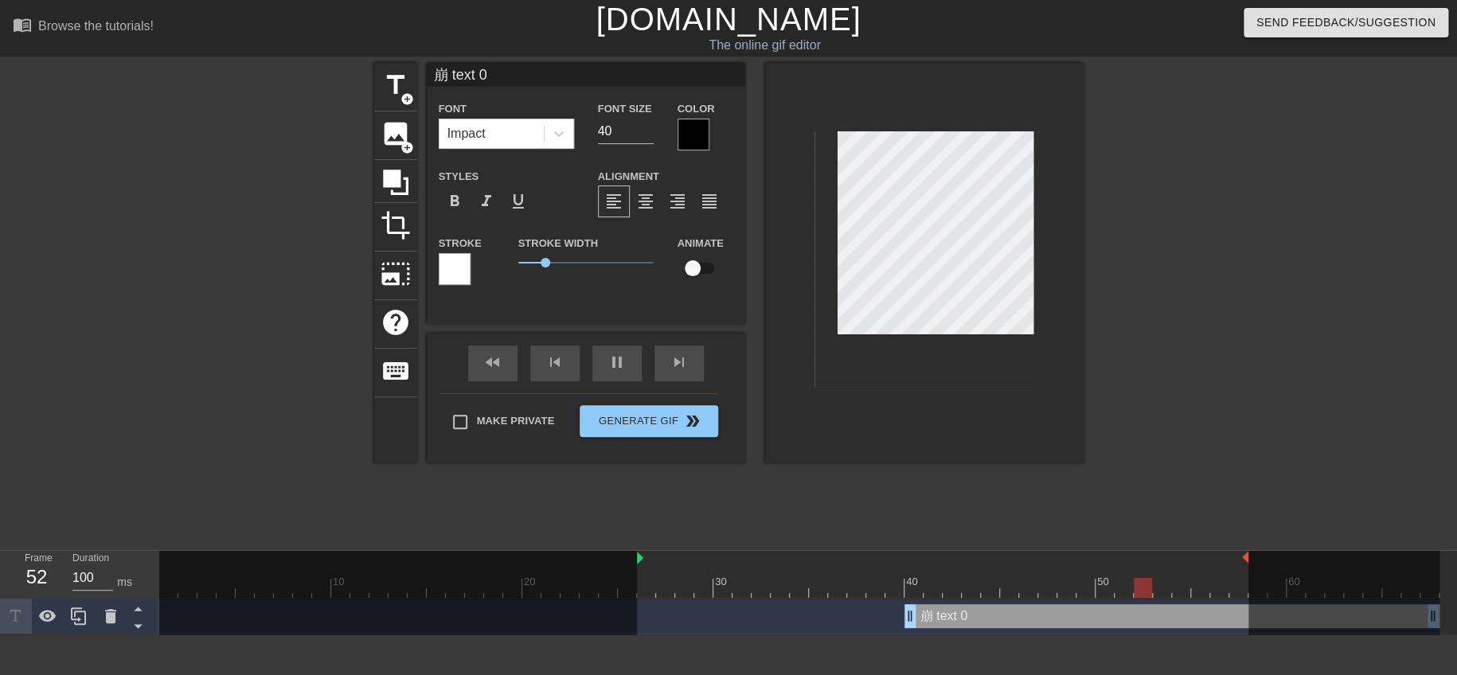
type input "崩崩 text 0"
type textarea "崩崩 text 0"
type input "崩崩text 0"
type textarea "崩崩text 0"
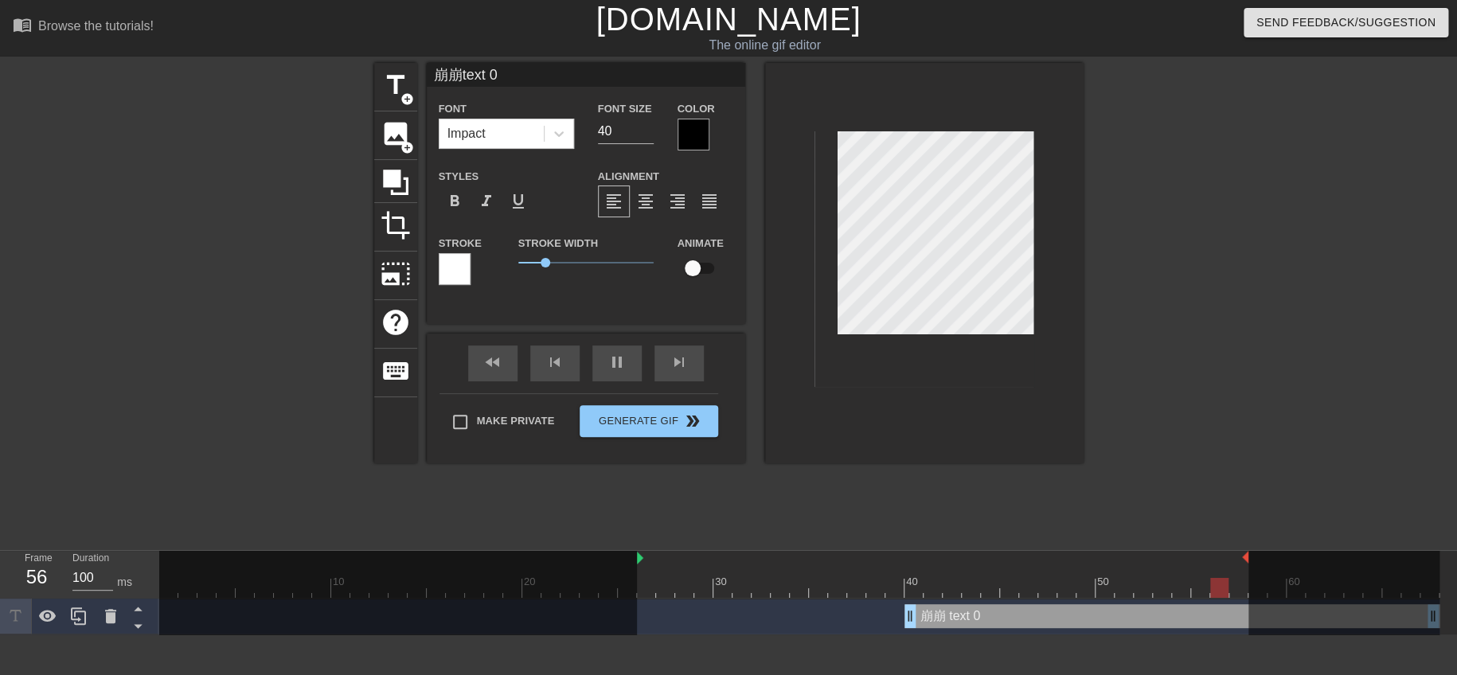
type input "崩崩ext 0"
type textarea "崩崩ext 0"
type input "崩崩xt 0"
type textarea "崩崩xt 0"
type input "崩崩t 0"
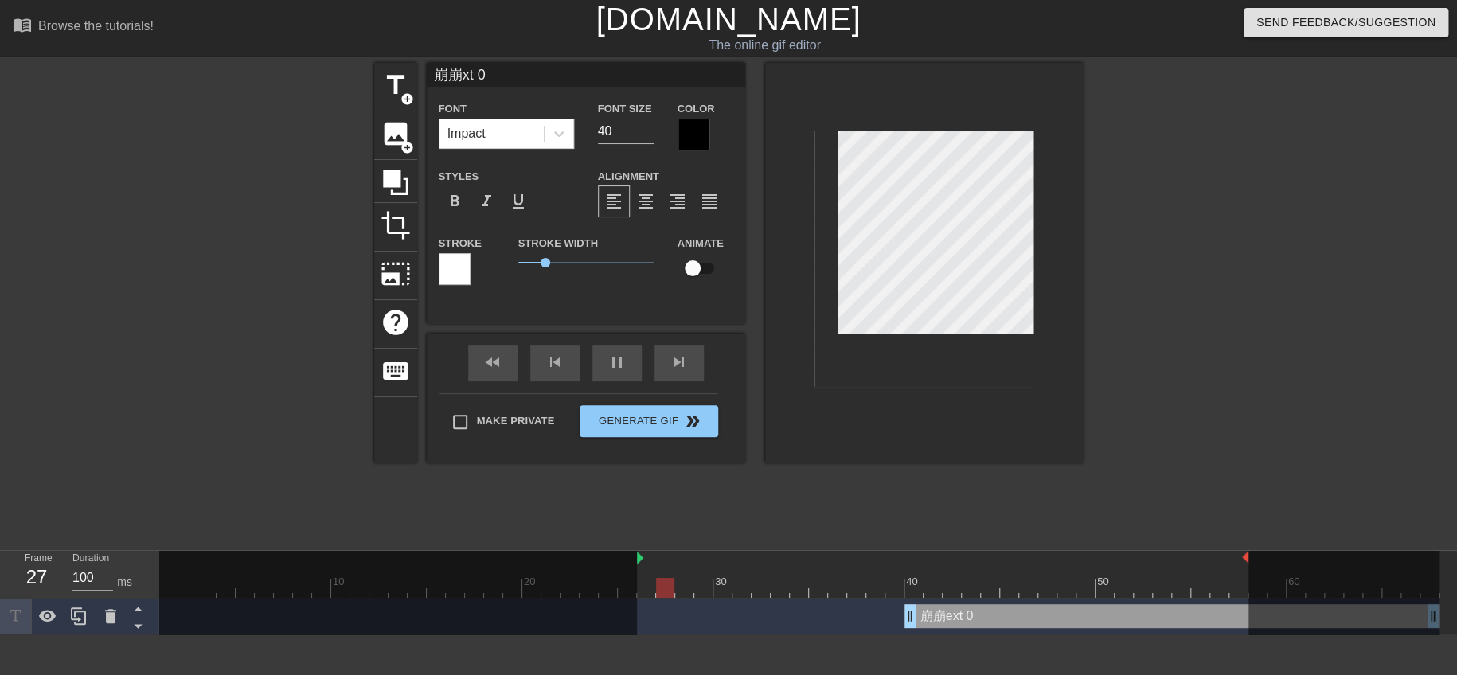
type textarea "崩崩t 0"
type input "崩崩 0"
type textarea "崩崩 0"
type input "崩崩0"
type textarea "崩崩0"
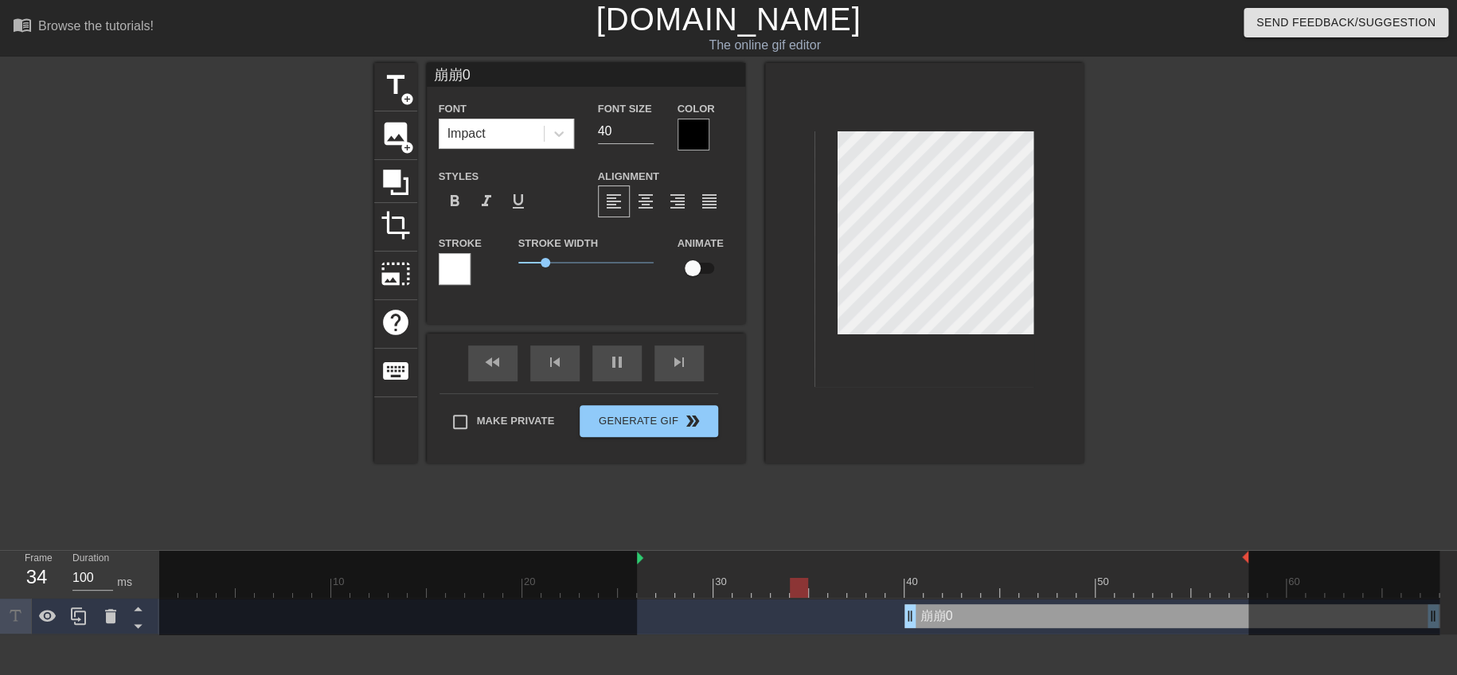
type input "崩崩"
type textarea "崩崩"
paste textarea "崩"
type input "崩崩崩"
type textarea "崩崩崩"
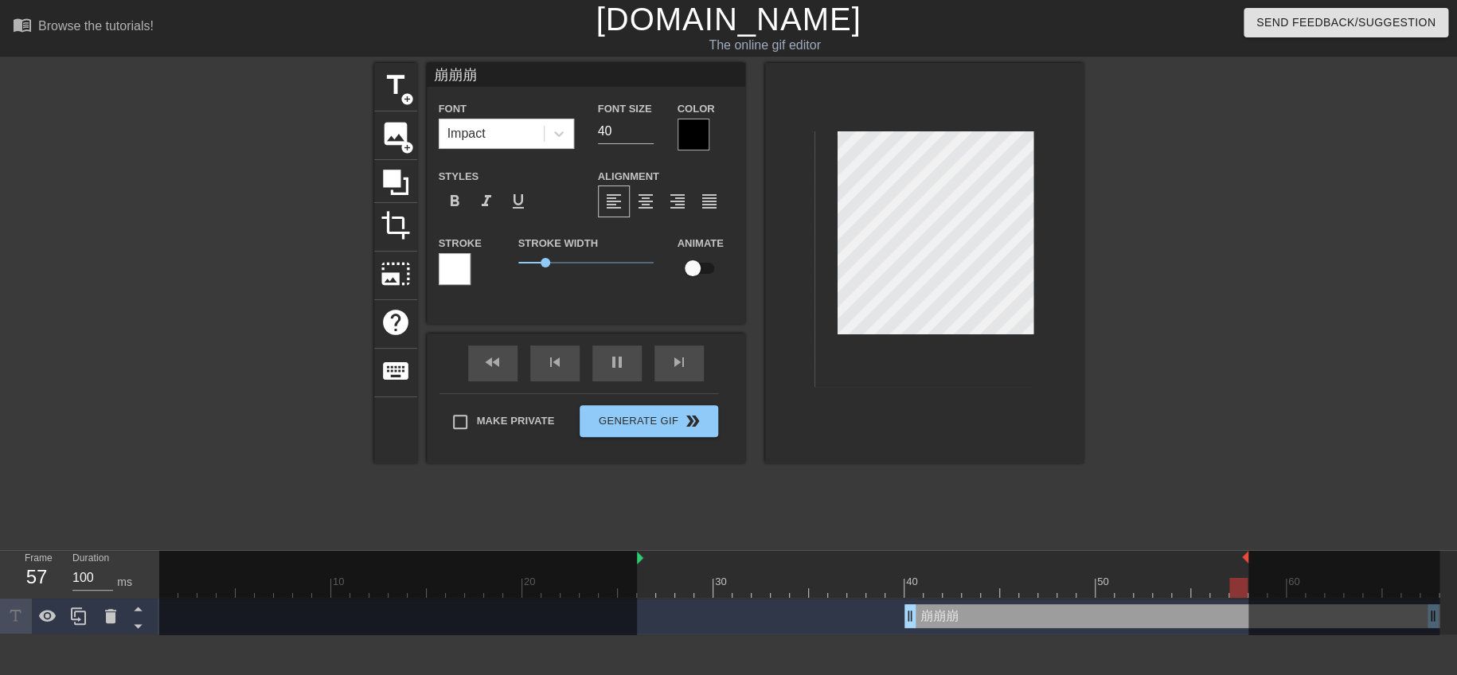
type input "崩崩"
type textarea "崩崩"
click at [647, 131] on input "39" at bounding box center [626, 131] width 56 height 25
click at [647, 131] on input "38" at bounding box center [626, 131] width 56 height 25
click at [647, 131] on input "37" at bounding box center [626, 131] width 56 height 25
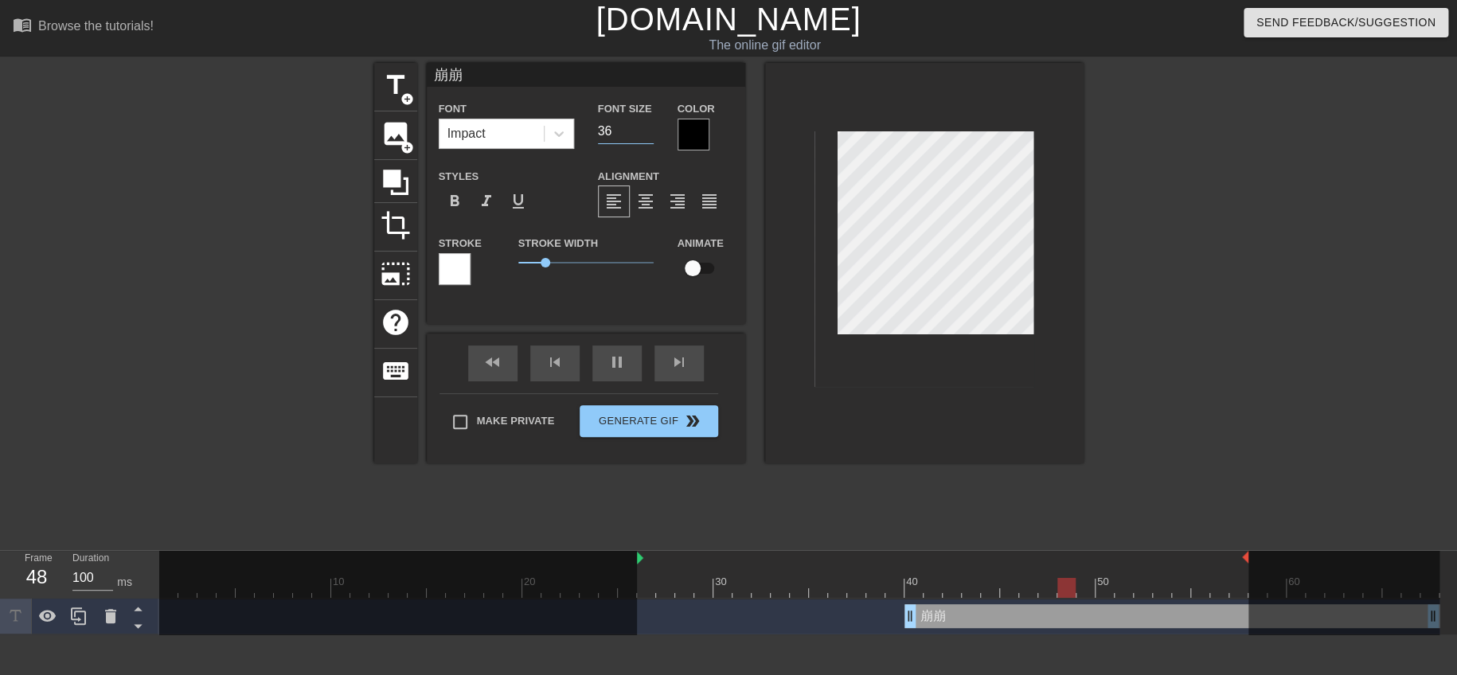
click at [647, 131] on input "36" at bounding box center [626, 131] width 56 height 25
type input "35"
click at [647, 131] on input "35" at bounding box center [626, 131] width 56 height 25
click at [688, 132] on div at bounding box center [694, 135] width 32 height 32
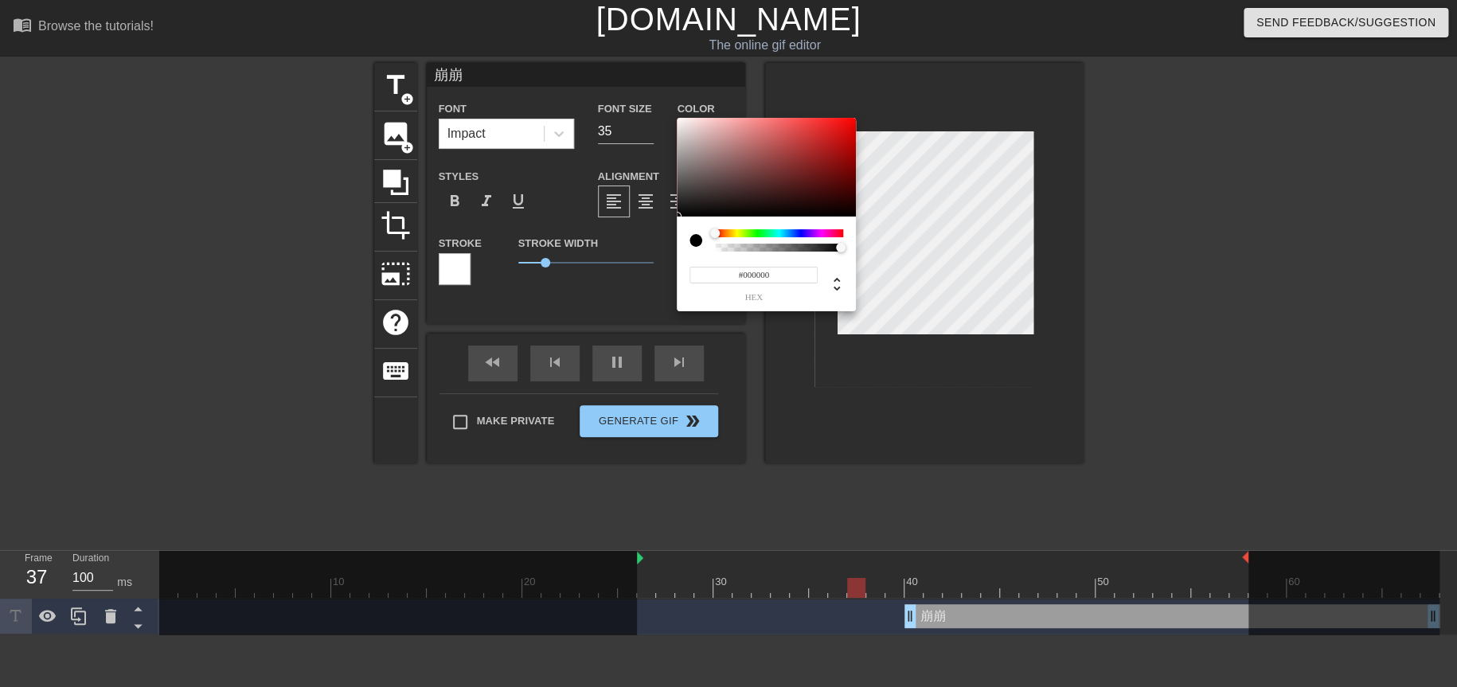
type input "#E90B0B"
click at [848, 127] on div at bounding box center [766, 167] width 179 height 99
click at [848, 127] on div at bounding box center [848, 127] width 10 height 10
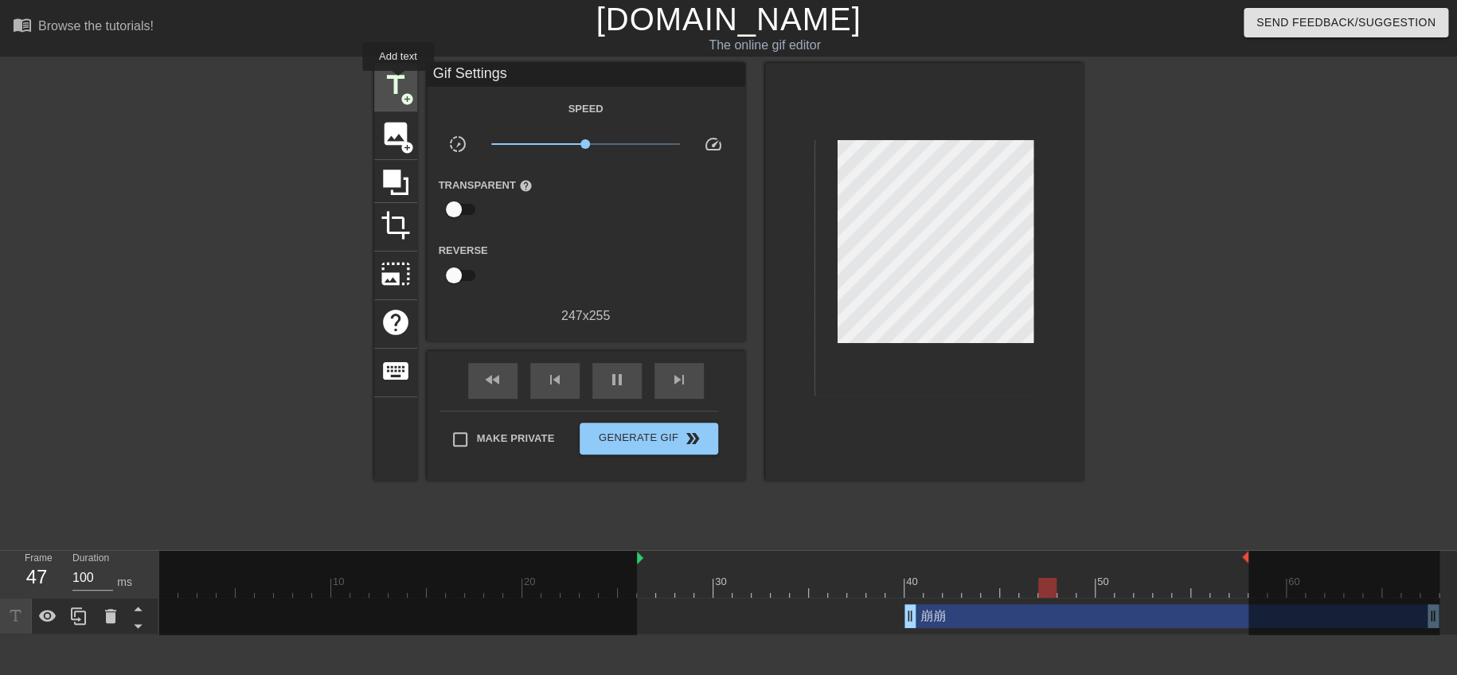
click at [398, 82] on span "title" at bounding box center [396, 85] width 30 height 30
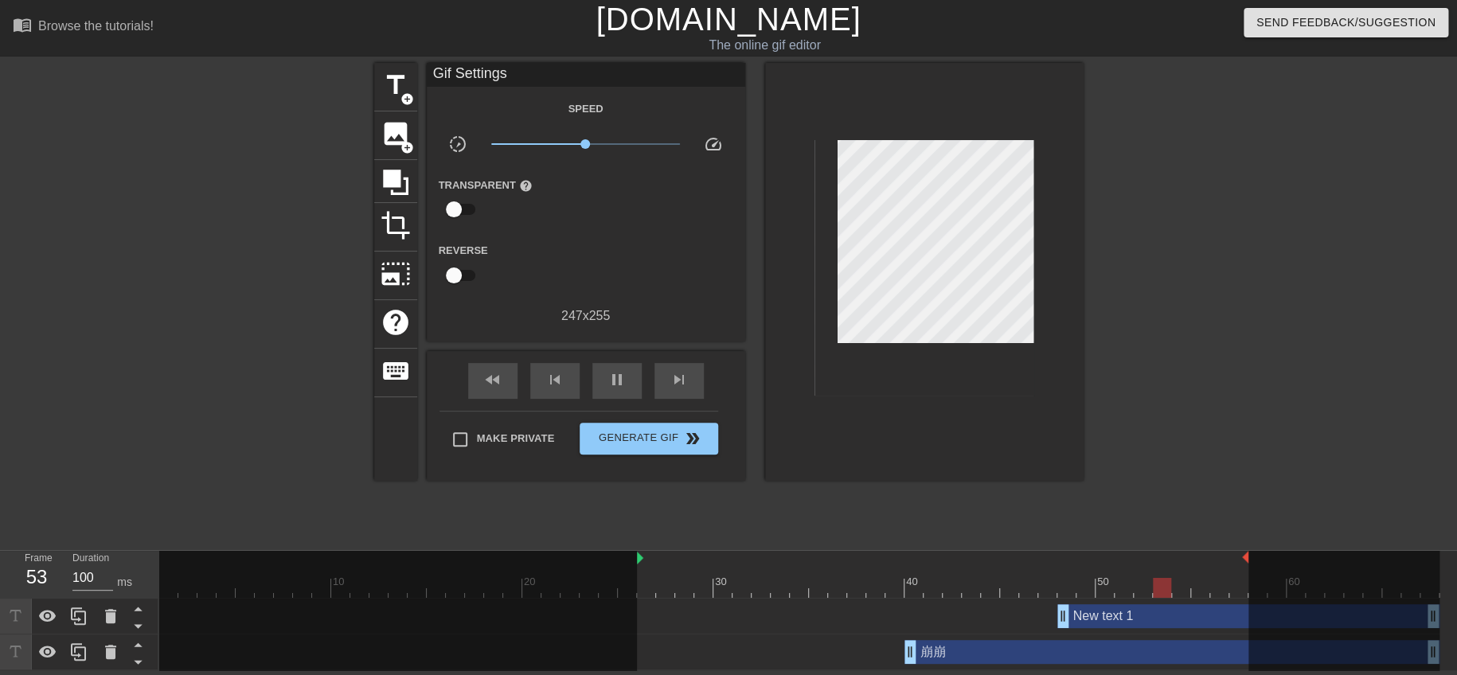
click at [1029, 655] on div "崩崩 drag_handle drag_handle" at bounding box center [1172, 652] width 535 height 24
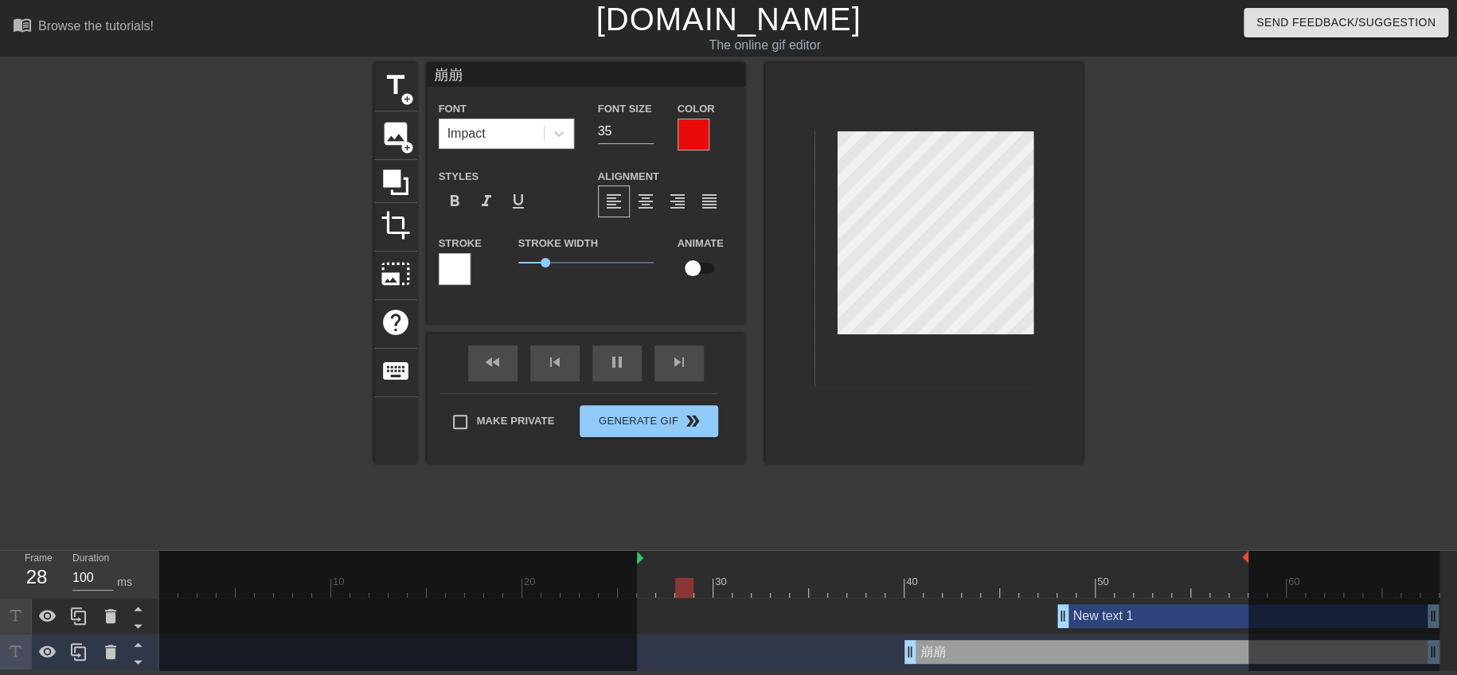
click at [1103, 611] on div "New text 1 drag_handle drag_handle" at bounding box center [1249, 616] width 382 height 24
type input "New text 1"
type input "40"
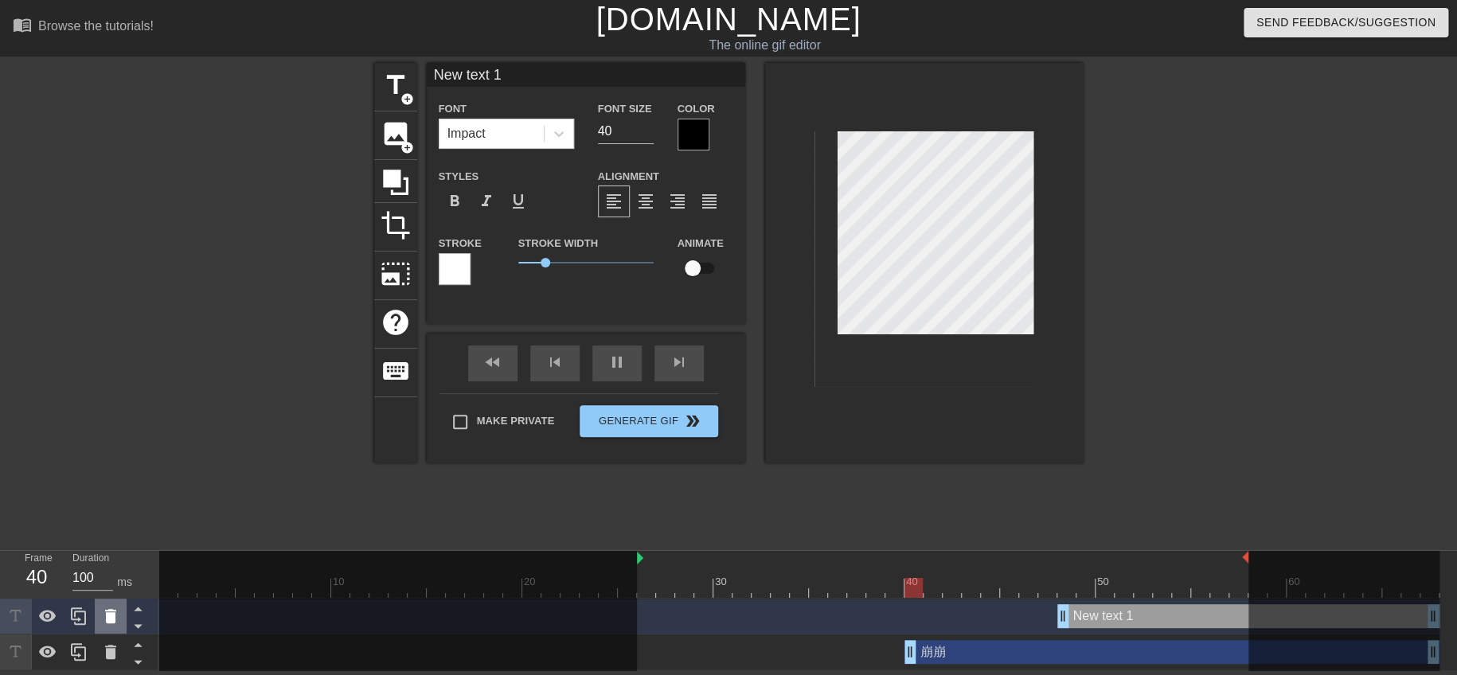
click at [108, 608] on icon at bounding box center [110, 616] width 19 height 19
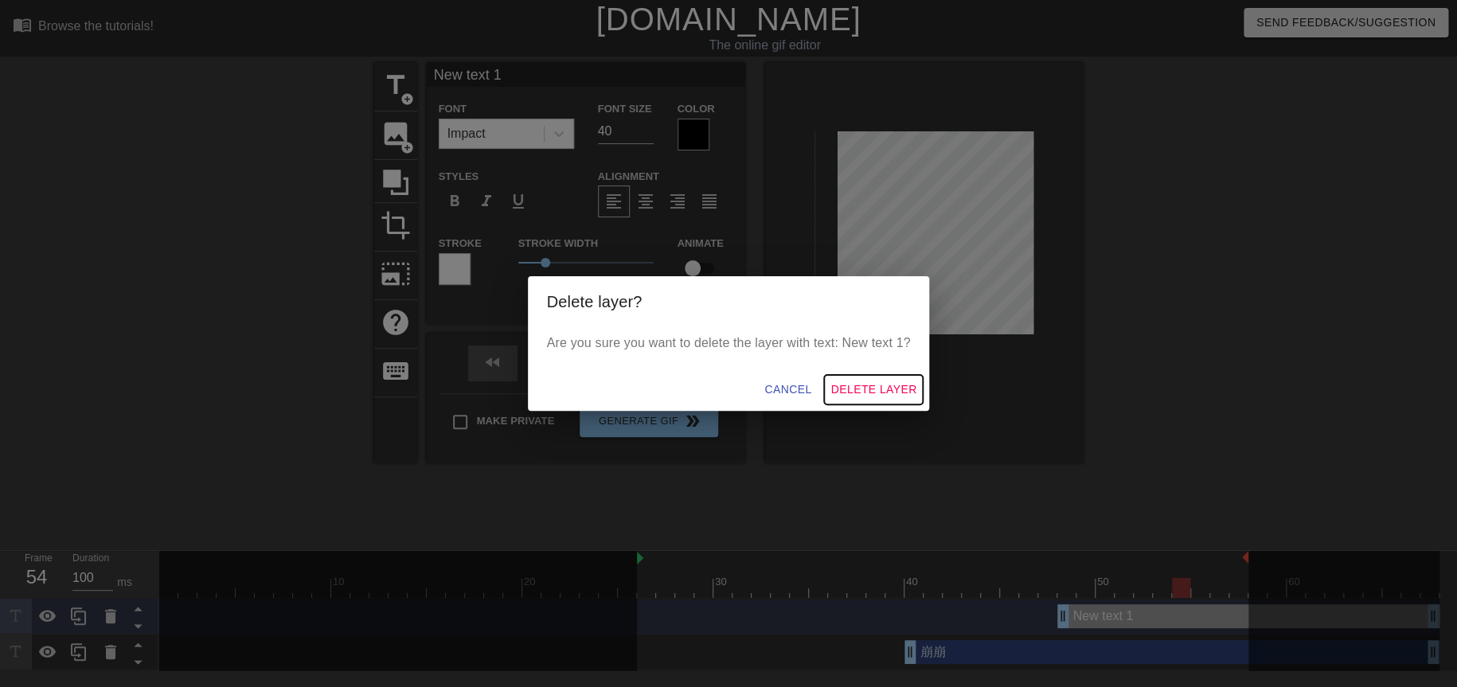
click at [863, 383] on span "Delete Layer" at bounding box center [874, 390] width 86 height 20
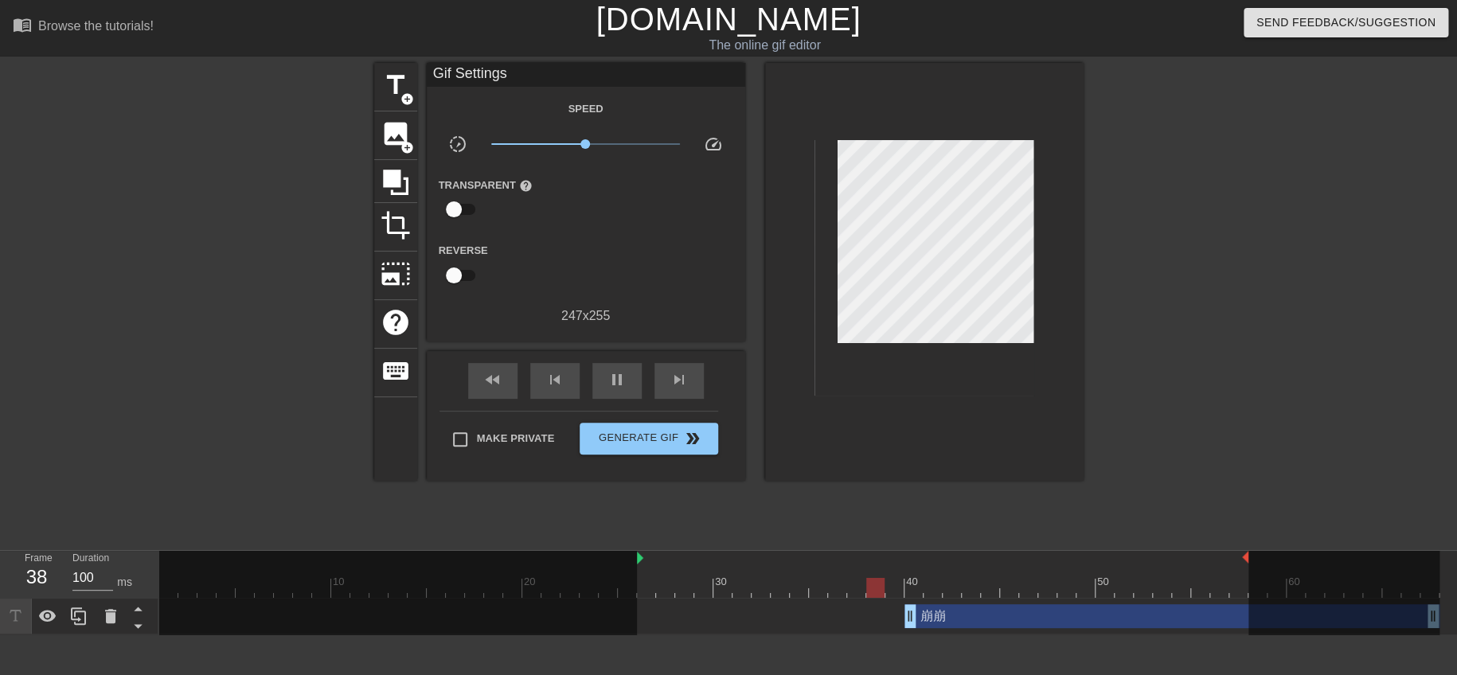
click at [976, 625] on div "崩崩 drag_handle drag_handle" at bounding box center [1172, 616] width 535 height 24
click at [613, 377] on span "pause" at bounding box center [617, 379] width 19 height 19
click at [1001, 625] on div "崩崩 drag_handle drag_handle" at bounding box center [1172, 616] width 535 height 24
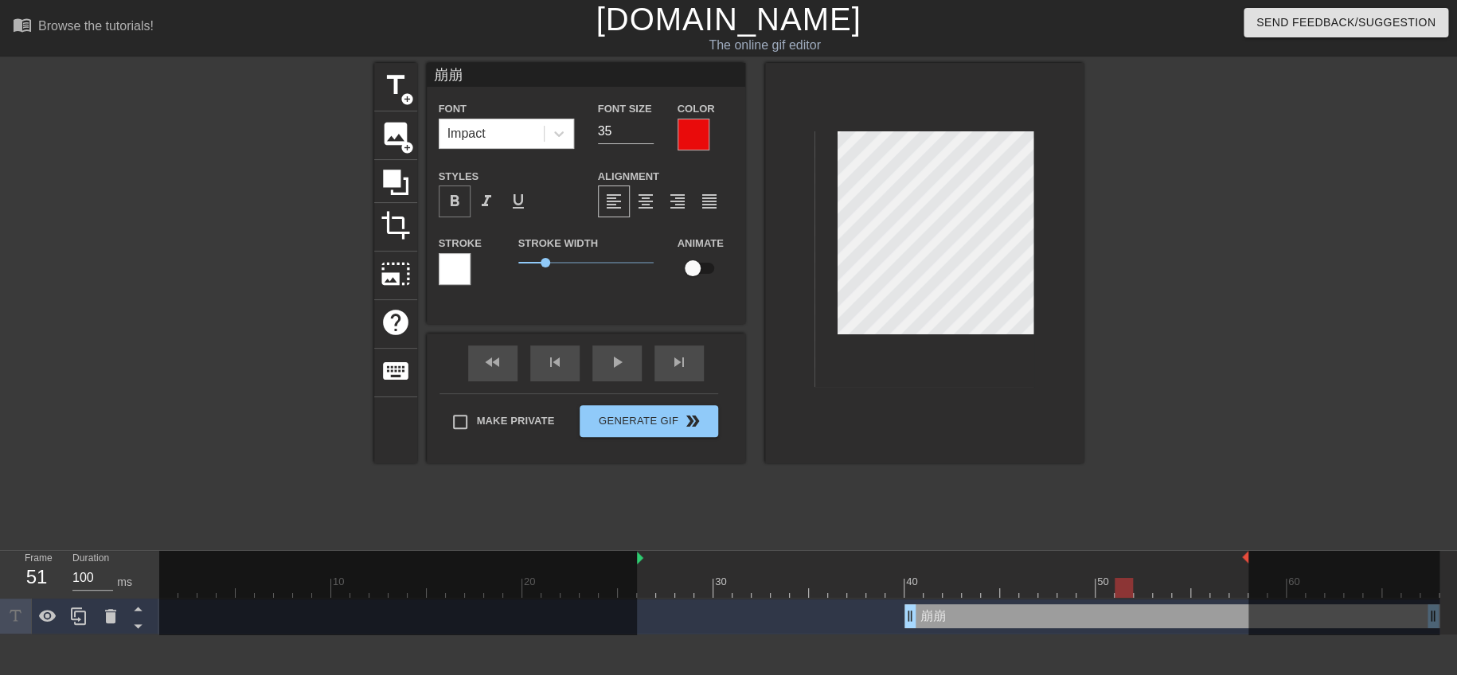
click at [459, 192] on span "format_bold" at bounding box center [454, 201] width 19 height 19
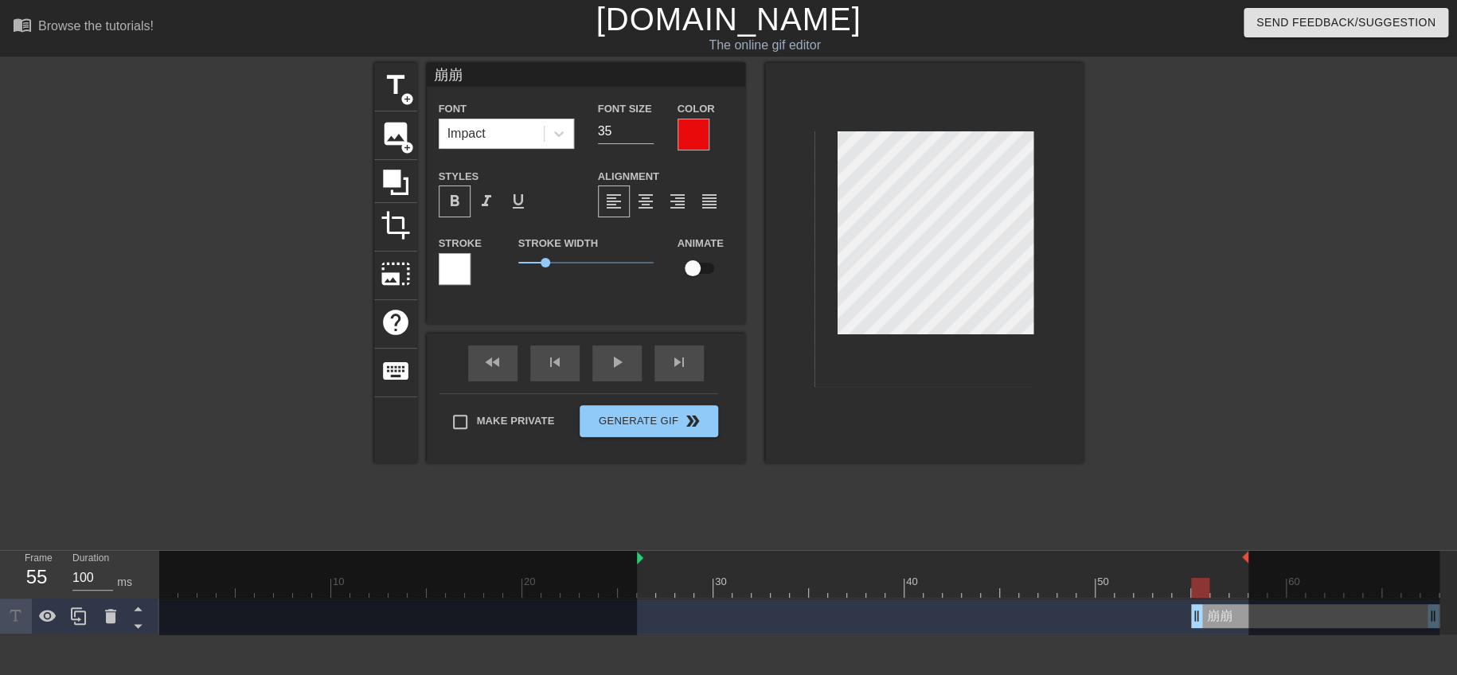
drag, startPoint x: 909, startPoint y: 614, endPoint x: 1198, endPoint y: 624, distance: 288.4
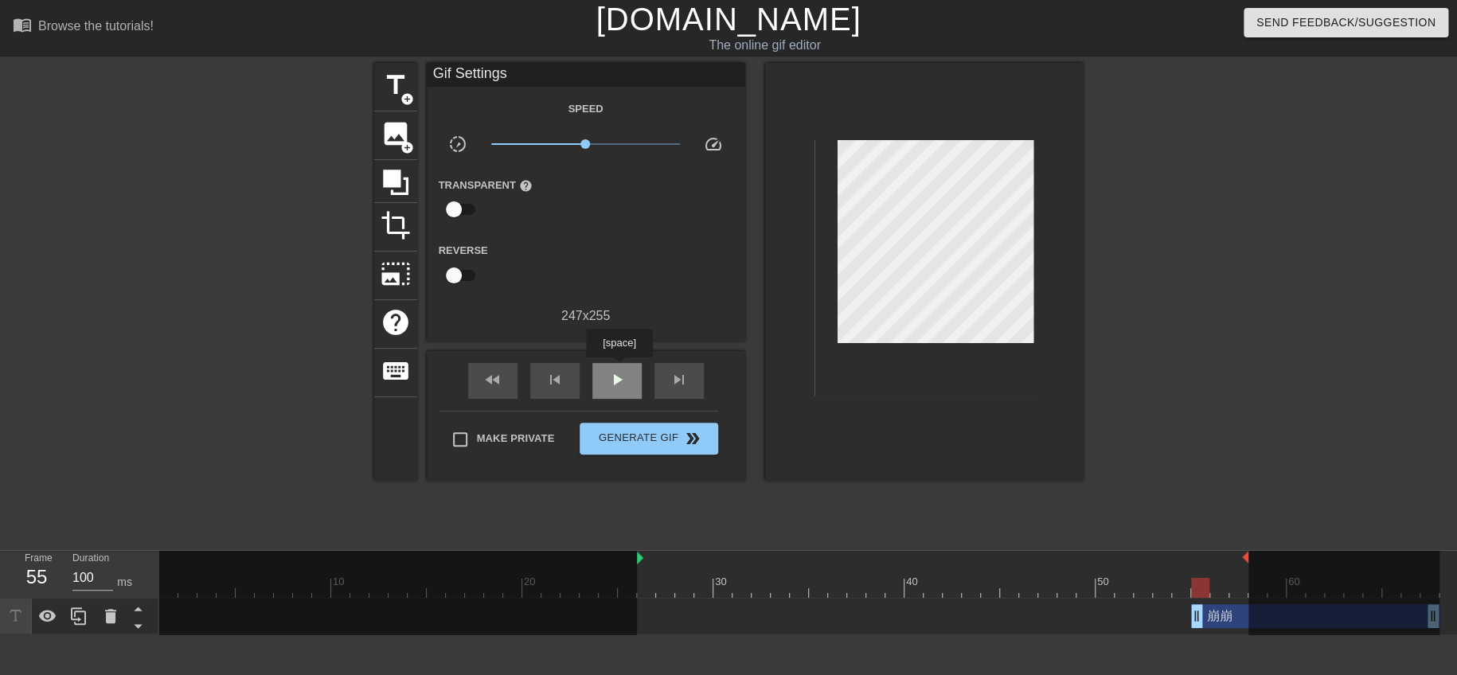
click at [619, 370] on span "play_arrow" at bounding box center [617, 379] width 19 height 19
click at [1234, 617] on div "崩崩 drag_handle drag_handle" at bounding box center [1315, 616] width 248 height 24
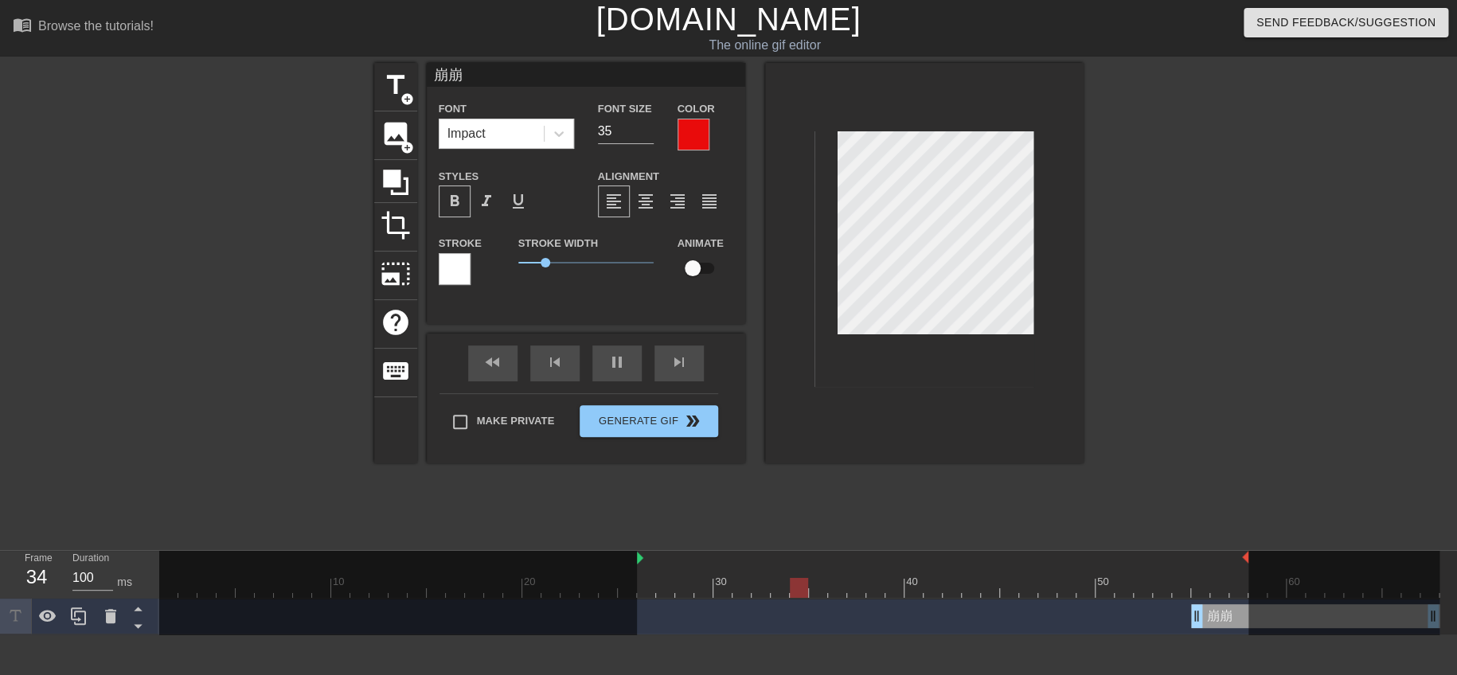
click at [1223, 616] on div "崩崩 drag_handle drag_handle" at bounding box center [1315, 616] width 248 height 24
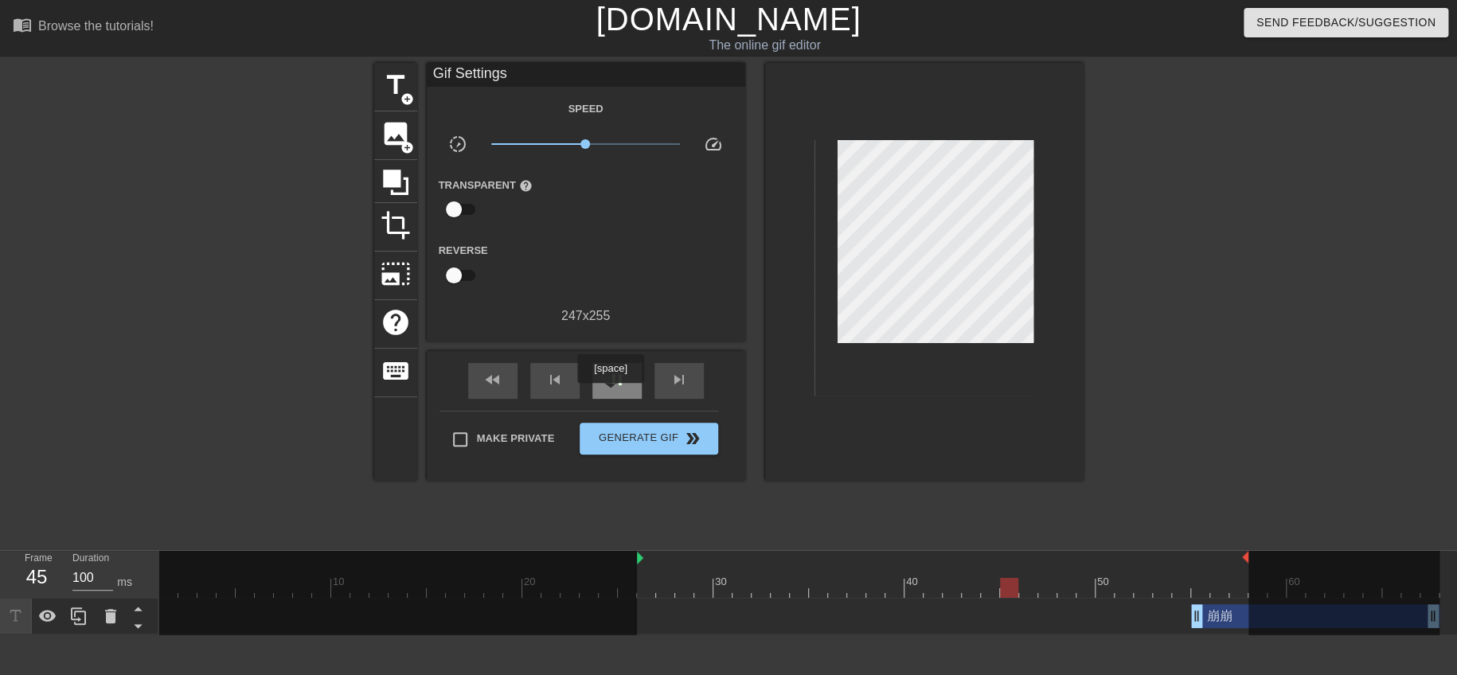
click at [612, 391] on div "pause" at bounding box center [616, 381] width 49 height 36
click at [1226, 620] on div "崩崩 drag_handle drag_handle" at bounding box center [1315, 616] width 248 height 24
click at [1284, 616] on div at bounding box center [1344, 594] width 191 height 87
click at [608, 370] on span "play_arrow" at bounding box center [617, 379] width 19 height 19
click at [608, 370] on span "pause" at bounding box center [617, 379] width 19 height 19
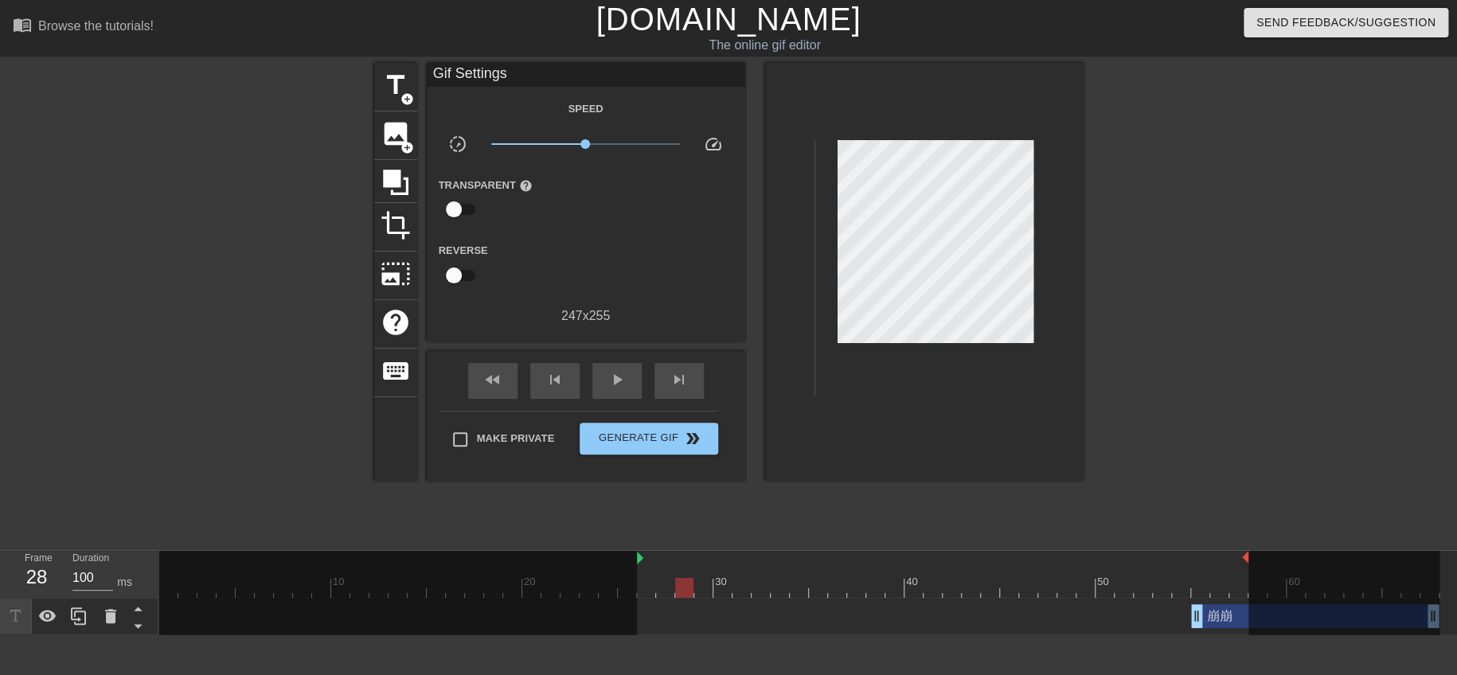
click at [1242, 620] on div "崩崩 drag_handle drag_handle" at bounding box center [1315, 616] width 248 height 24
click at [626, 366] on div "play_arrow" at bounding box center [616, 381] width 49 height 36
click at [486, 434] on span "Make Private" at bounding box center [516, 439] width 78 height 16
click at [477, 434] on input "Make Private" at bounding box center [460, 439] width 33 height 33
checkbox input "true"
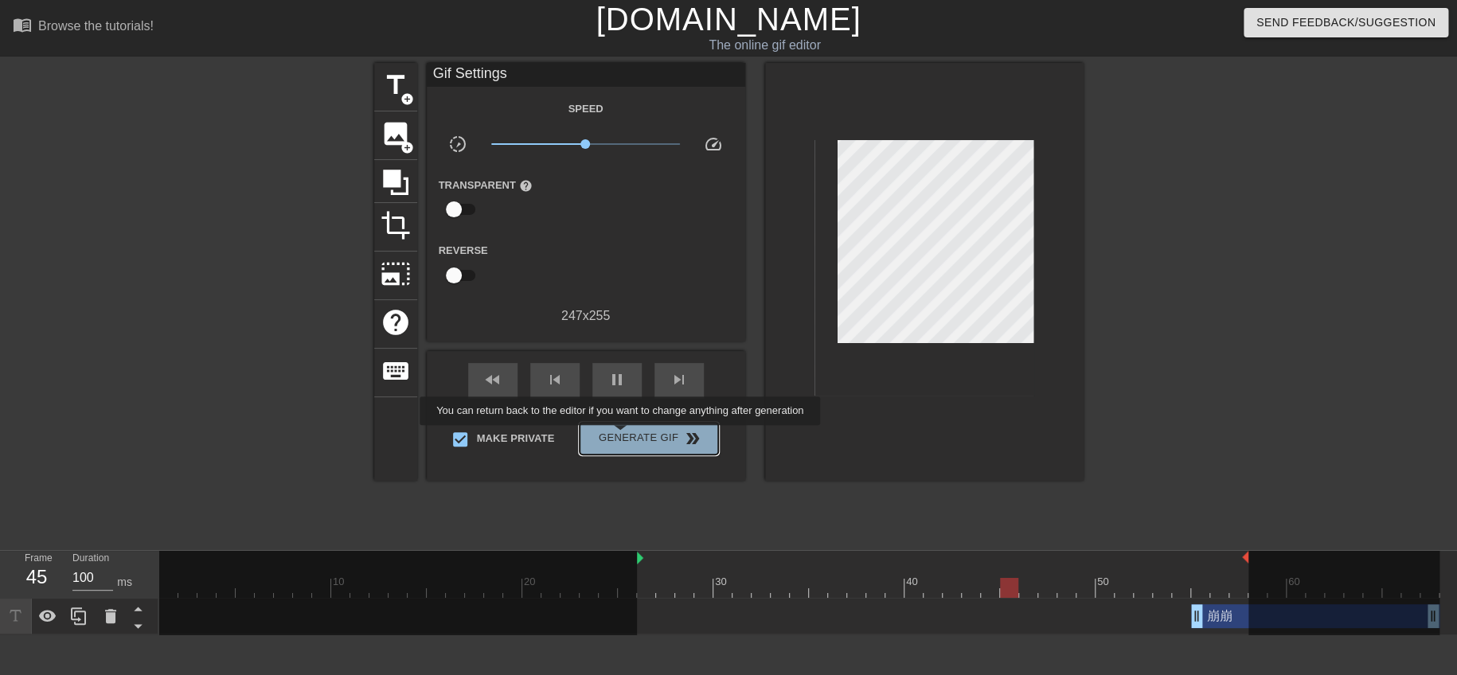
click at [622, 436] on span "Generate Gif double_arrow" at bounding box center [648, 438] width 125 height 19
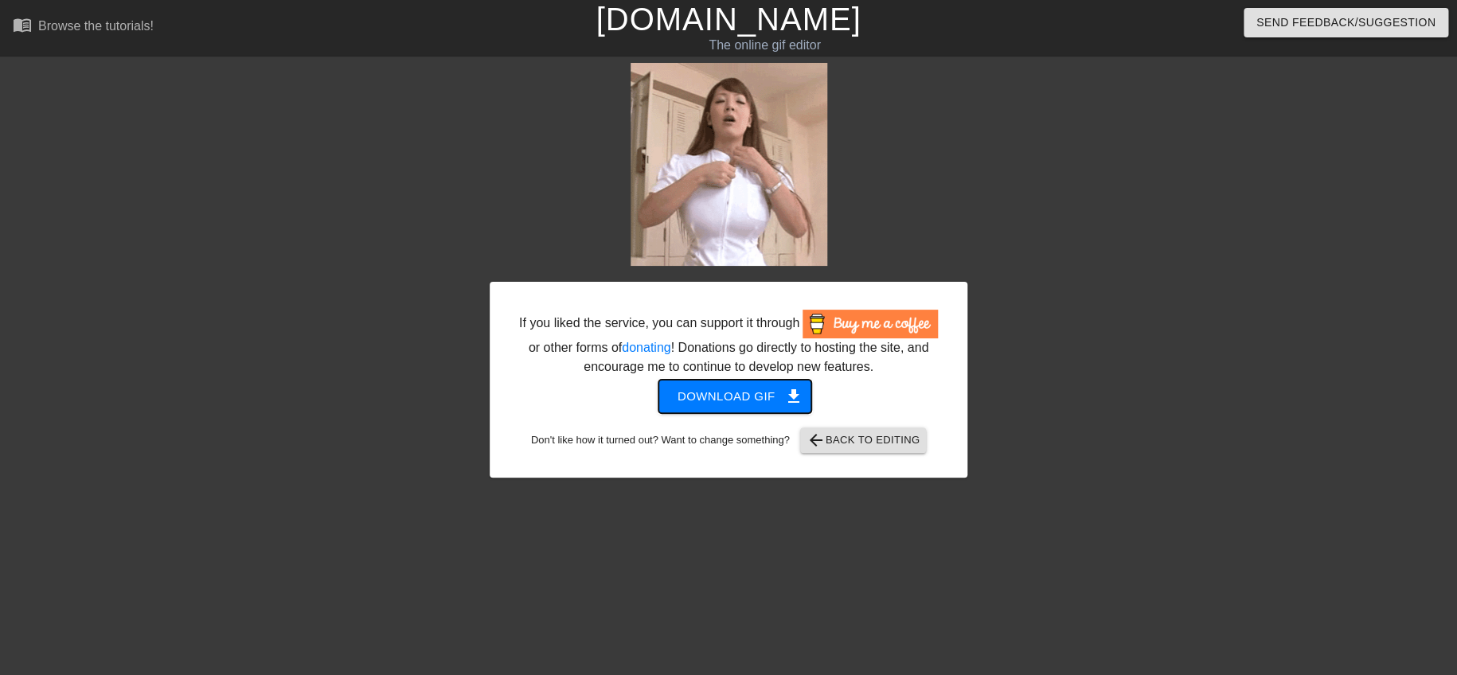
click at [760, 397] on span "Download gif get_app" at bounding box center [735, 396] width 115 height 21
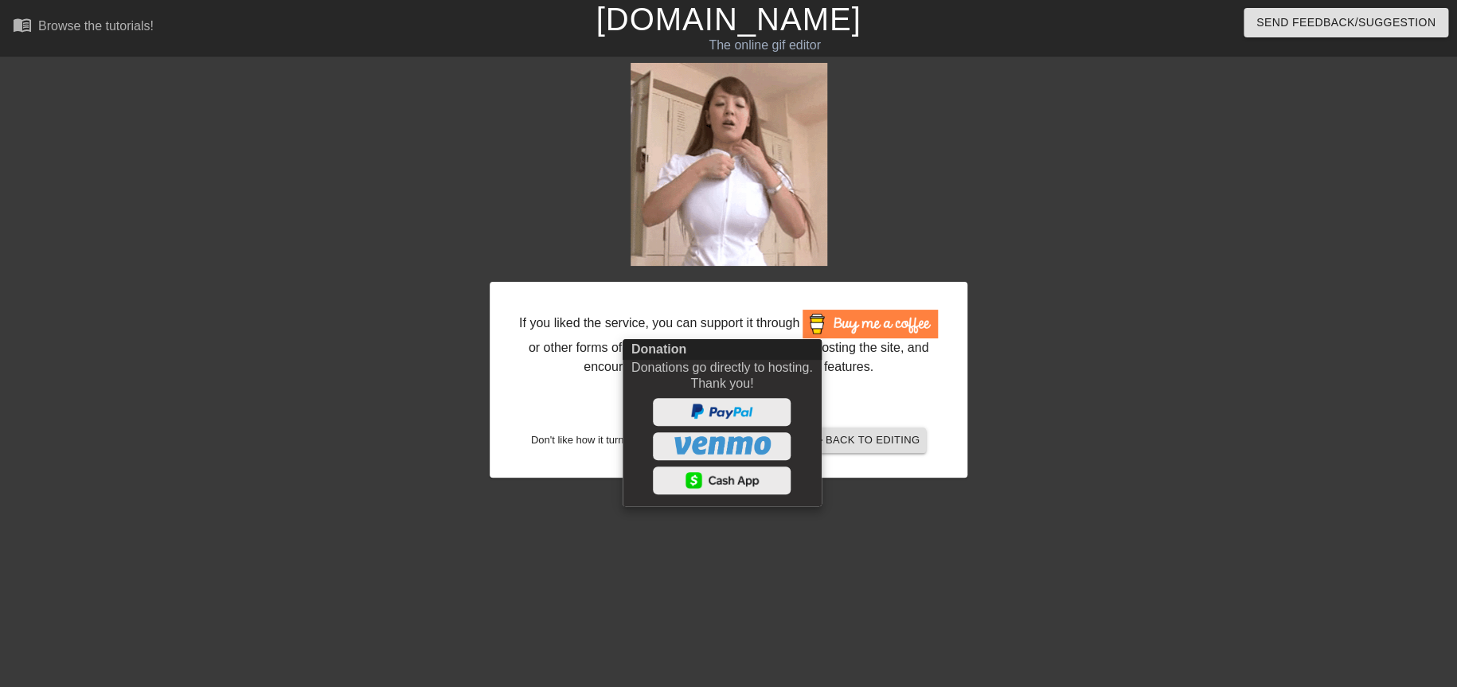
click at [1126, 216] on div at bounding box center [728, 343] width 1457 height 687
